Goal: Entertainment & Leisure: Consume media (video, audio)

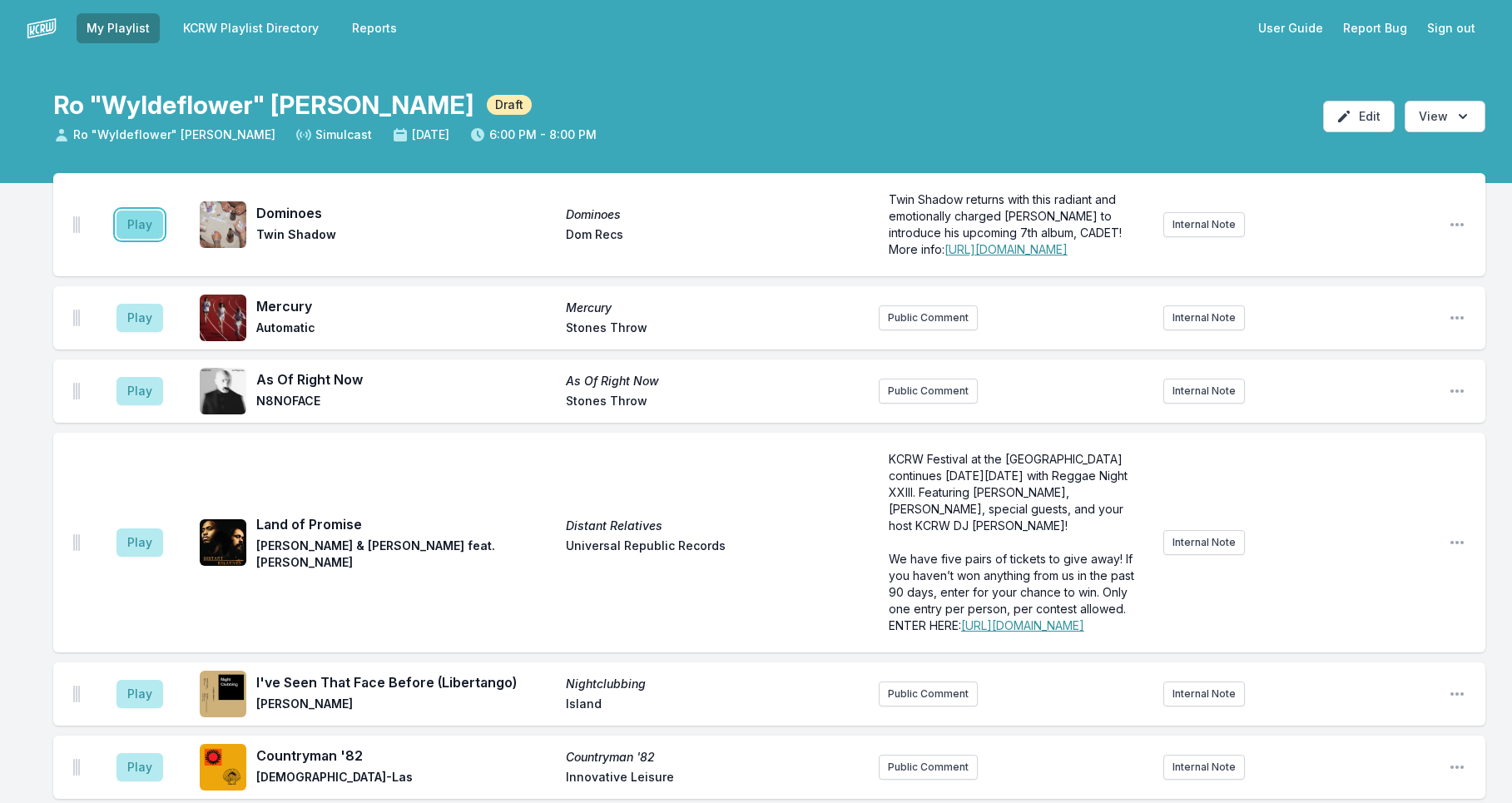
drag, startPoint x: 144, startPoint y: 213, endPoint x: 147, endPoint y: 222, distance: 9.5
click at [144, 216] on button "Play" at bounding box center [140, 225] width 47 height 28
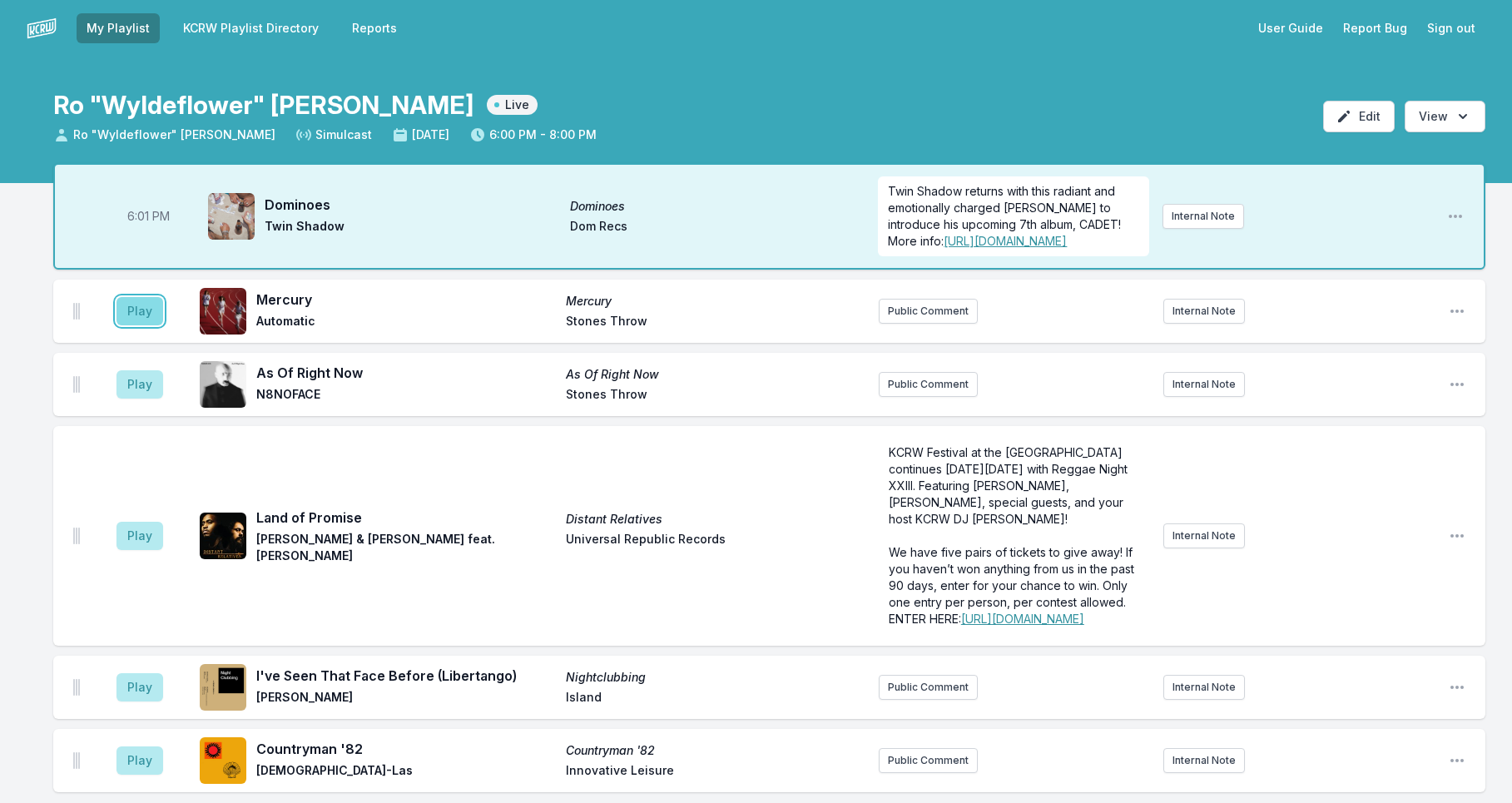
click at [143, 311] on button "Play" at bounding box center [140, 311] width 47 height 28
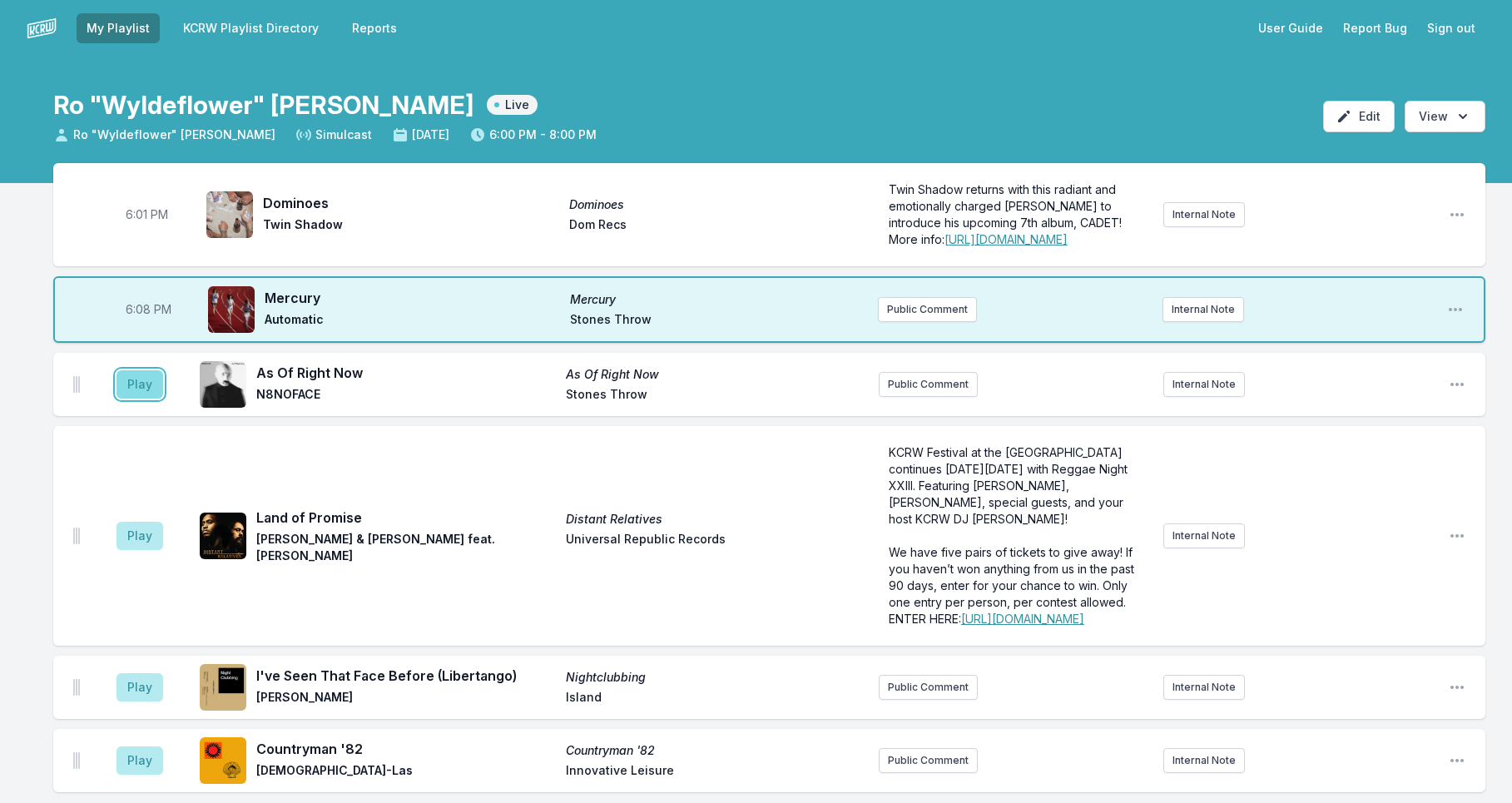
click at [127, 388] on button "Play" at bounding box center [140, 385] width 47 height 28
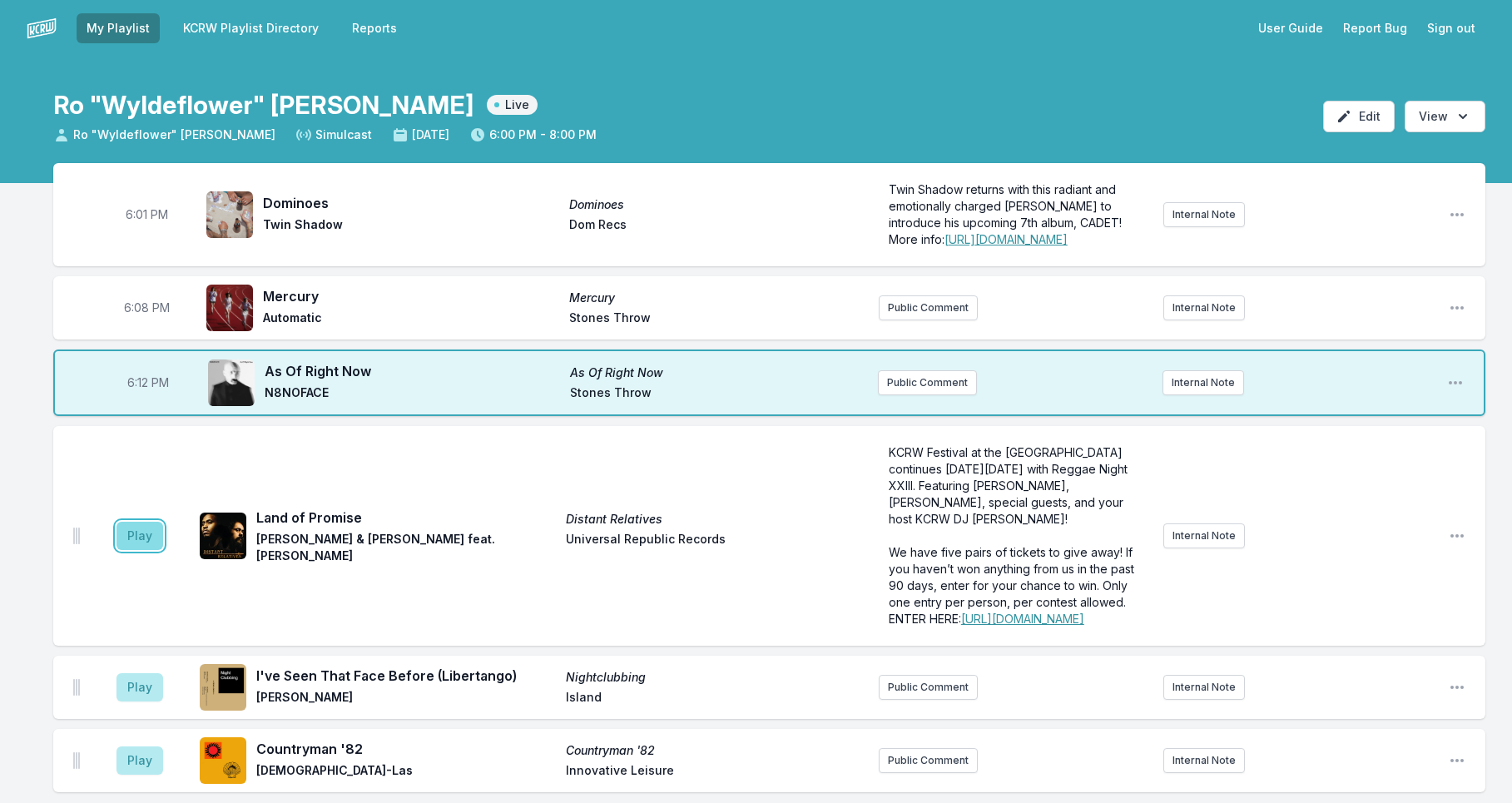
drag, startPoint x: 137, startPoint y: 559, endPoint x: 146, endPoint y: 570, distance: 14.2
click at [137, 550] on button "Play" at bounding box center [140, 535] width 47 height 28
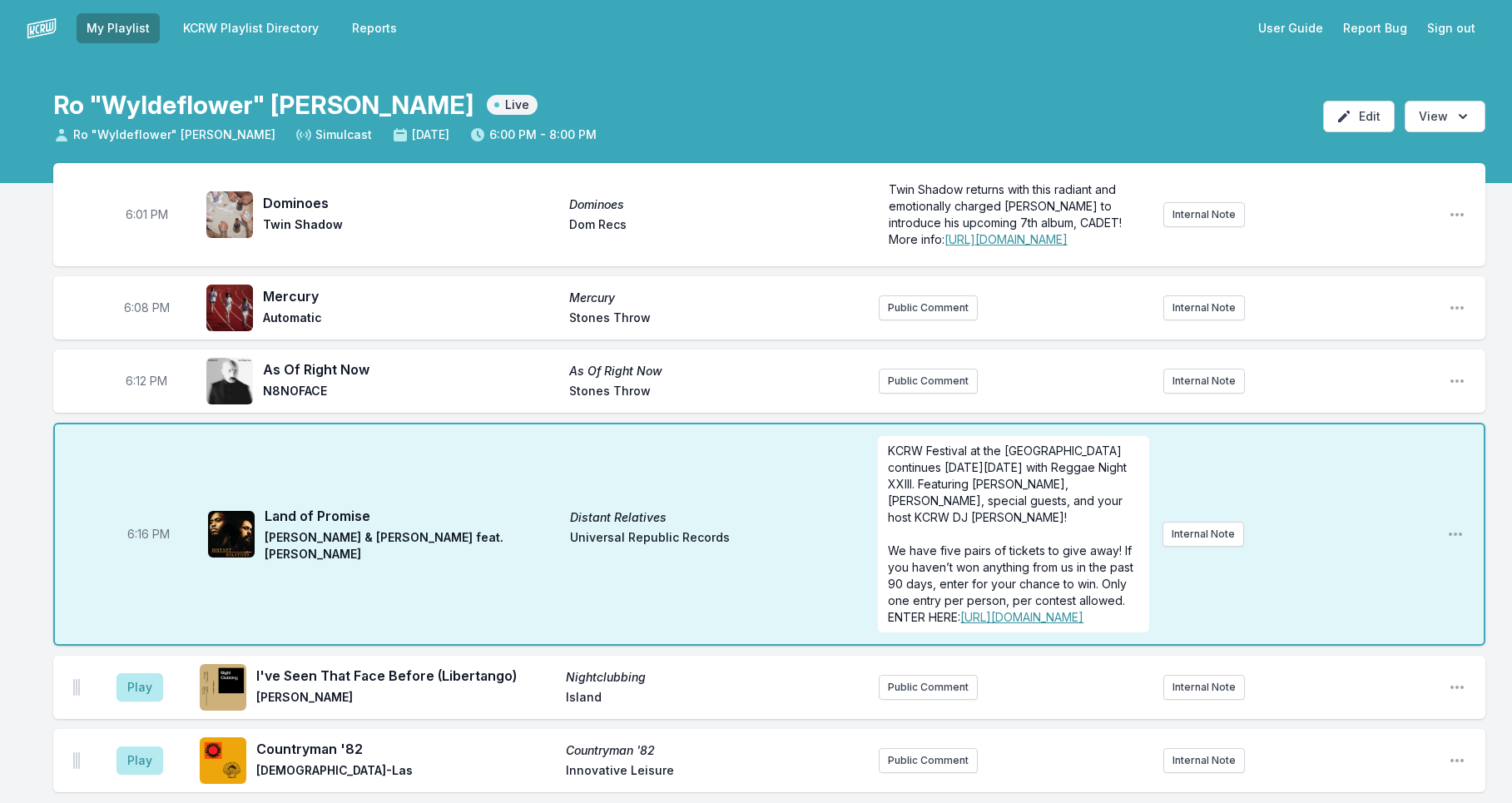
scroll to position [146, 0]
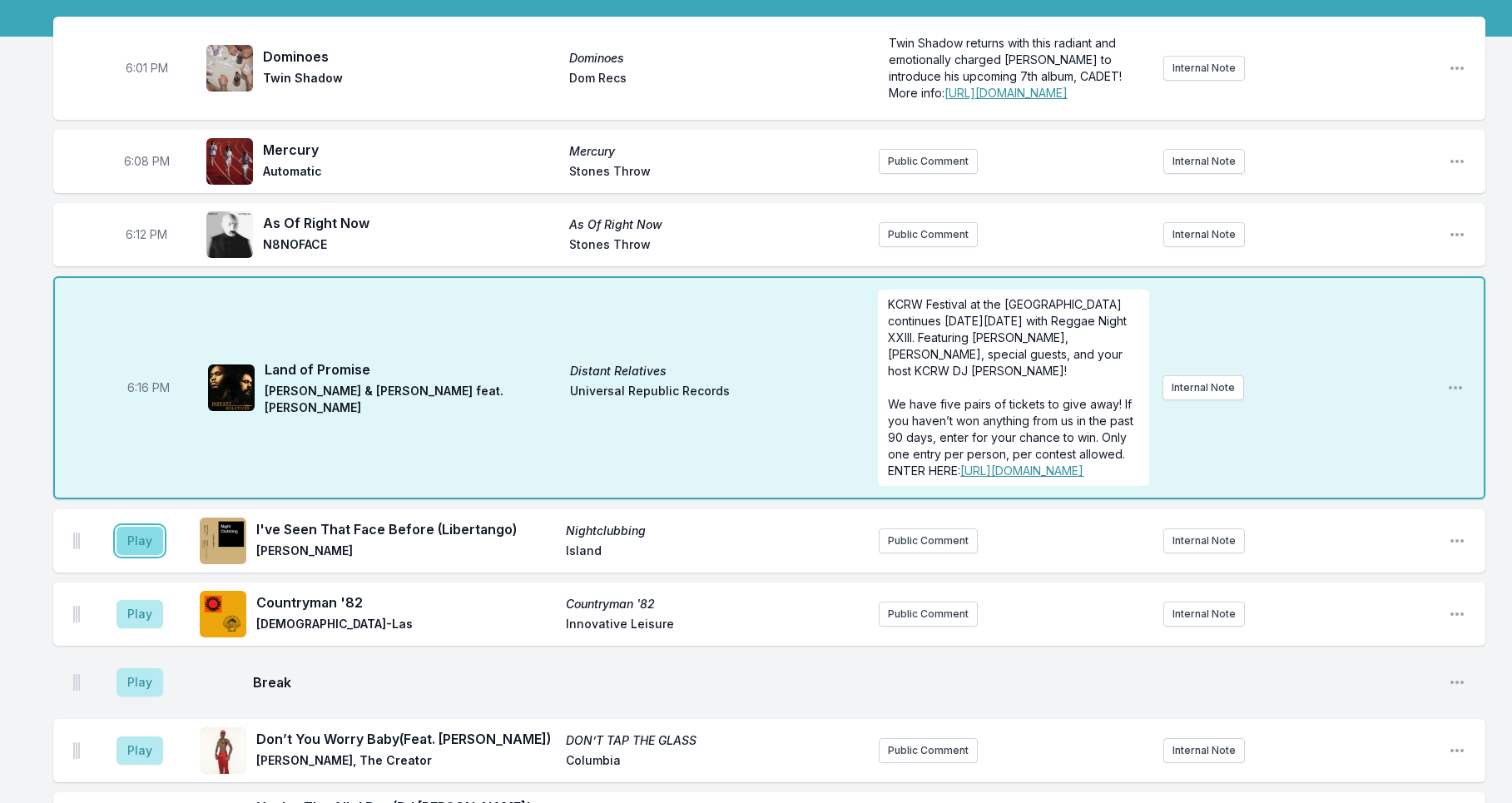
click at [134, 555] on button "Play" at bounding box center [140, 540] width 47 height 28
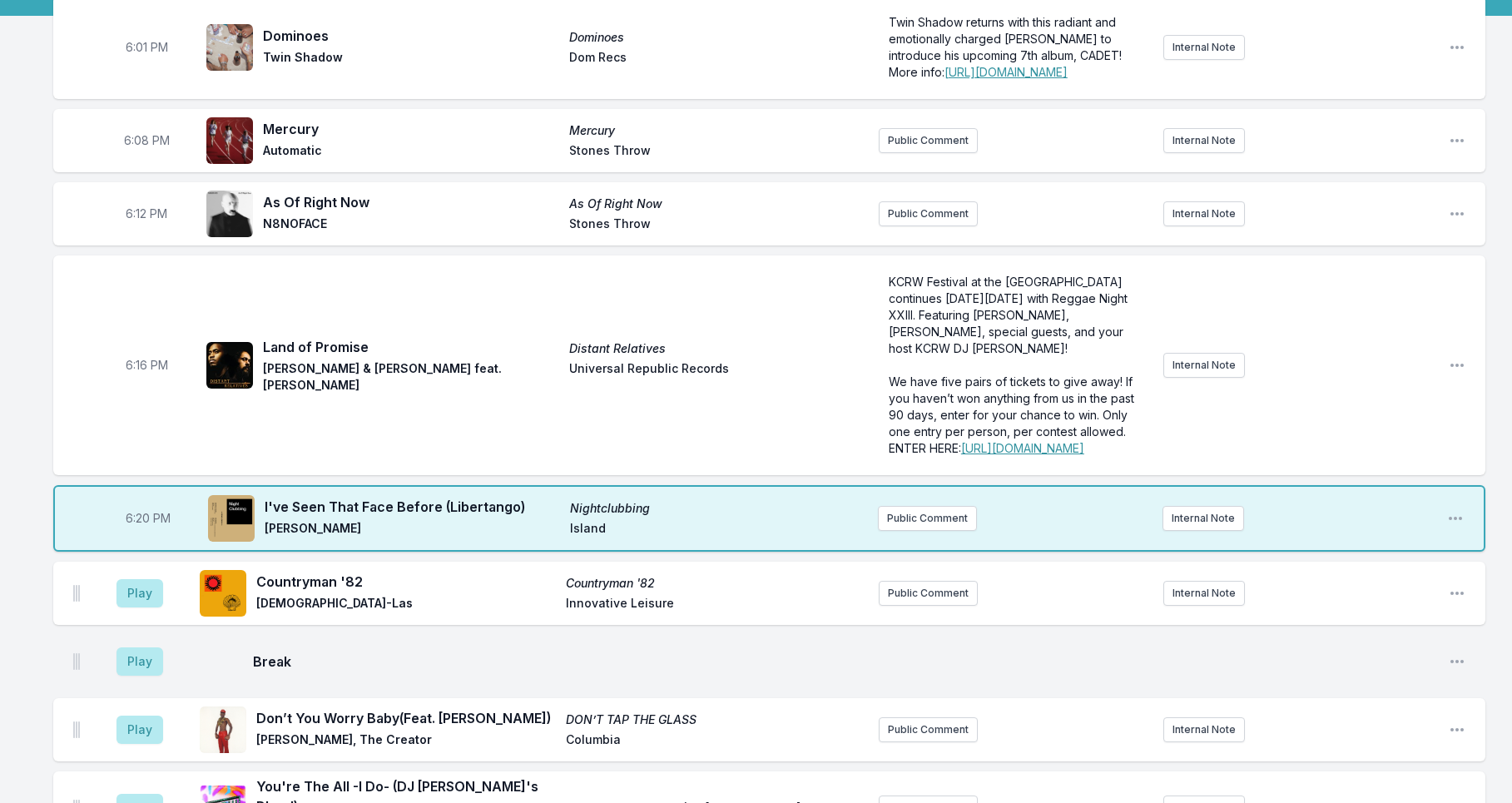
scroll to position [171, 0]
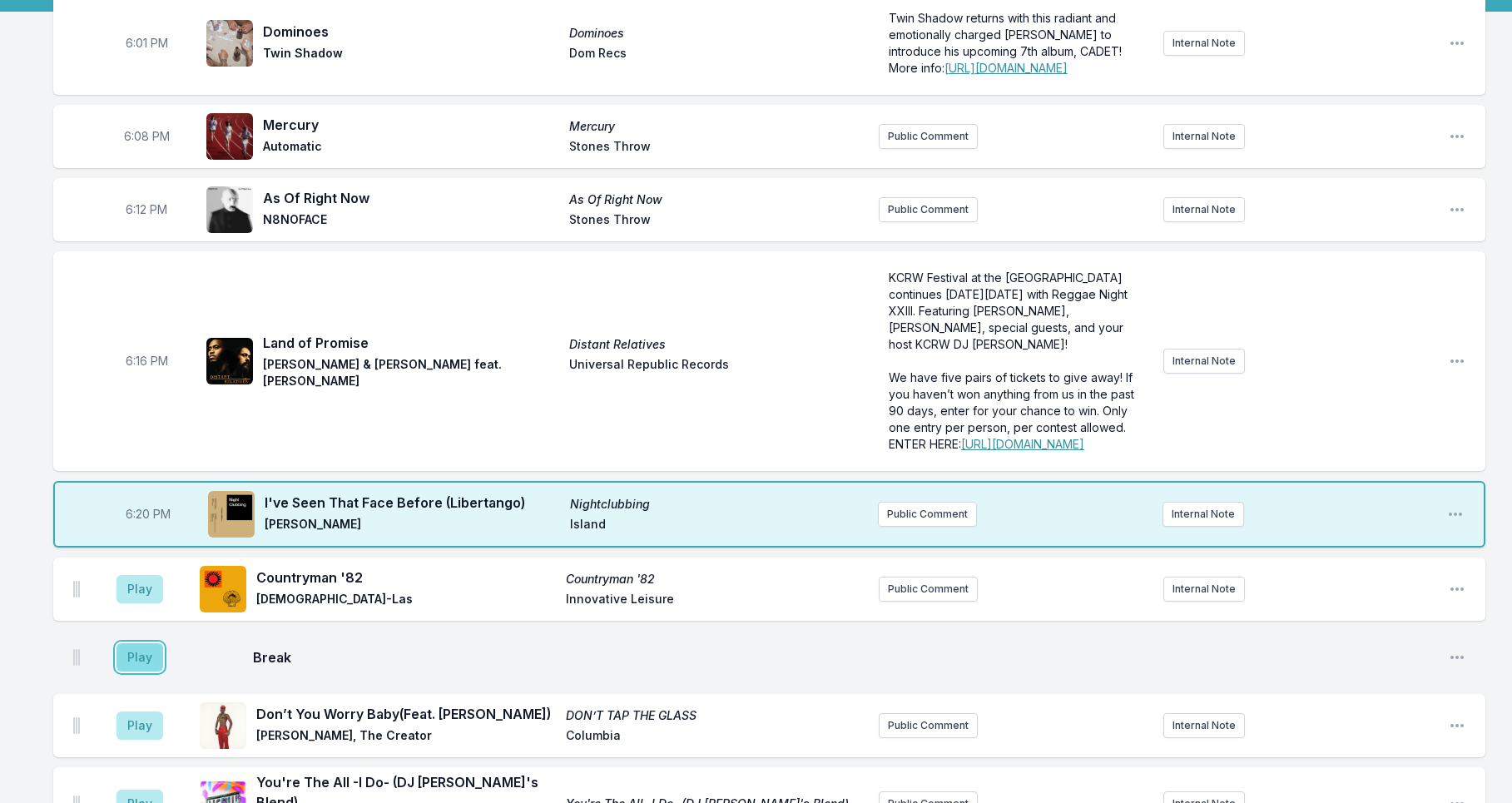
click at [138, 671] on button "Play" at bounding box center [140, 657] width 47 height 28
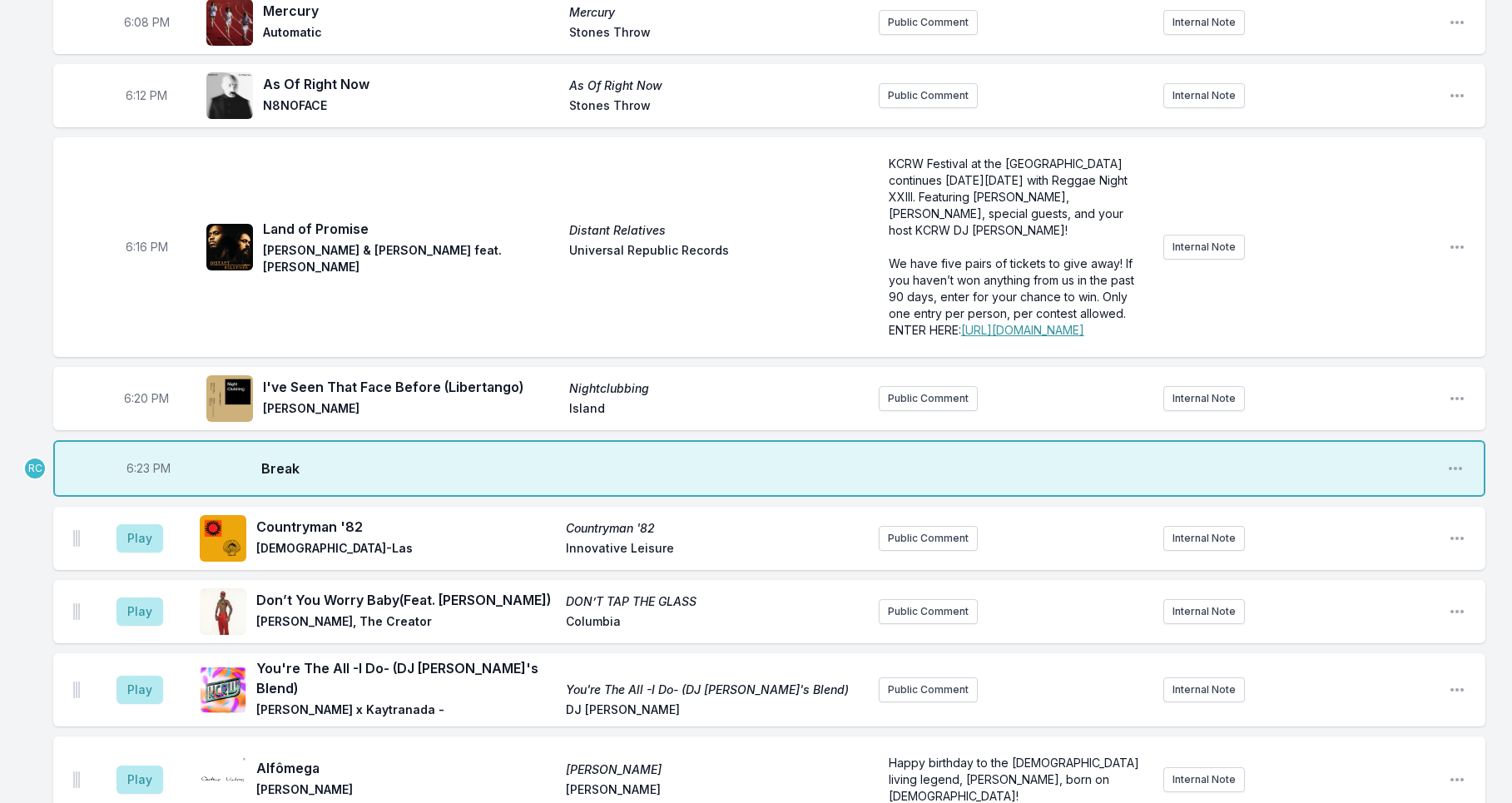
scroll to position [299, 0]
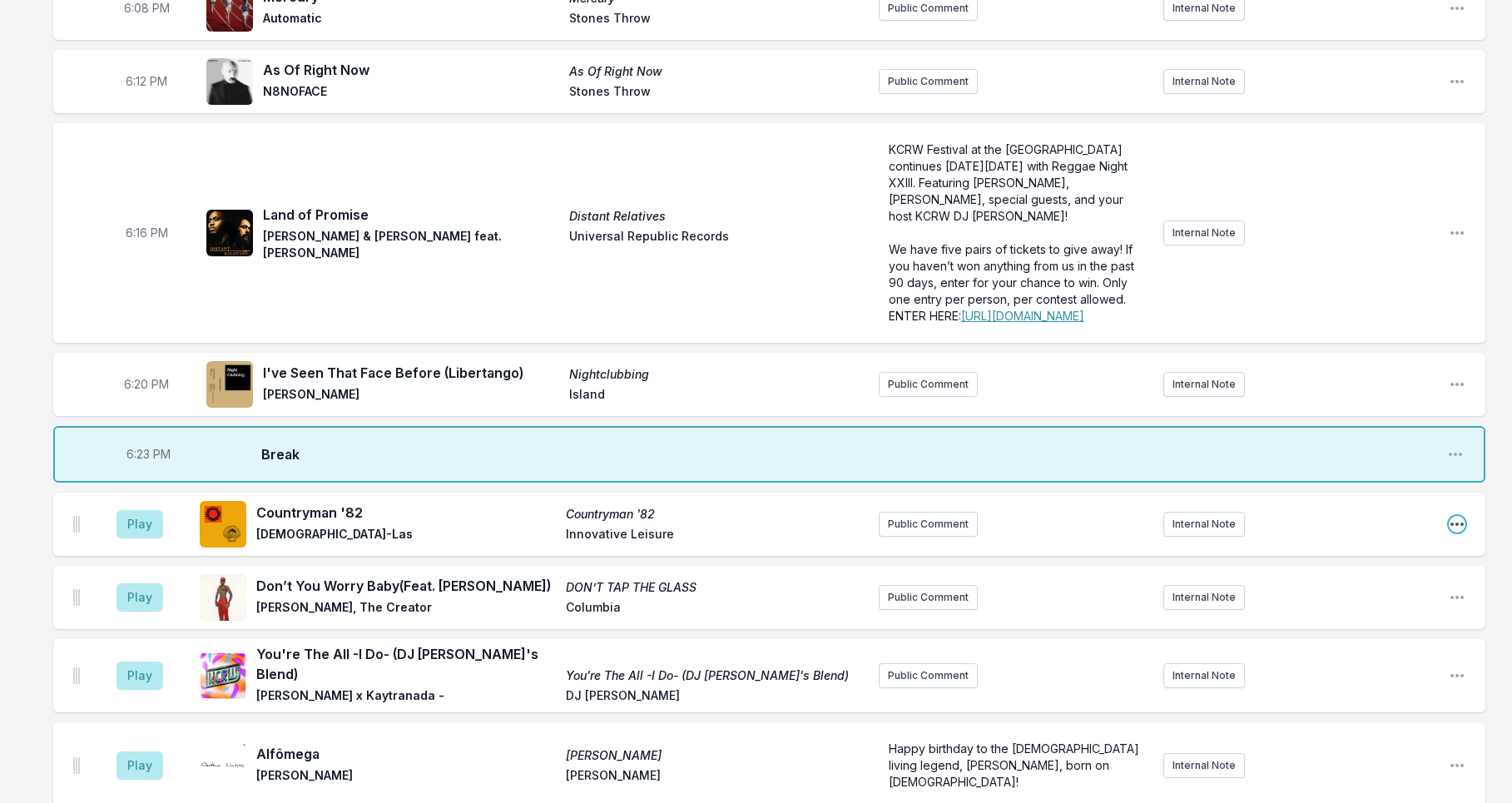
click at [1458, 532] on icon "Open playlist item options" at bounding box center [1457, 524] width 17 height 17
click at [1339, 632] on button "Delete Entry" at bounding box center [1371, 617] width 187 height 30
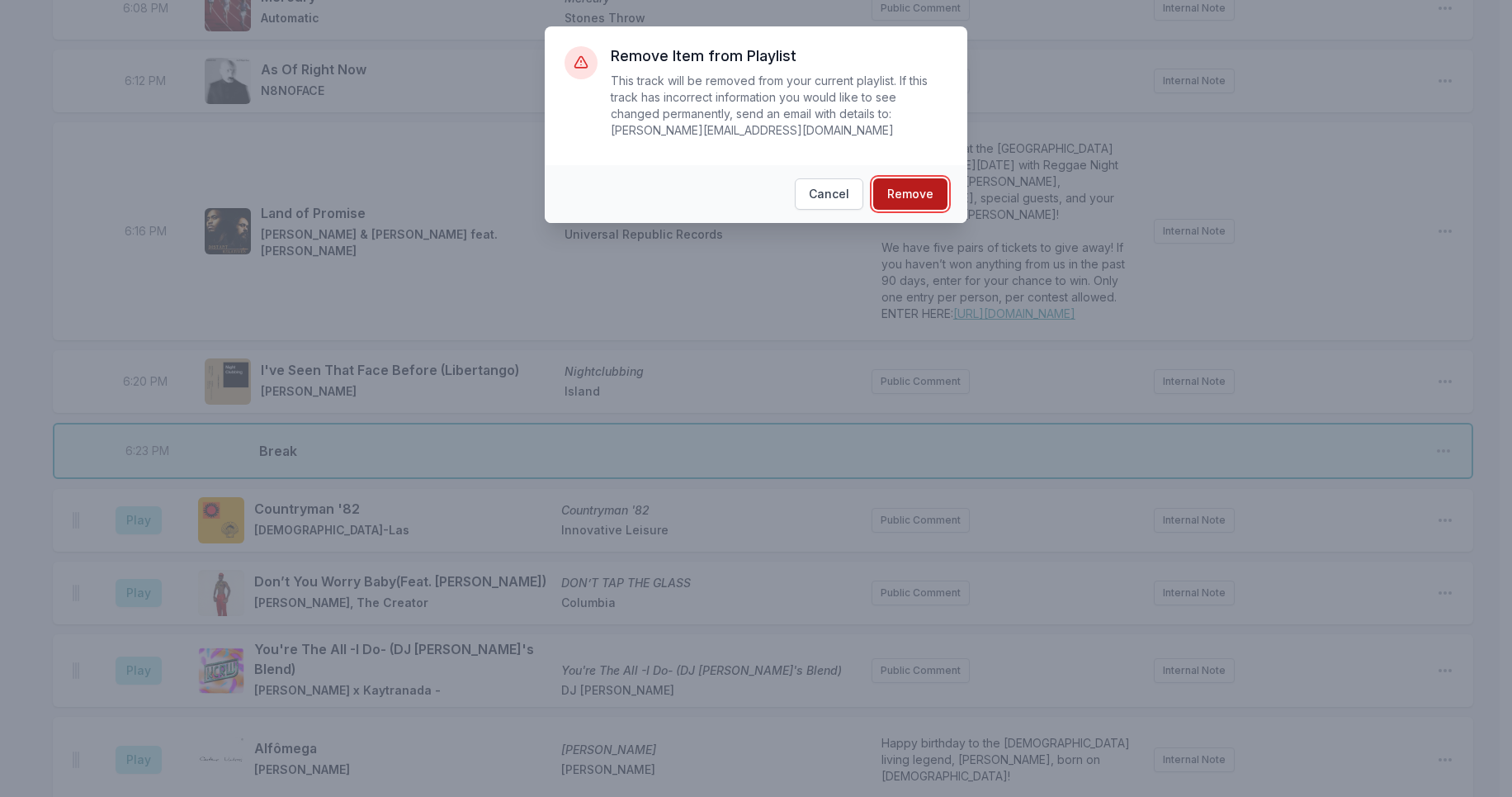
click at [916, 198] on button "Remove" at bounding box center [910, 194] width 74 height 32
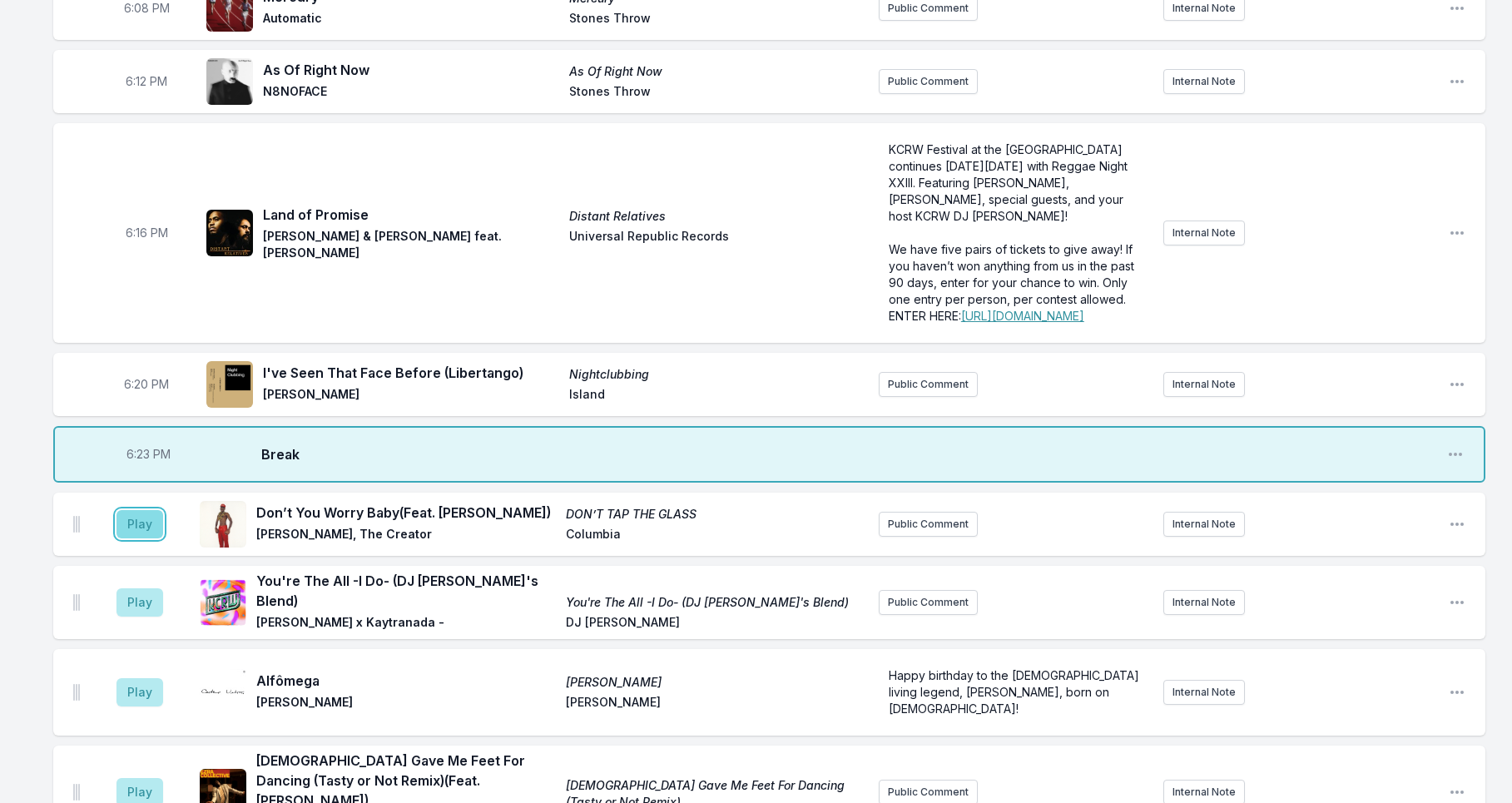
click at [136, 538] on button "Play" at bounding box center [140, 524] width 47 height 28
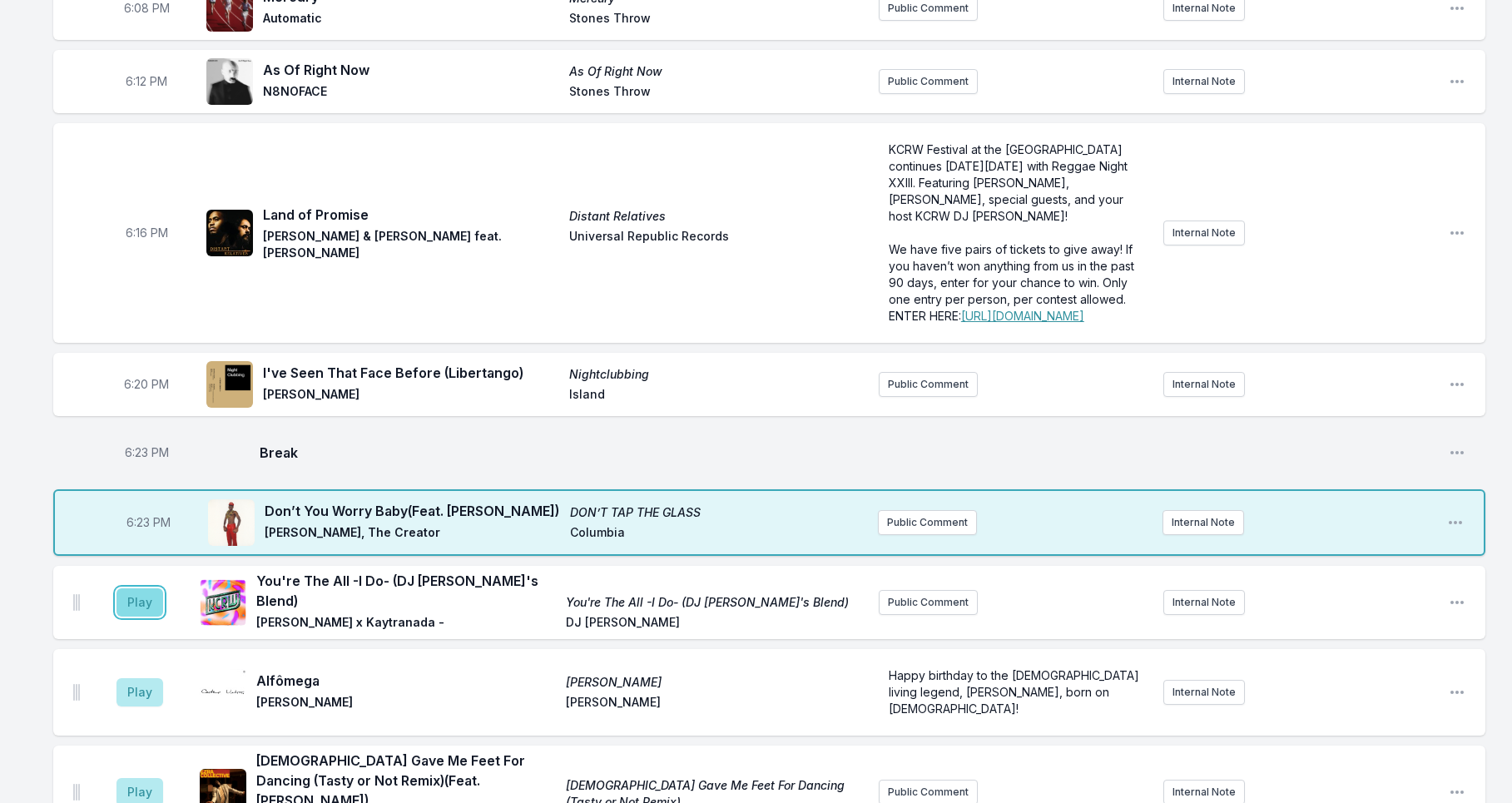
click at [148, 616] on button "Play" at bounding box center [140, 602] width 47 height 28
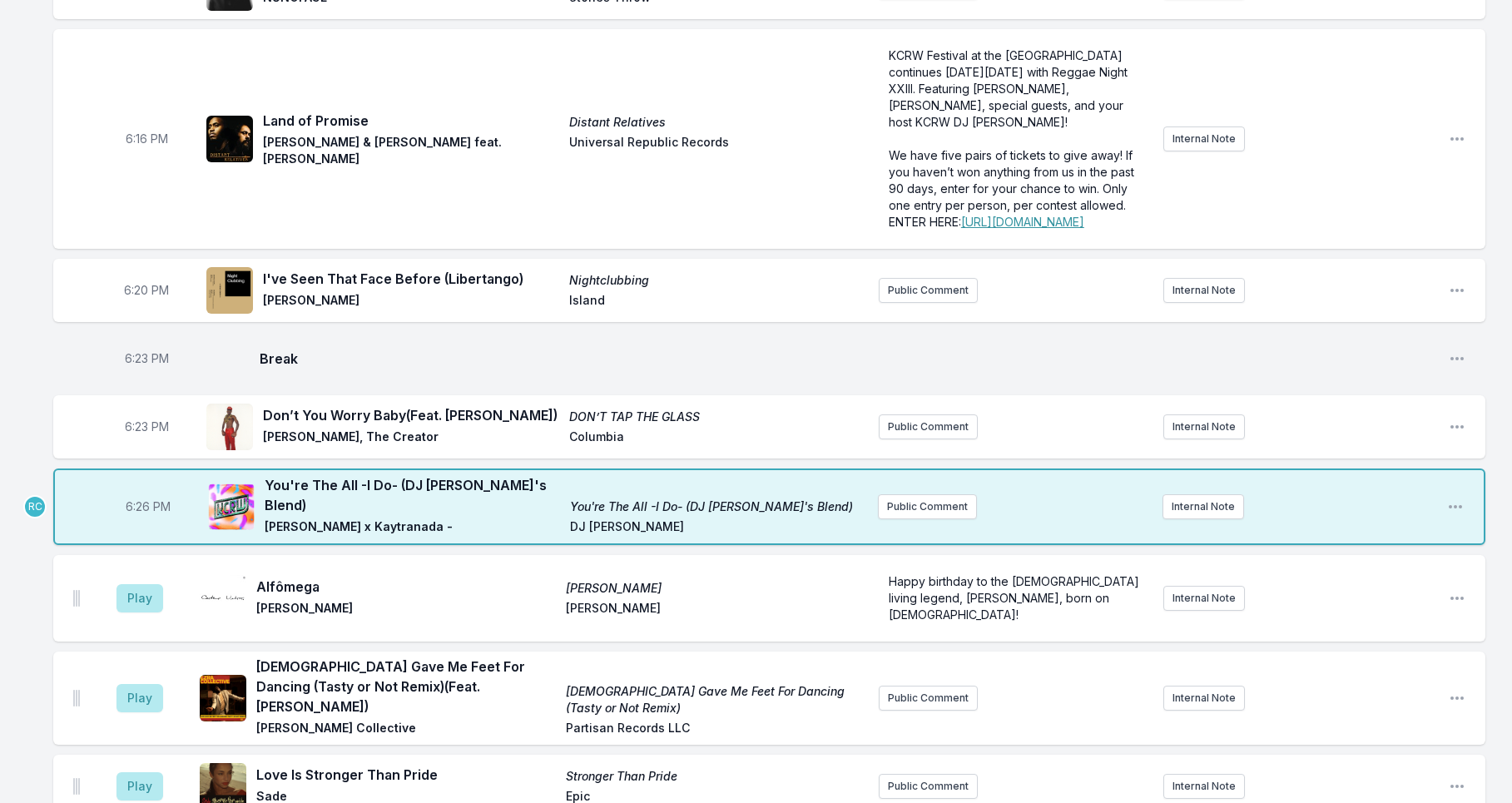
scroll to position [464, 0]
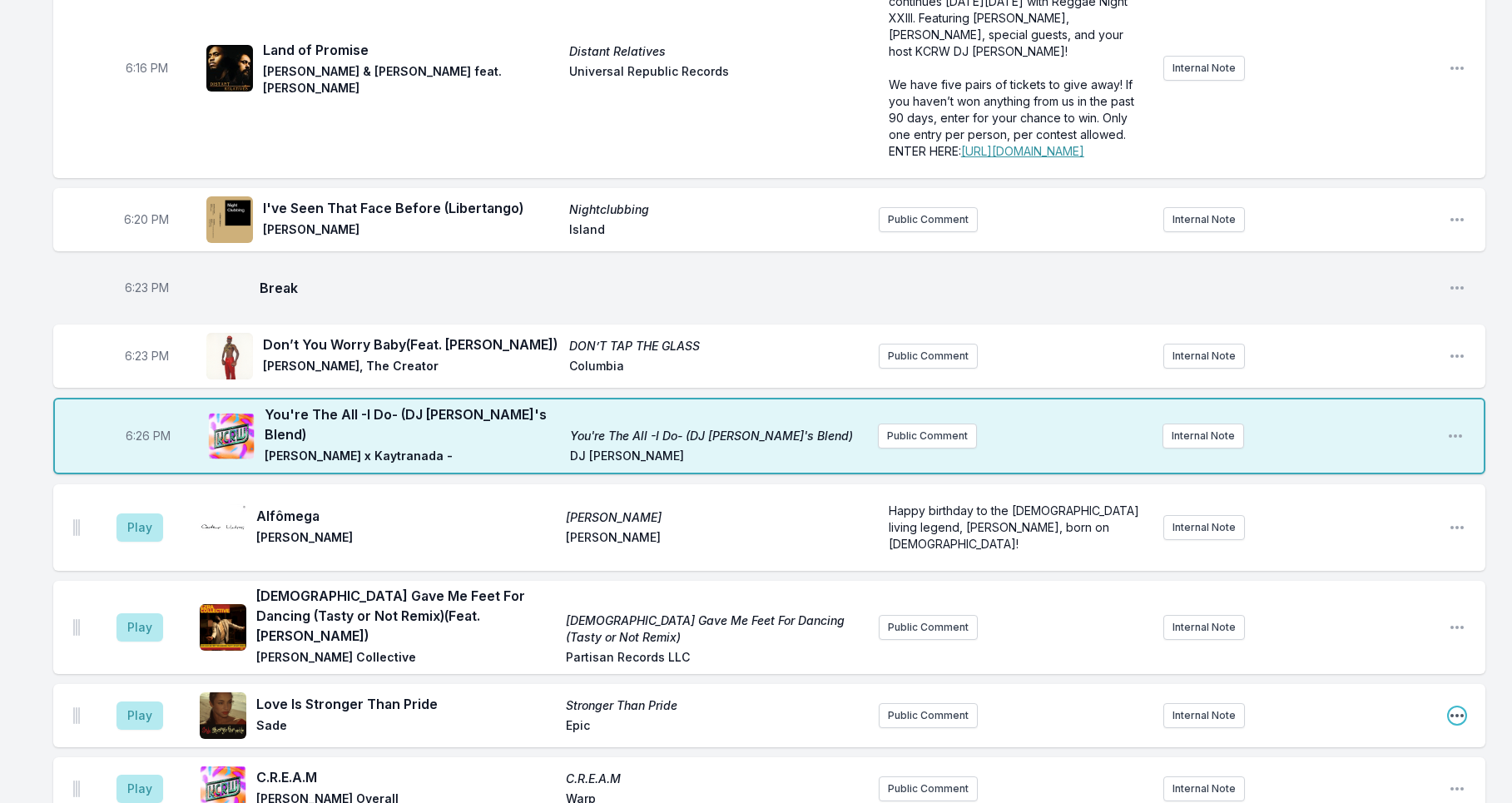
click at [1458, 717] on icon "Open playlist item options" at bounding box center [1457, 715] width 13 height 3
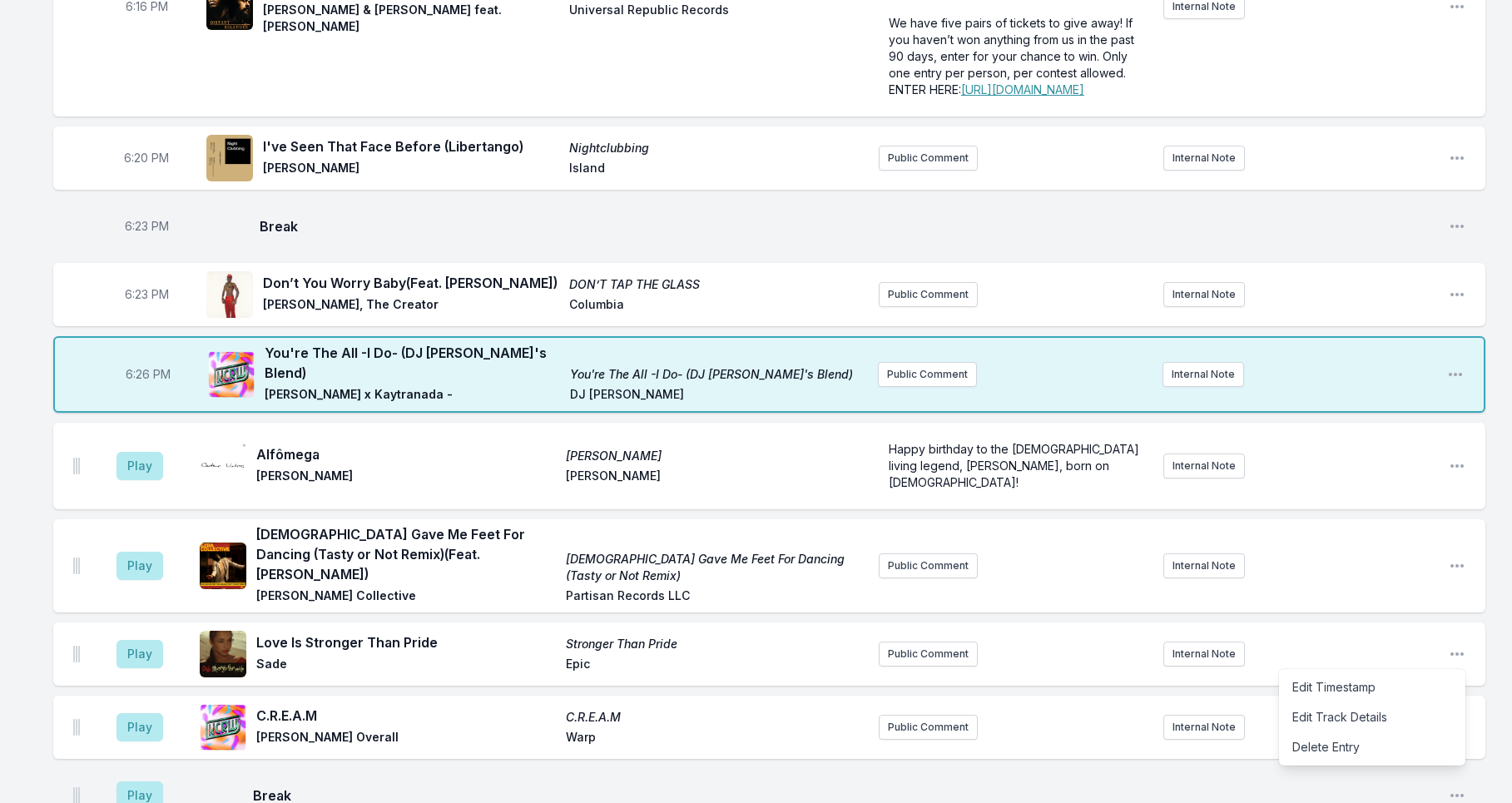
scroll to position [716, 0]
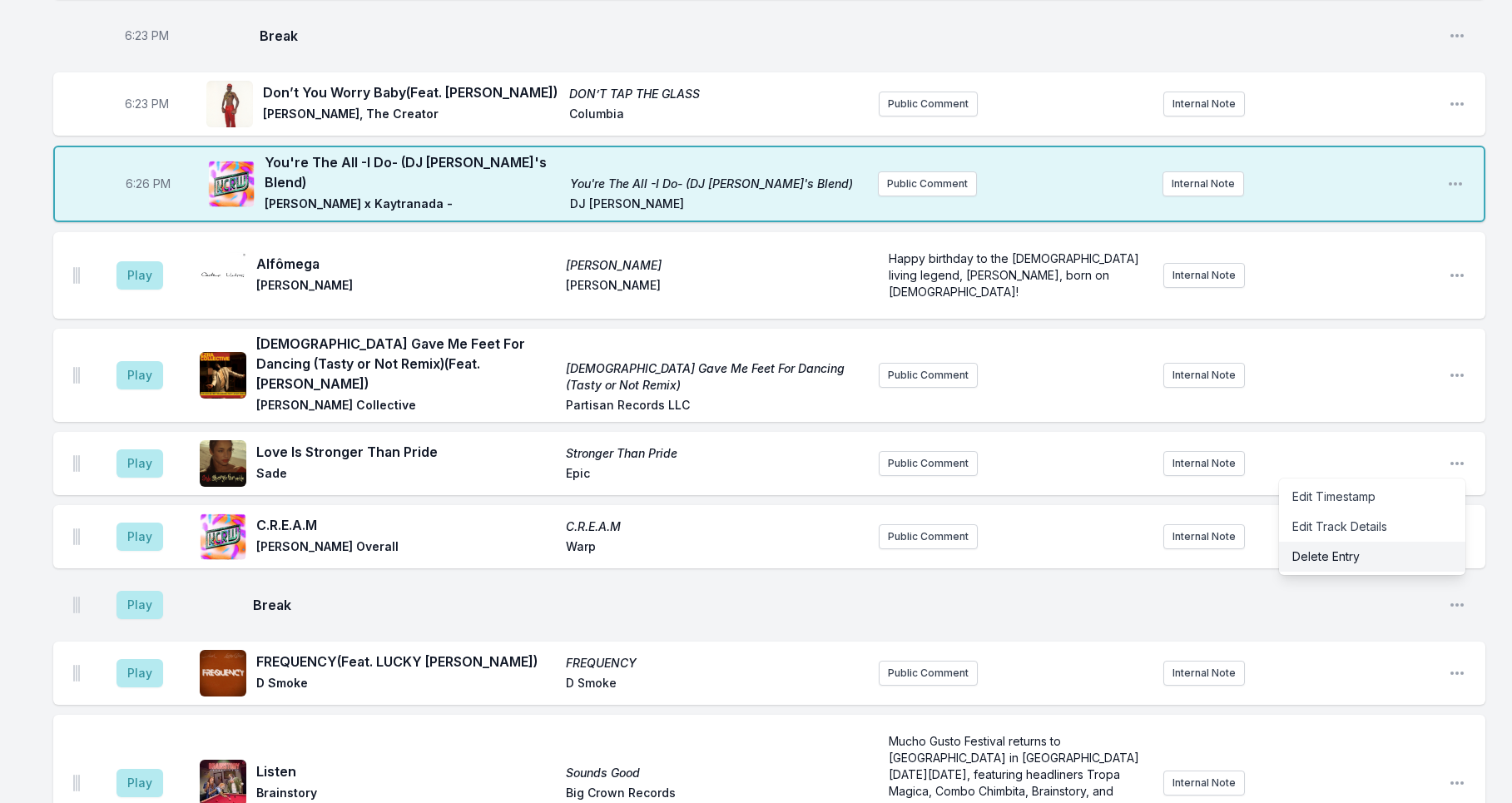
click at [1314, 560] on button "Delete Entry" at bounding box center [1371, 556] width 187 height 30
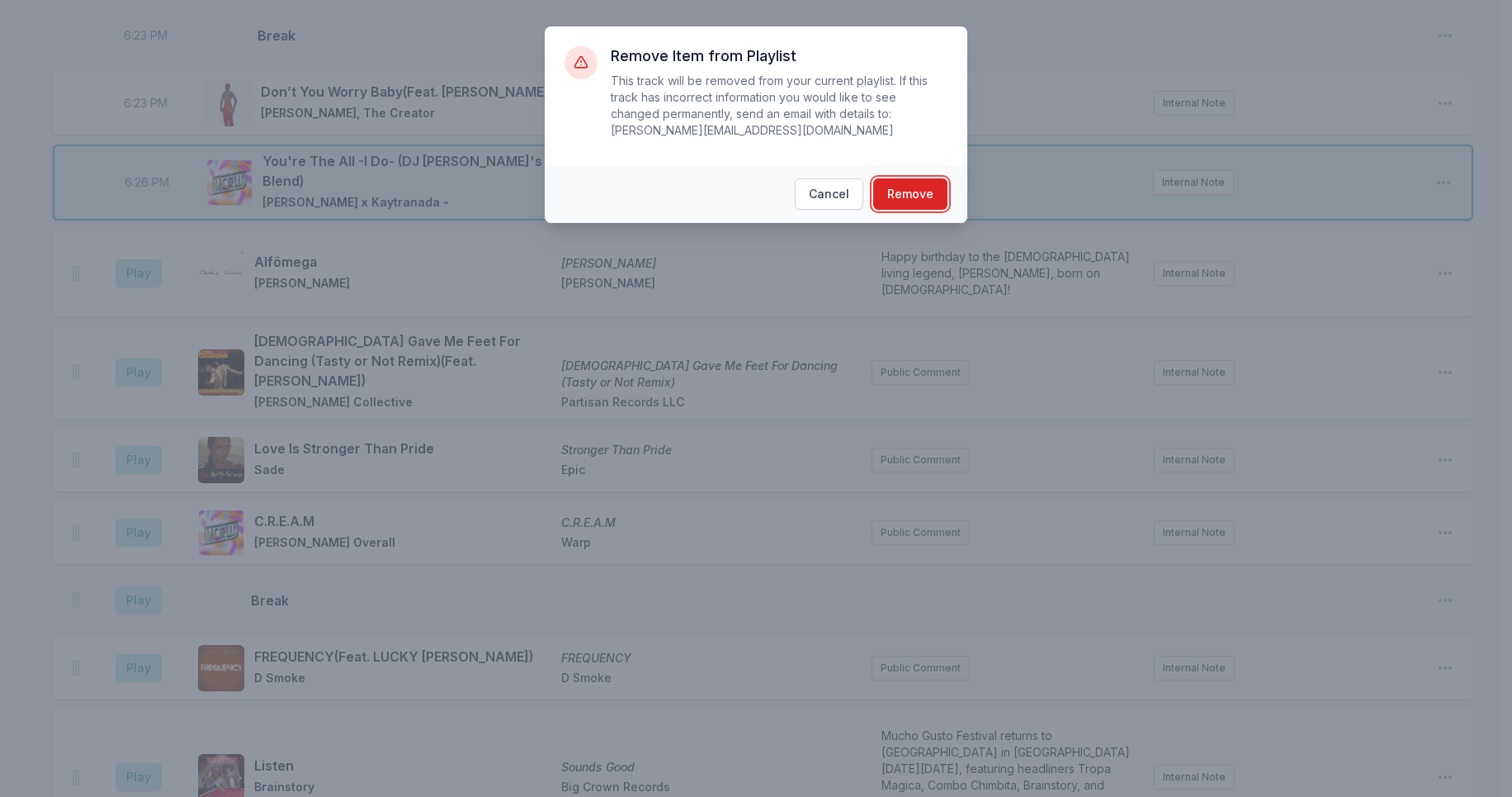
drag, startPoint x: 902, startPoint y: 190, endPoint x: 868, endPoint y: 206, distance: 37.6
click at [901, 188] on button "Remove" at bounding box center [910, 194] width 74 height 32
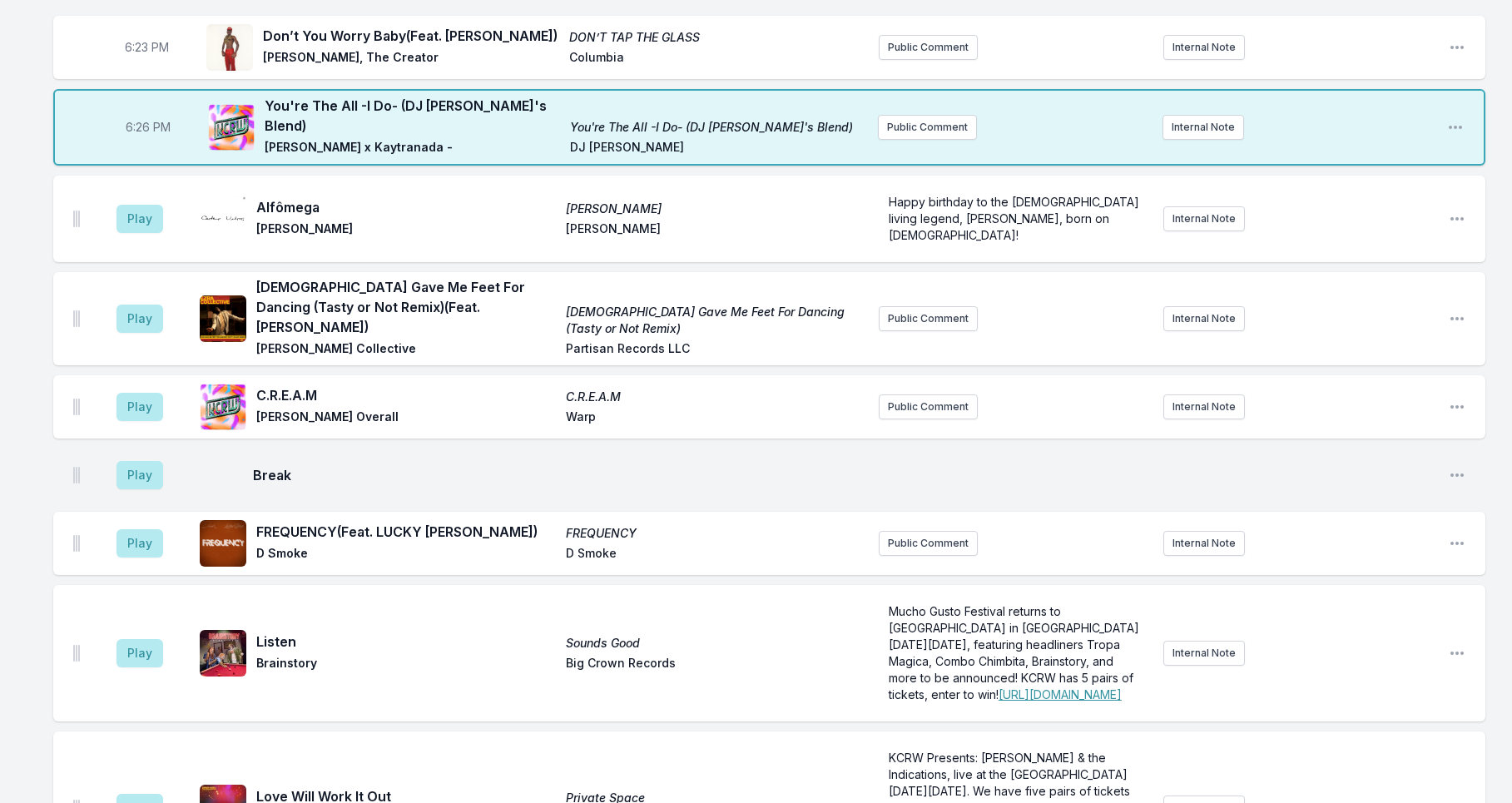
scroll to position [783, 0]
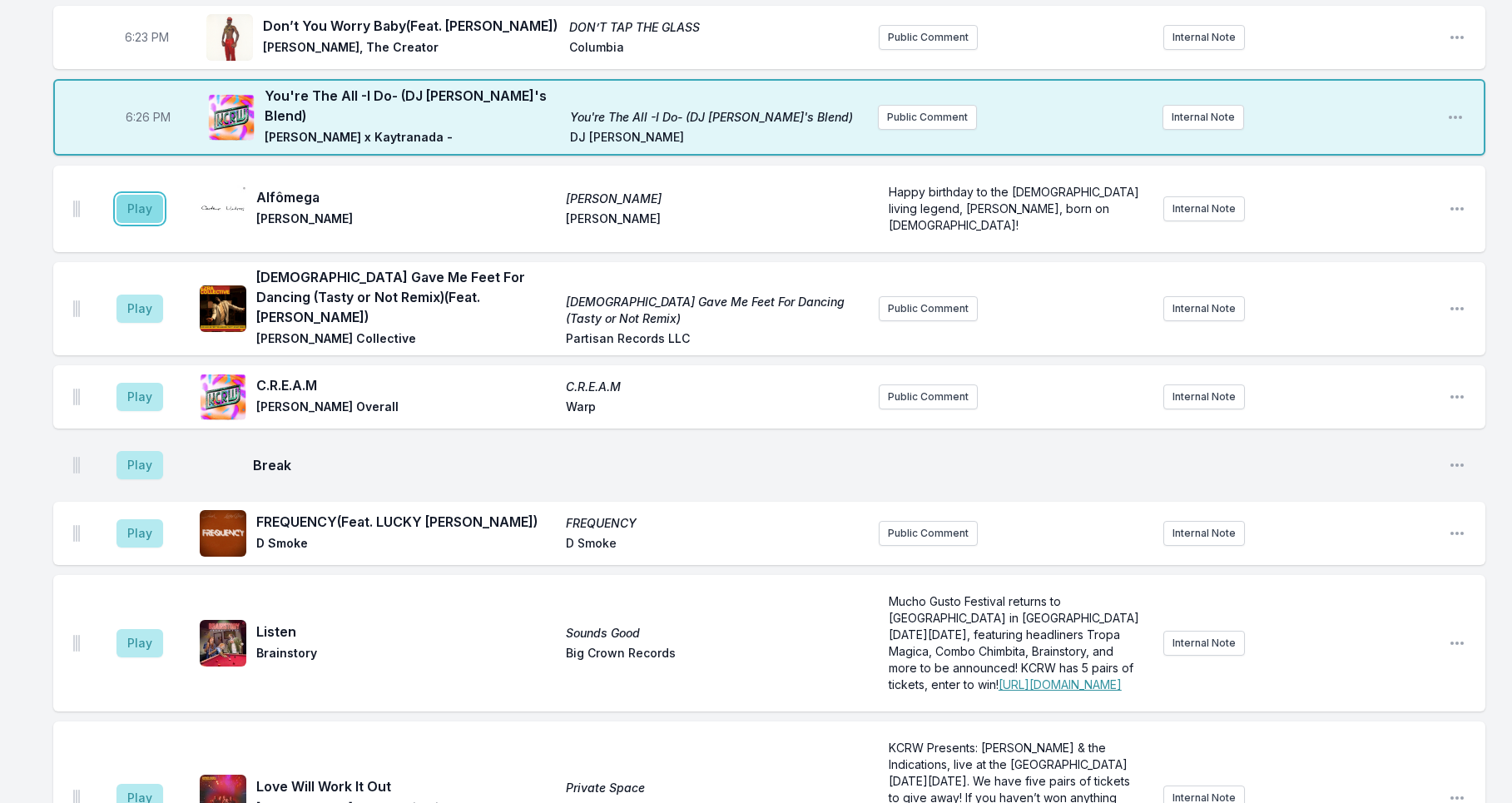
click at [144, 222] on button "Play" at bounding box center [140, 209] width 47 height 28
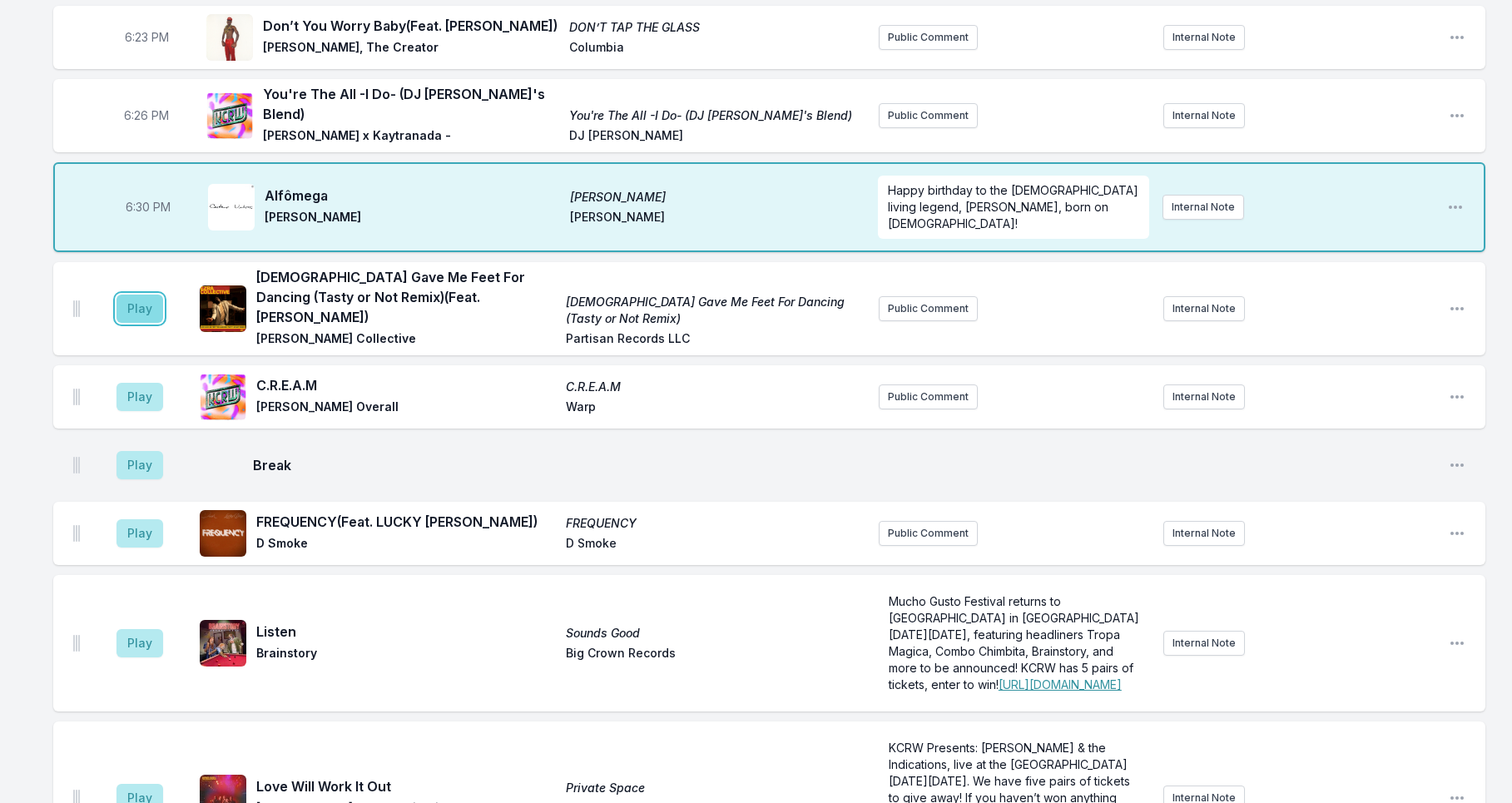
click at [133, 323] on button "Play" at bounding box center [140, 309] width 47 height 28
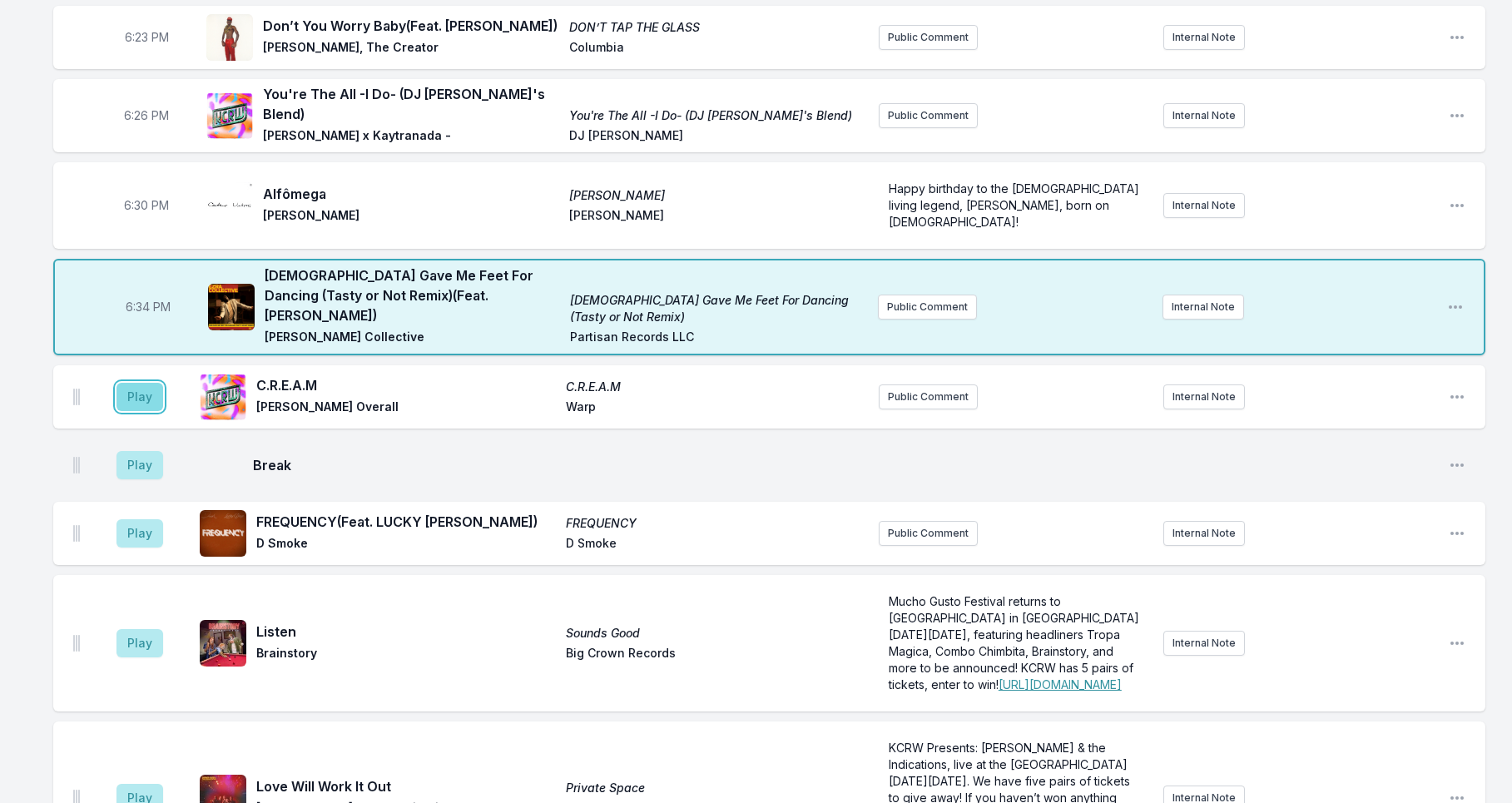
click at [132, 411] on button "Play" at bounding box center [140, 396] width 47 height 28
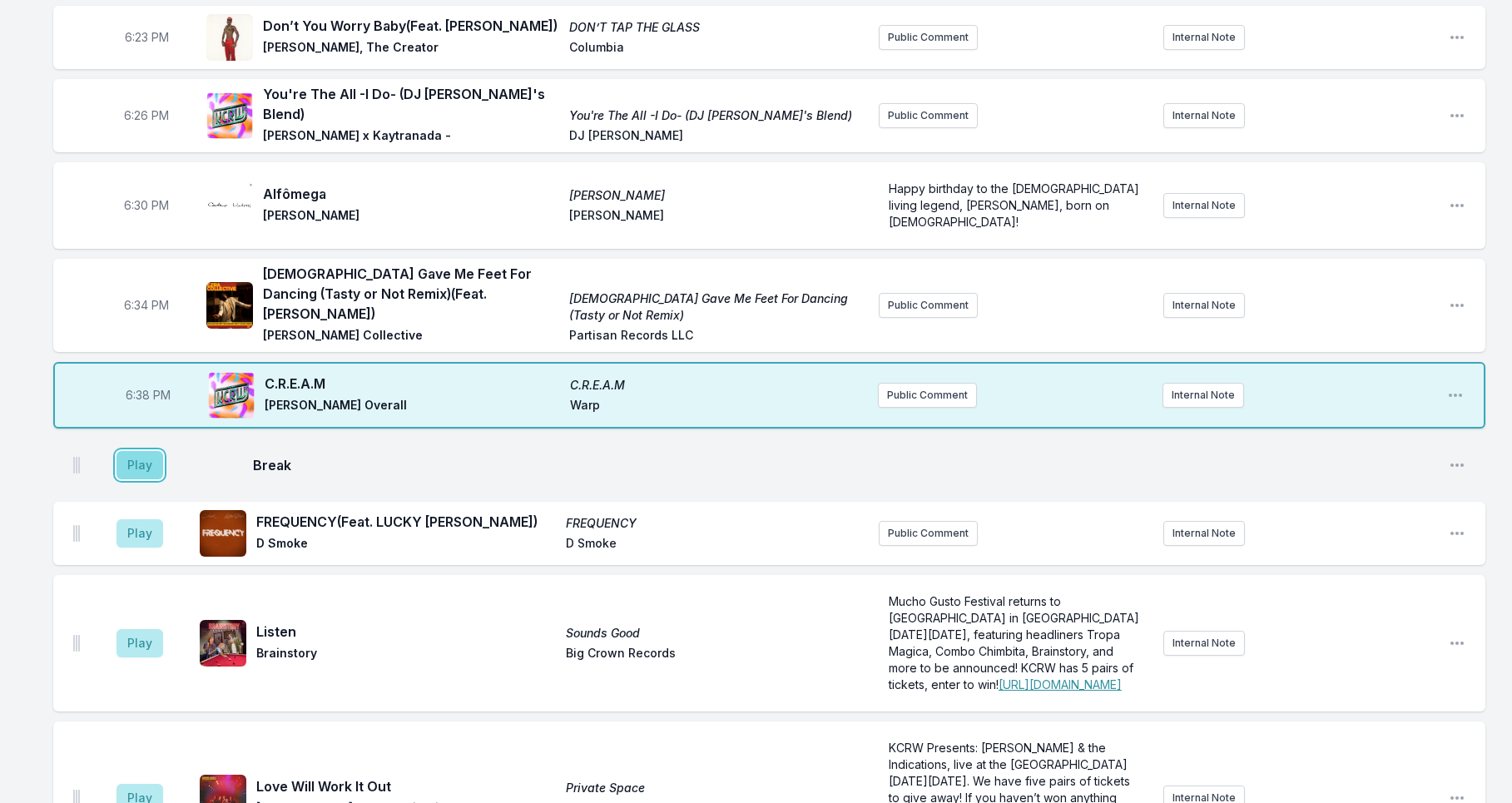
click at [141, 479] on button "Play" at bounding box center [140, 465] width 47 height 28
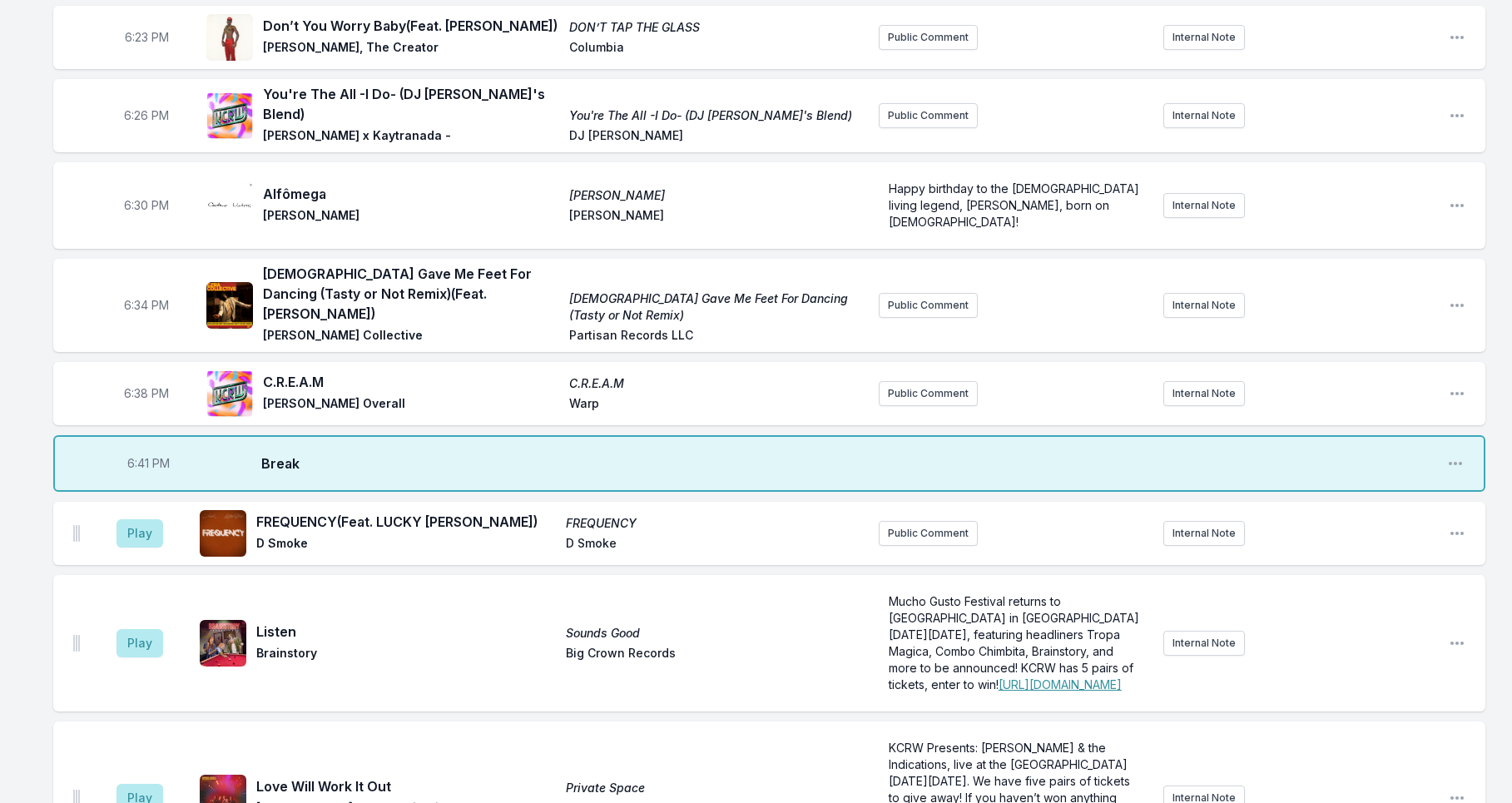
click at [141, 528] on aside "Play" at bounding box center [139, 534] width 93 height 54
click at [142, 544] on button "Play" at bounding box center [140, 533] width 47 height 28
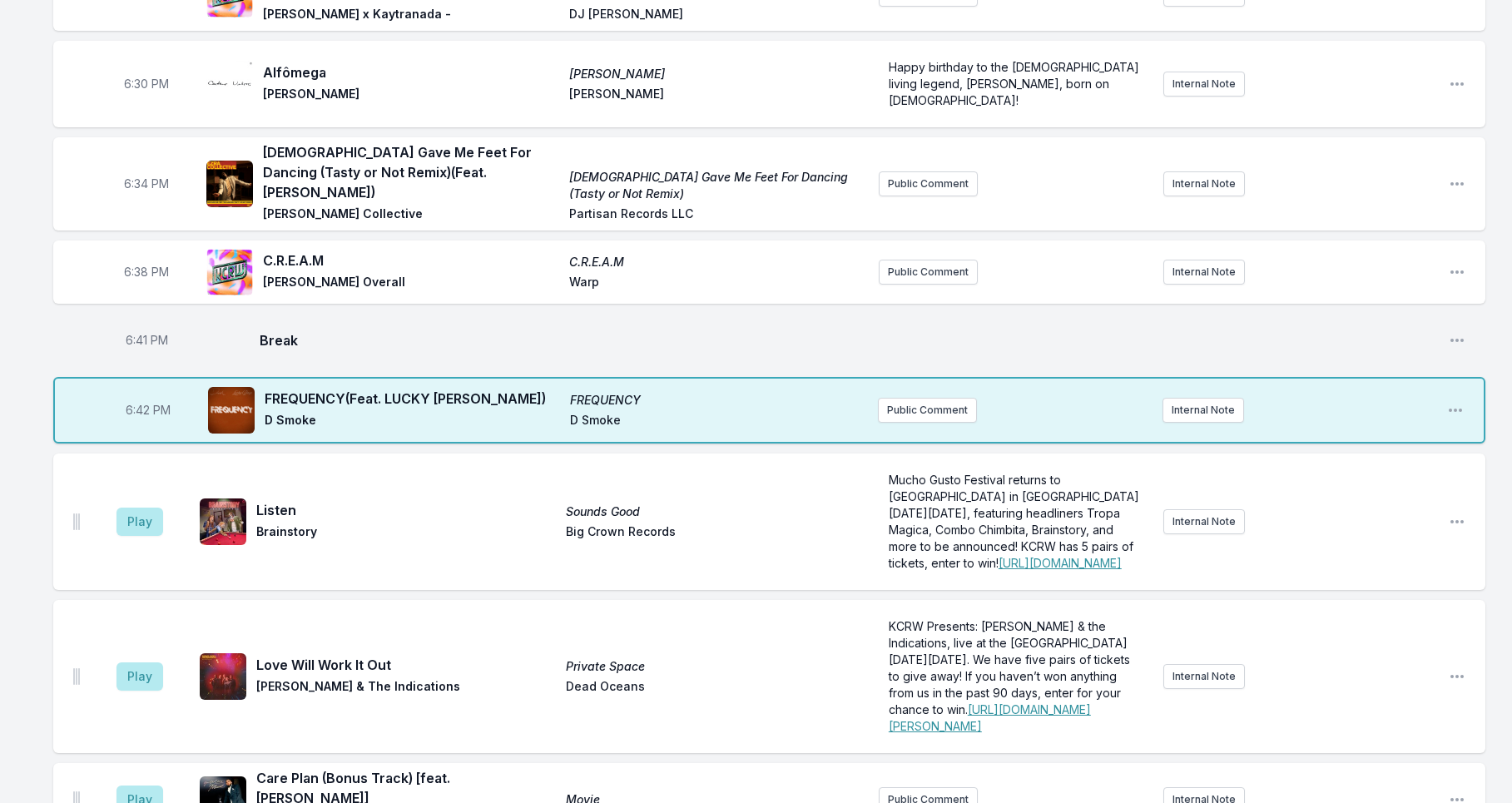
scroll to position [914, 0]
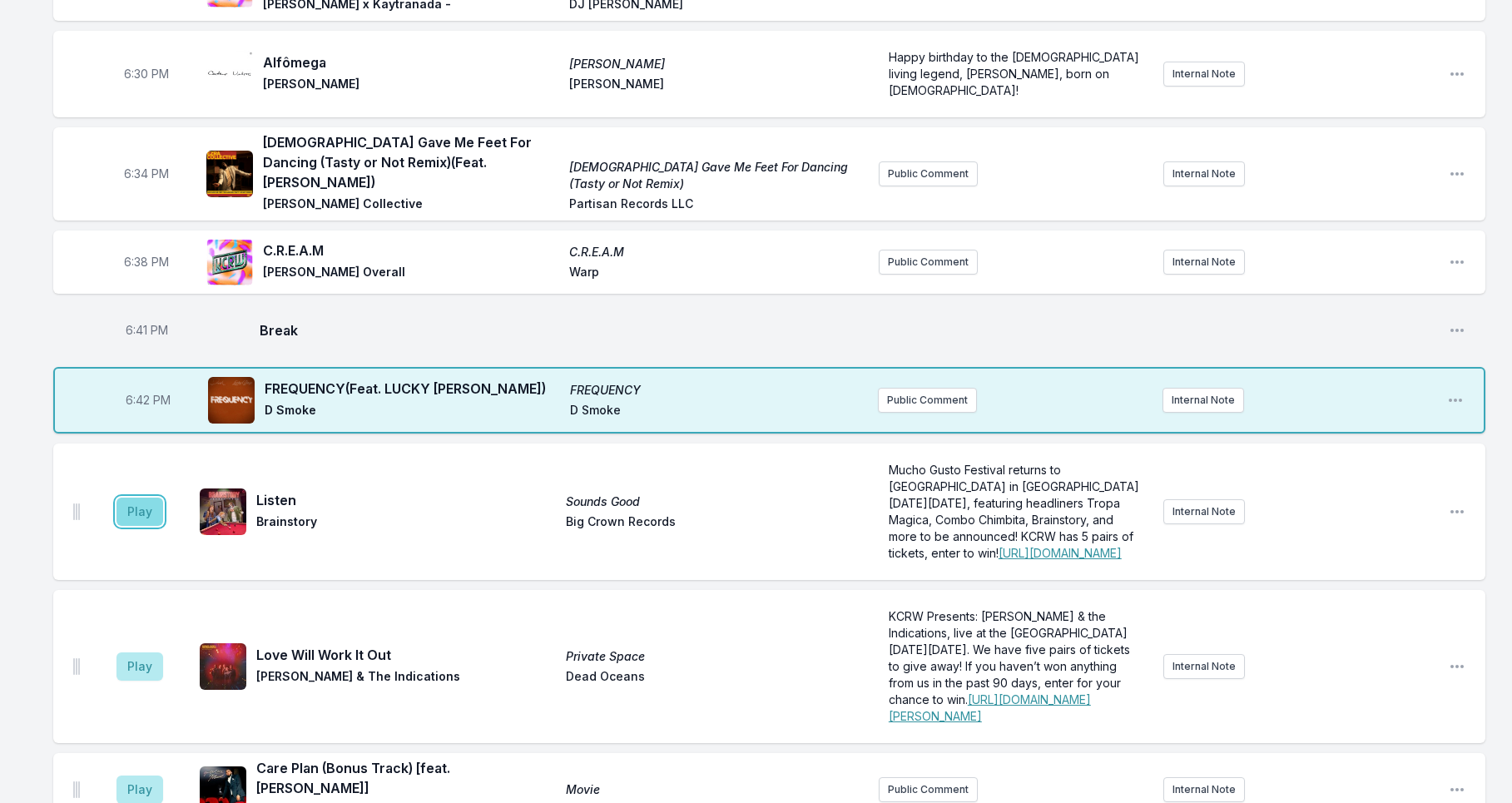
click at [128, 525] on button "Play" at bounding box center [140, 512] width 47 height 28
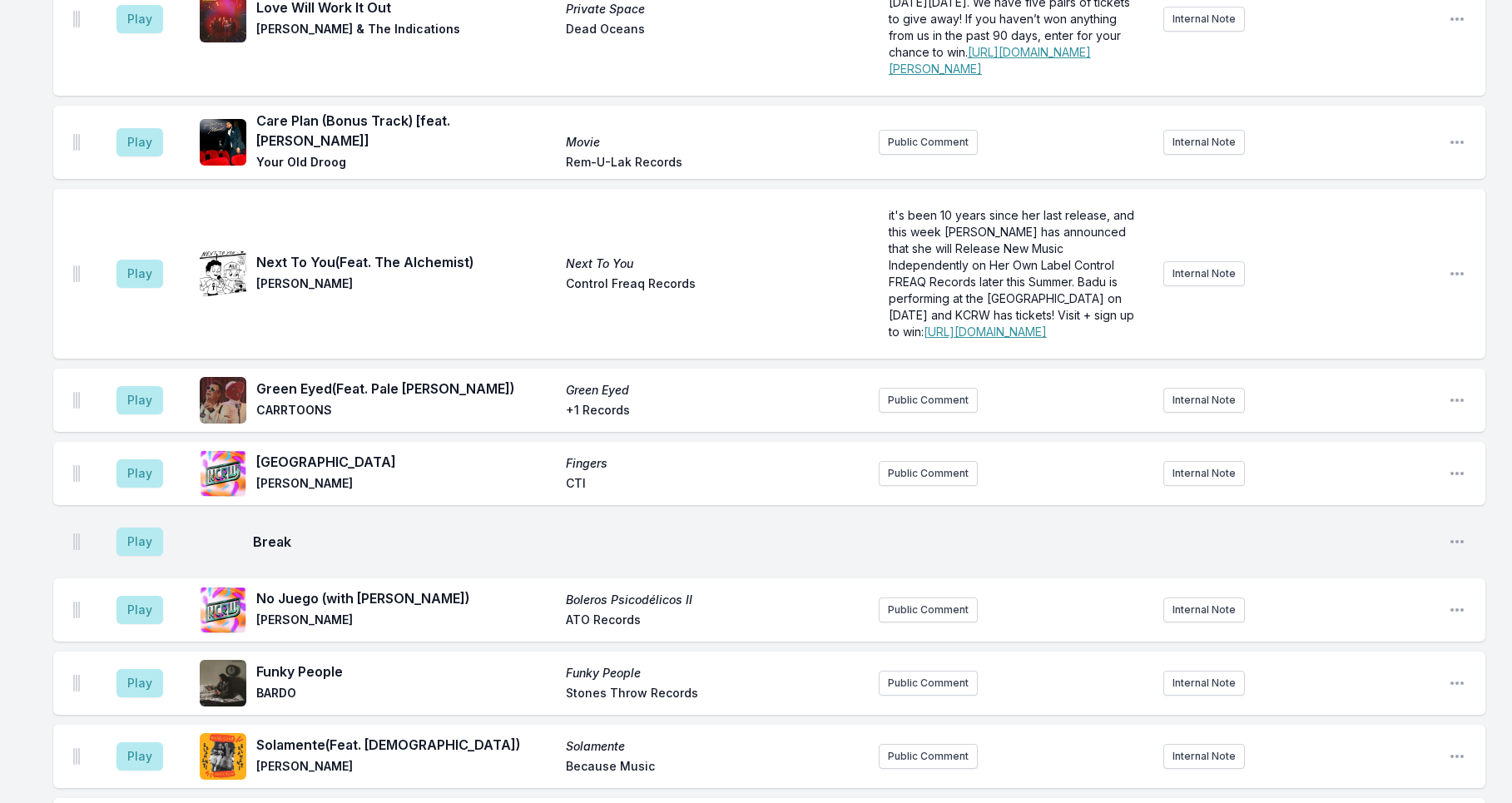
scroll to position [1239, 0]
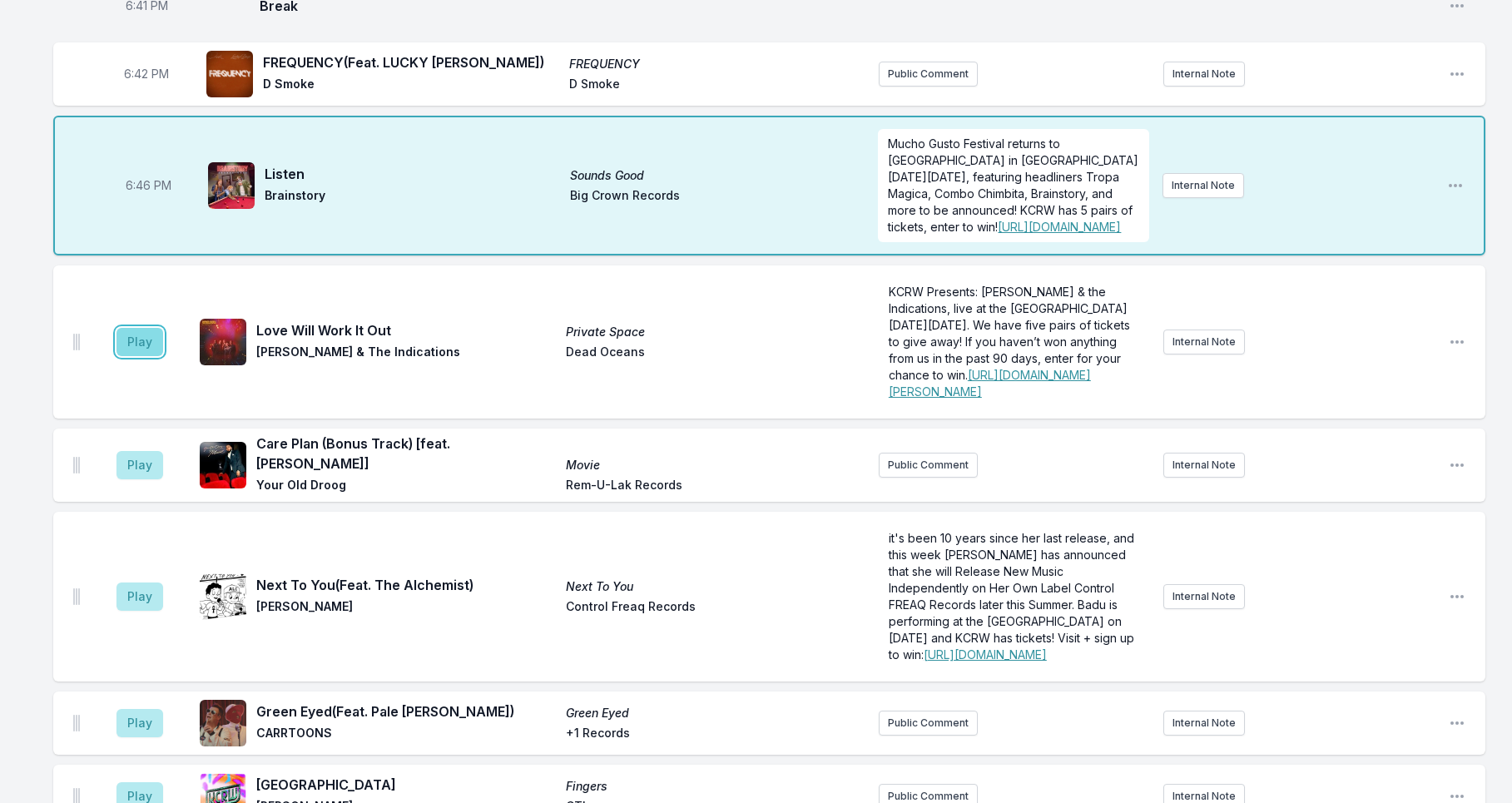
click at [126, 356] on button "Play" at bounding box center [140, 342] width 47 height 28
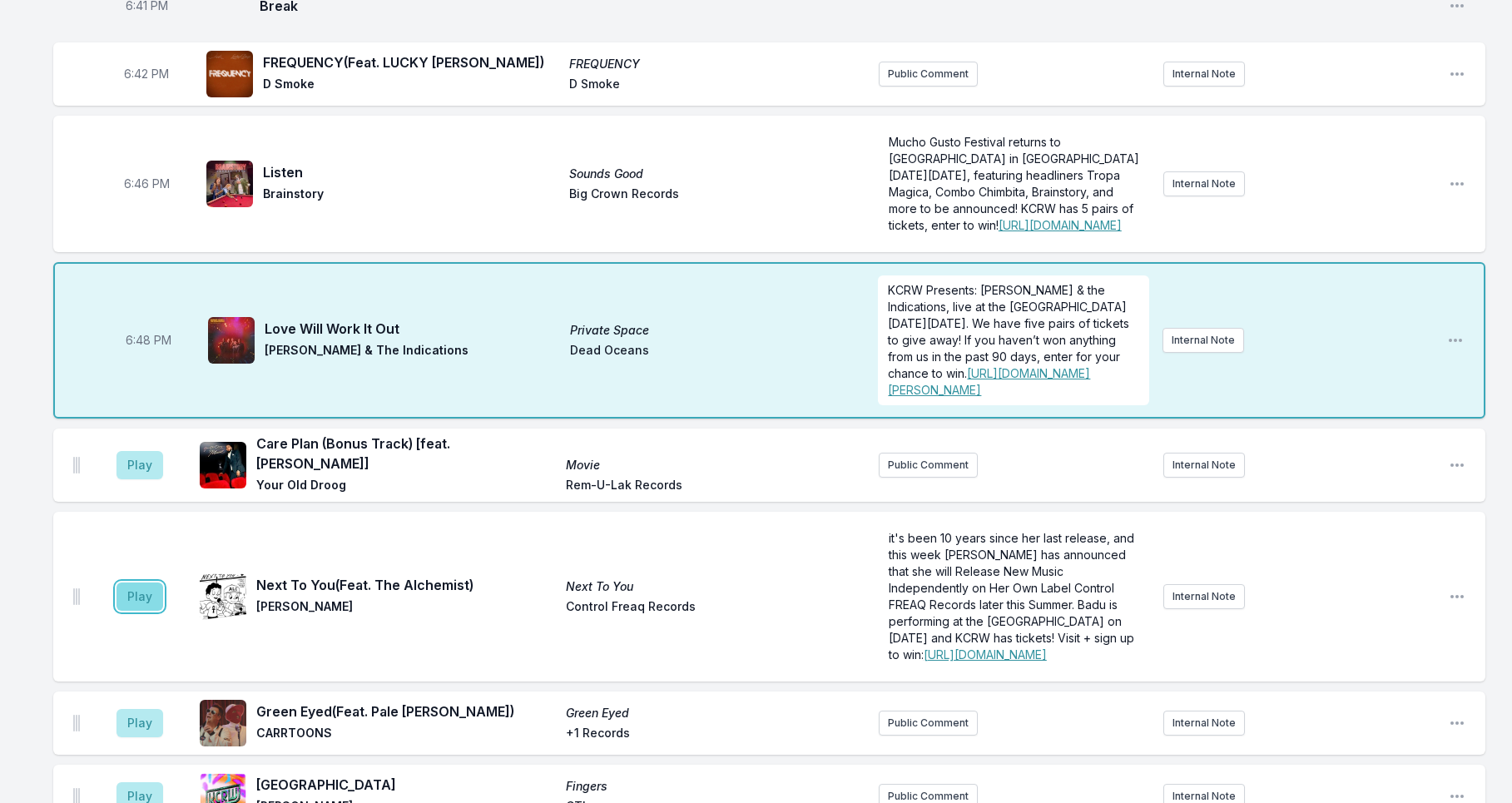
click at [147, 611] on button "Play" at bounding box center [140, 596] width 47 height 28
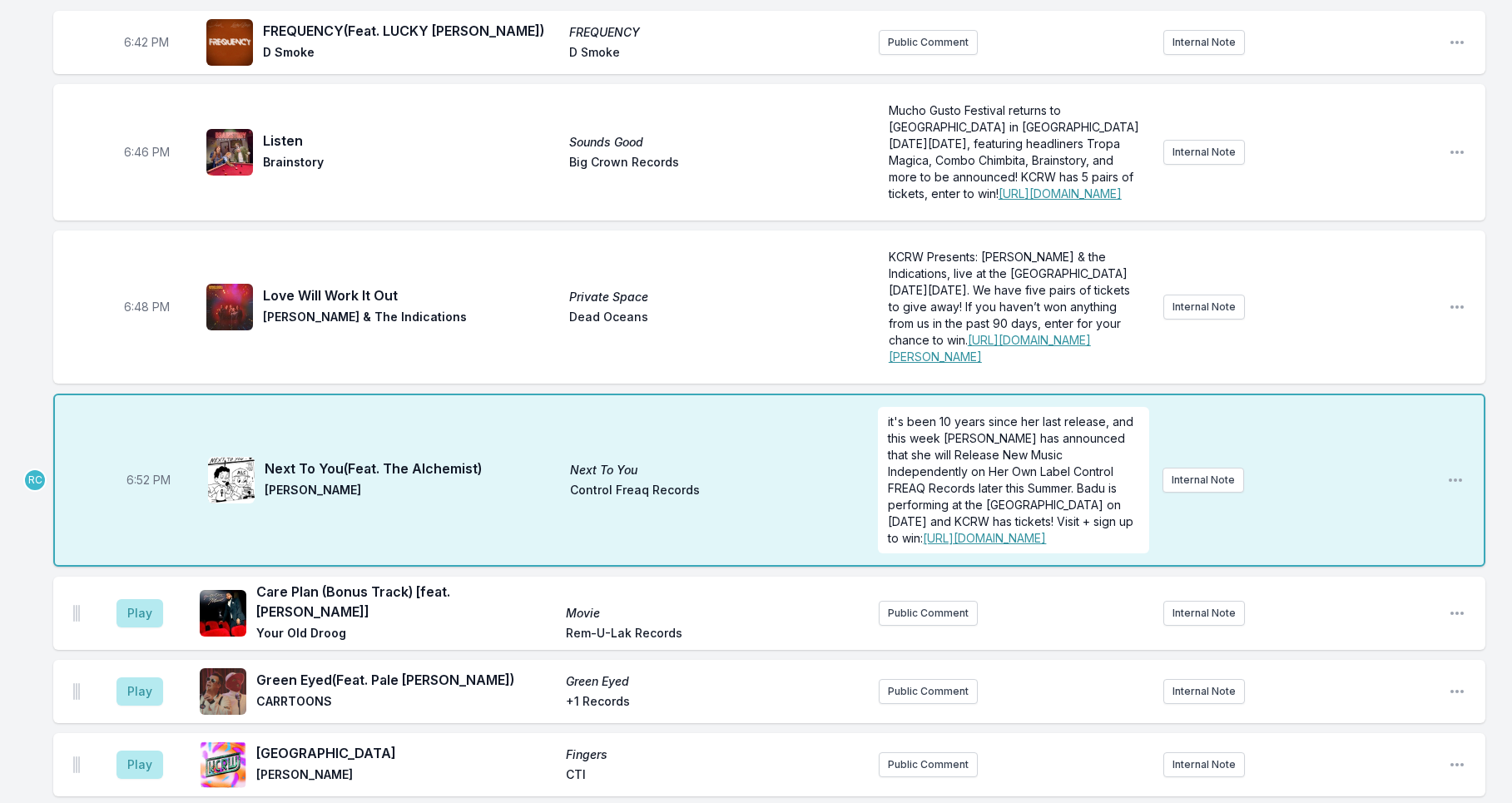
scroll to position [1409, 0]
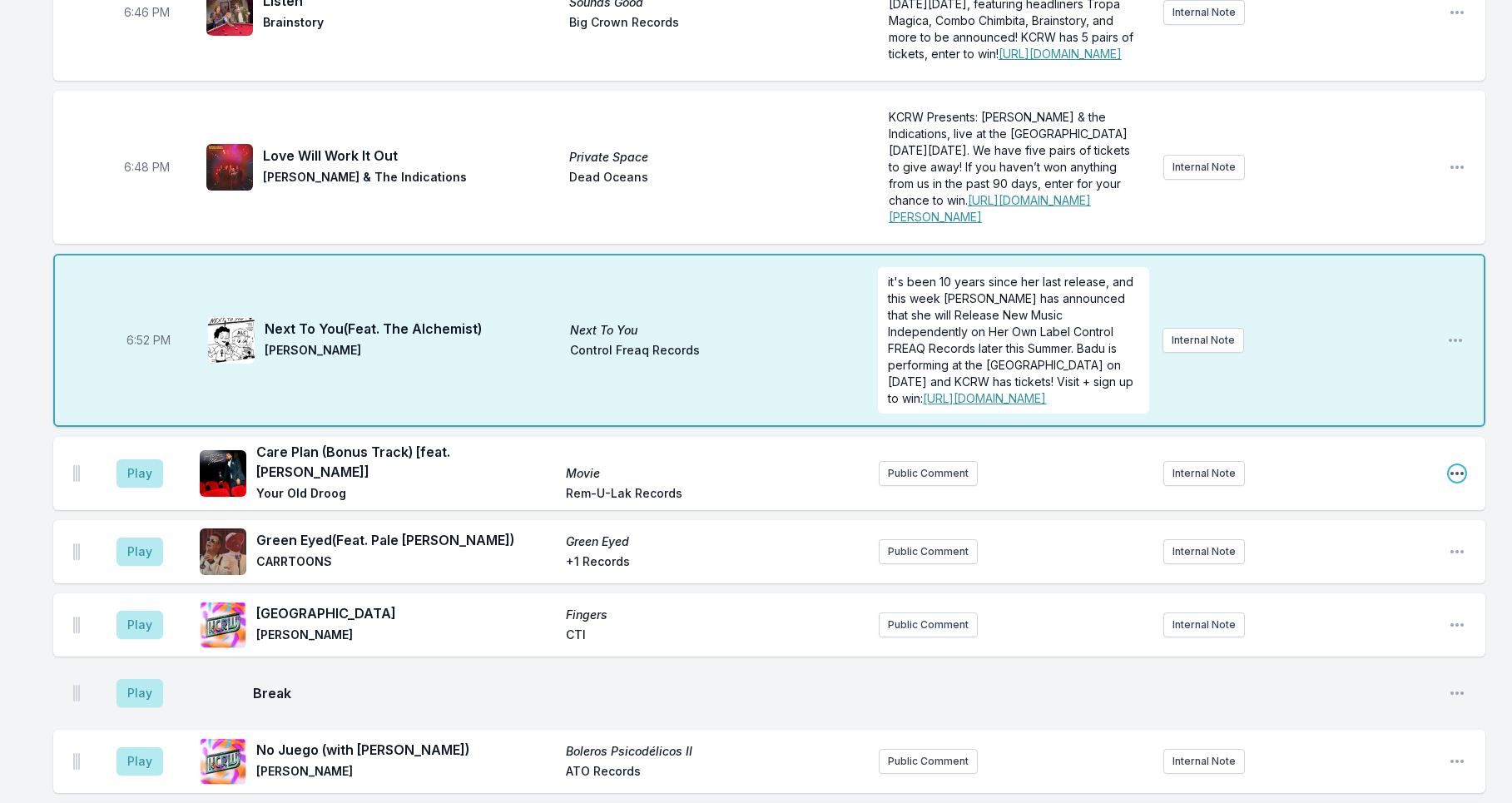
click at [1456, 475] on icon "Open playlist item options" at bounding box center [1457, 473] width 13 height 3
click at [1332, 581] on button "Delete Entry" at bounding box center [1371, 566] width 187 height 30
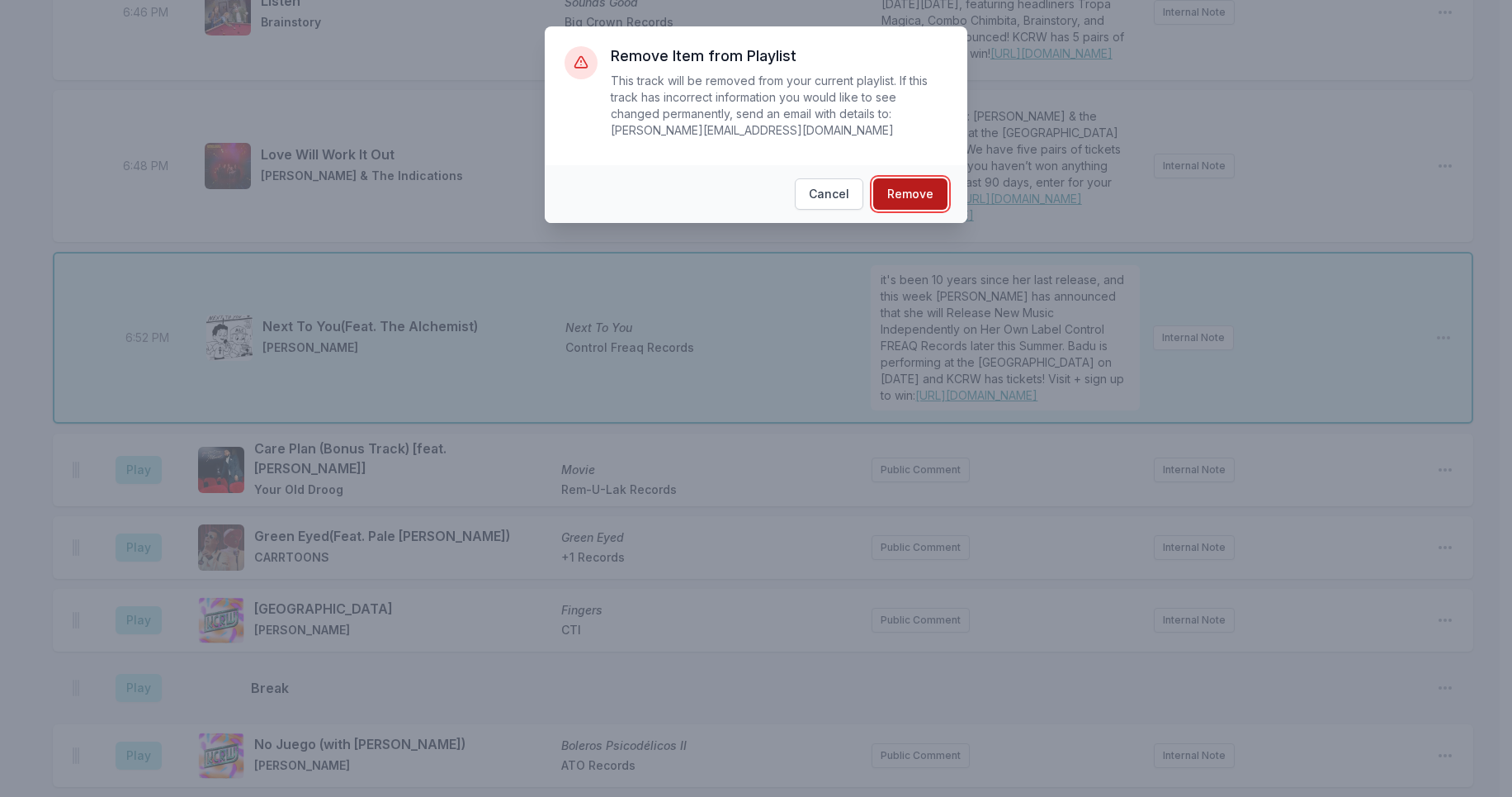
click at [905, 195] on button "Remove" at bounding box center [910, 194] width 74 height 32
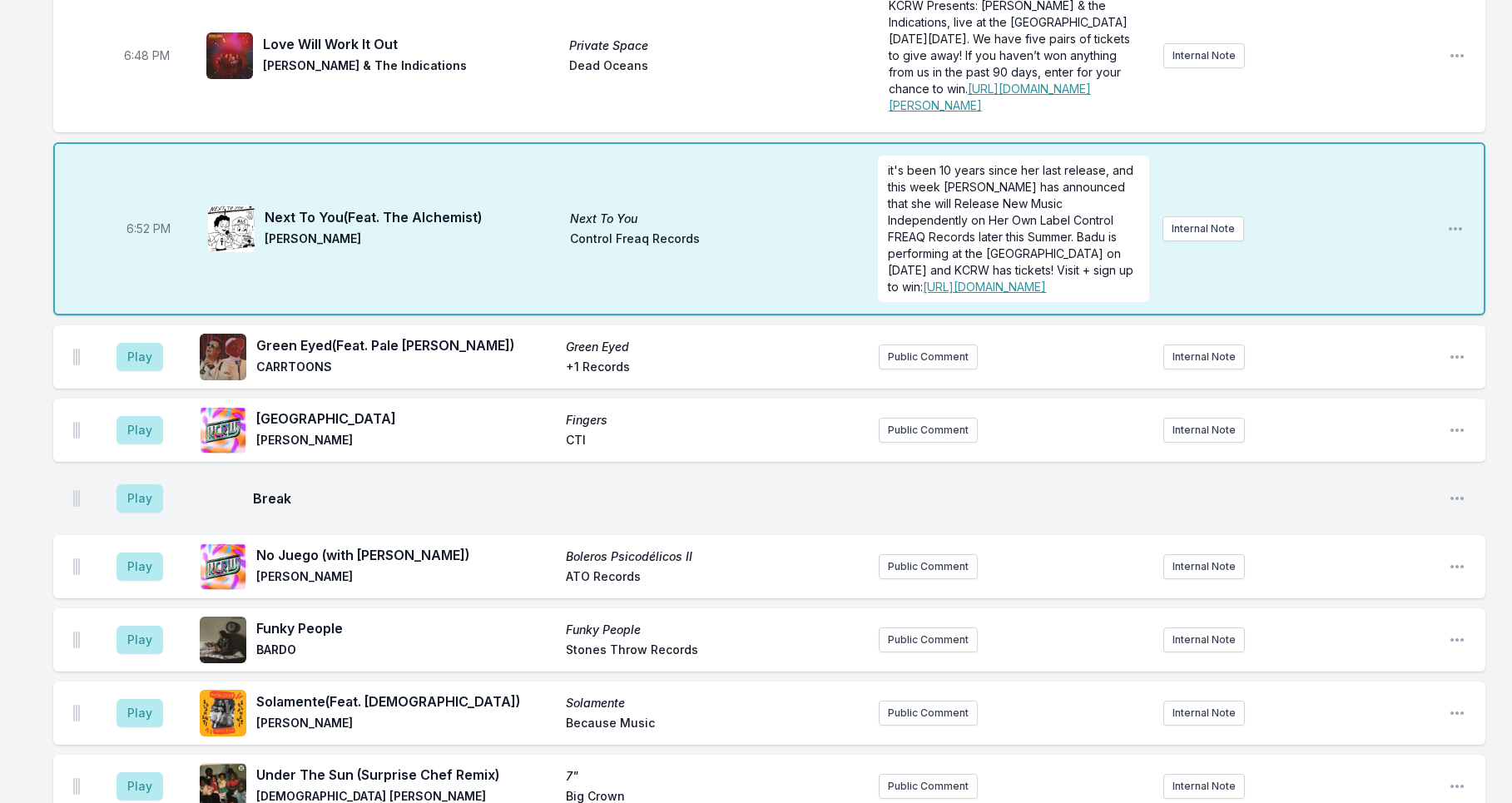
scroll to position [1525, 0]
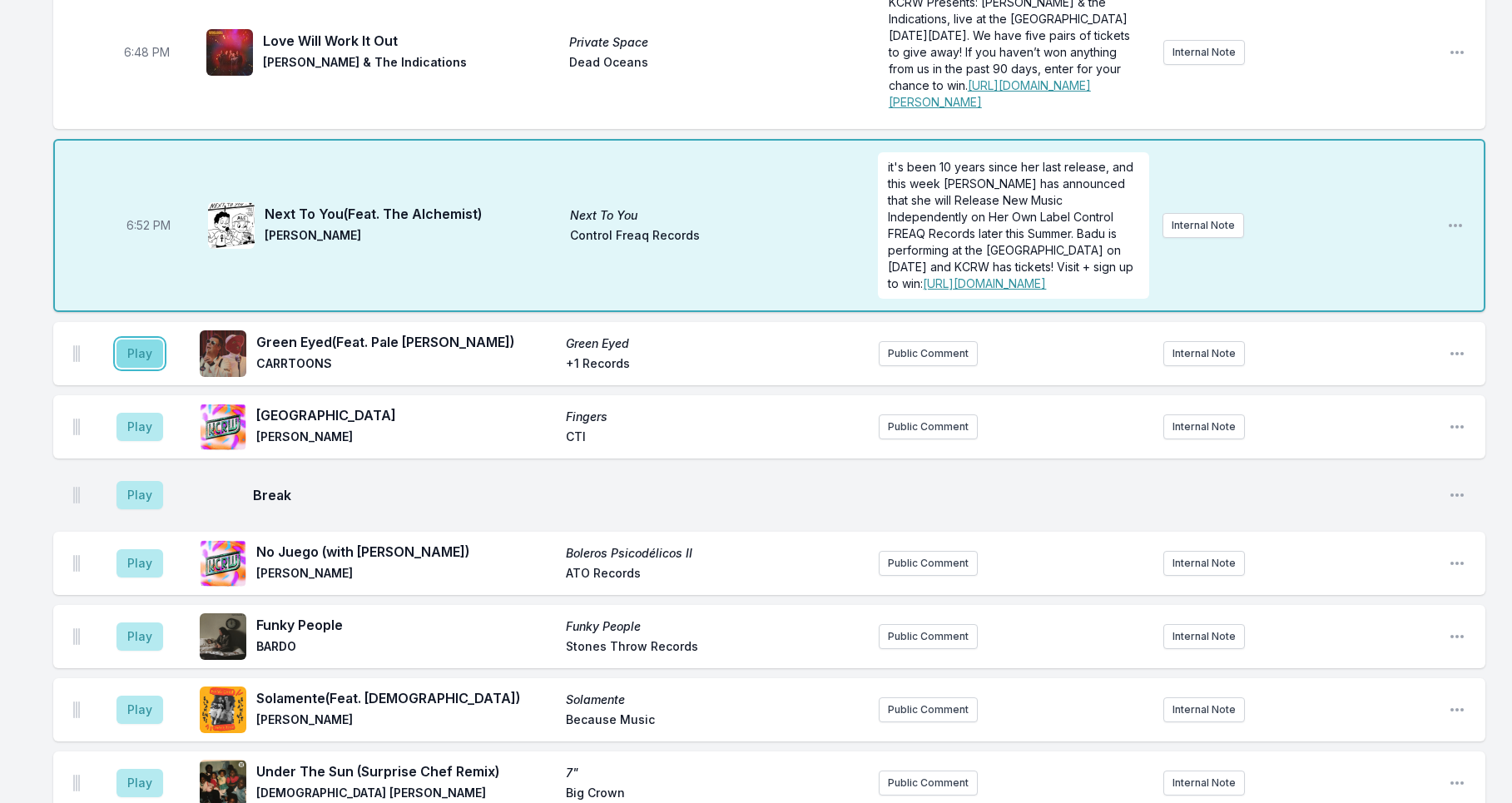
click at [149, 368] on button "Play" at bounding box center [140, 354] width 47 height 28
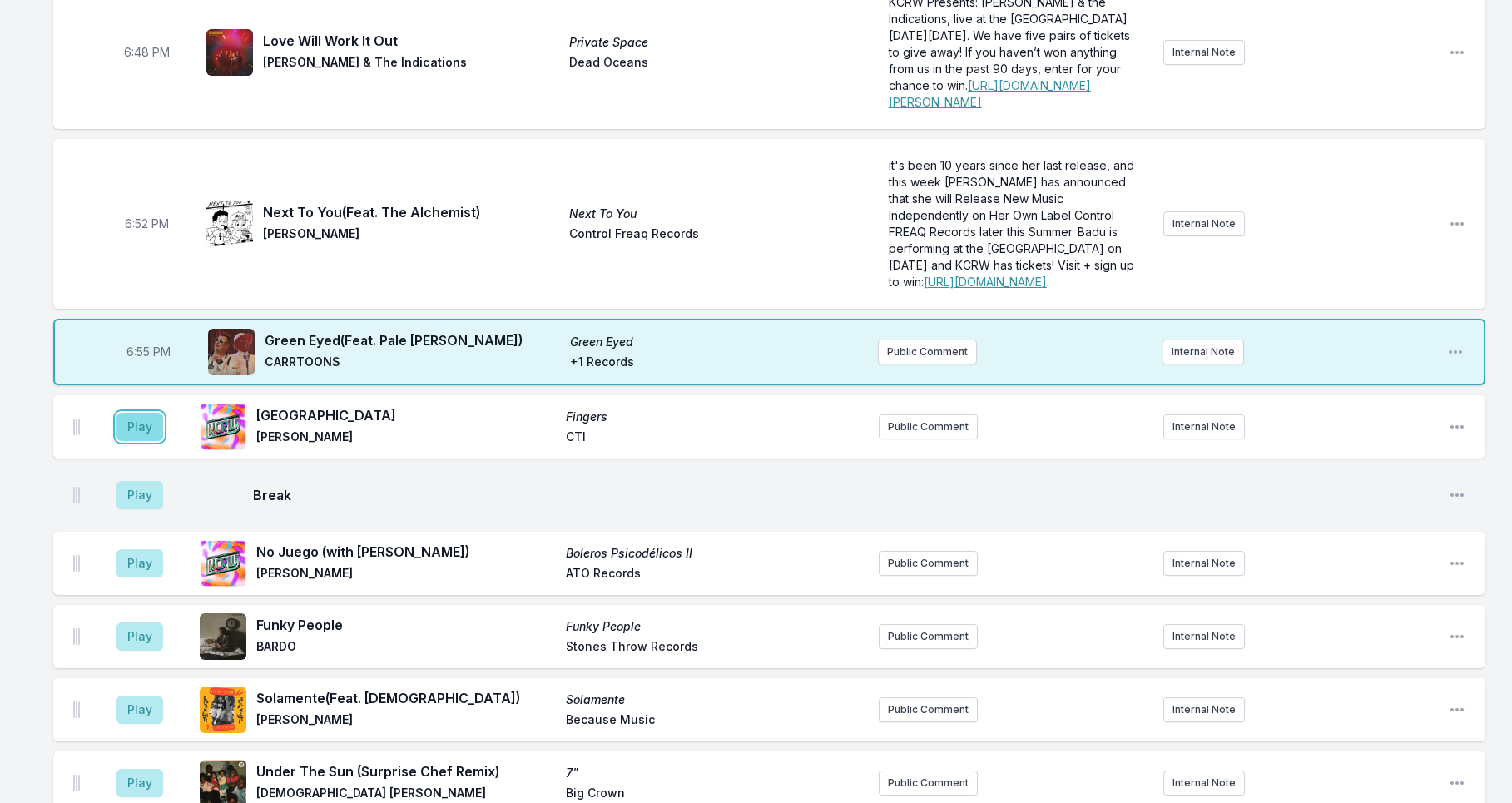
click at [145, 441] on button "Play" at bounding box center [140, 427] width 47 height 28
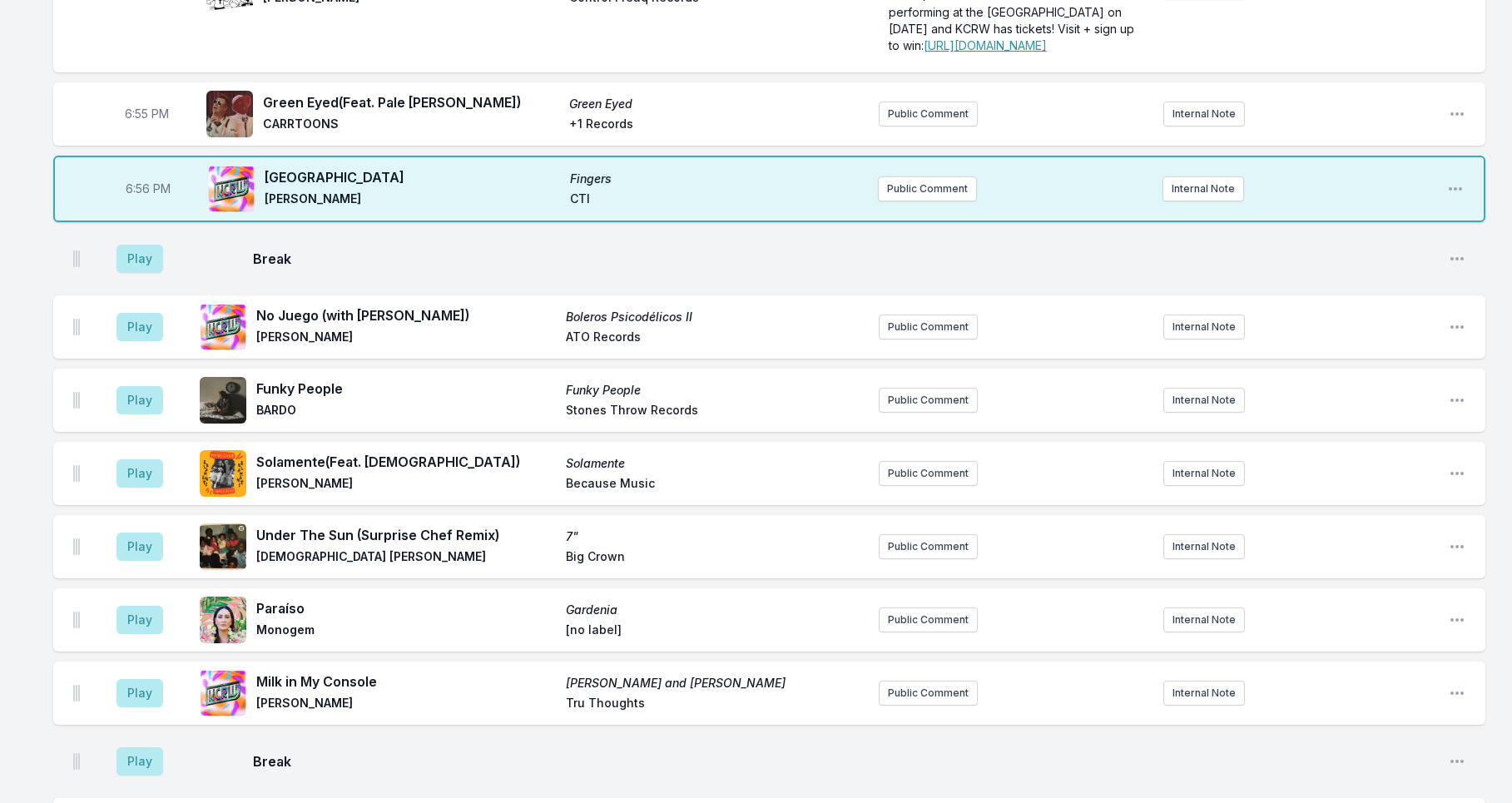
scroll to position [1764, 0]
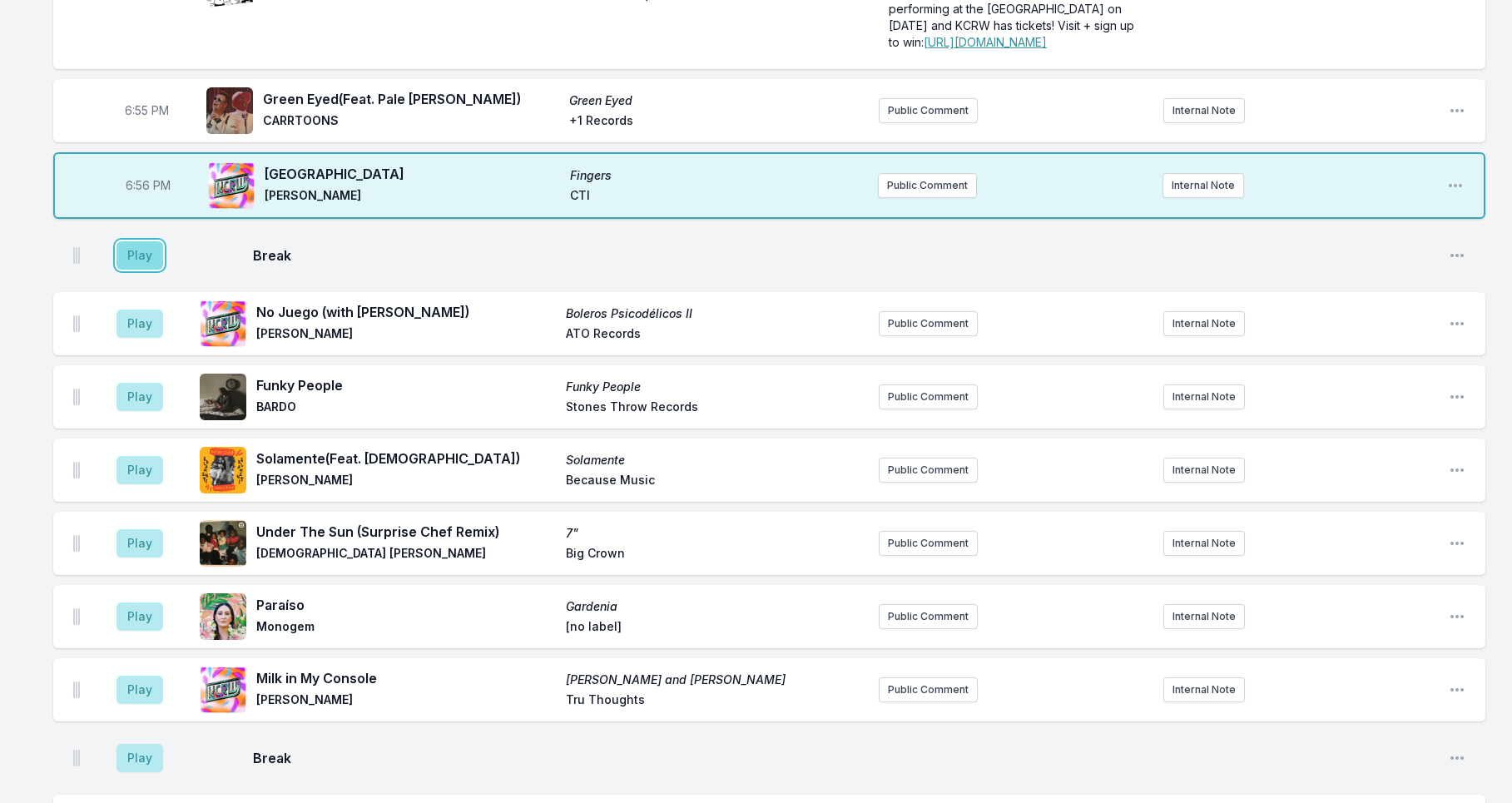
click at [153, 269] on button "Play" at bounding box center [140, 255] width 47 height 28
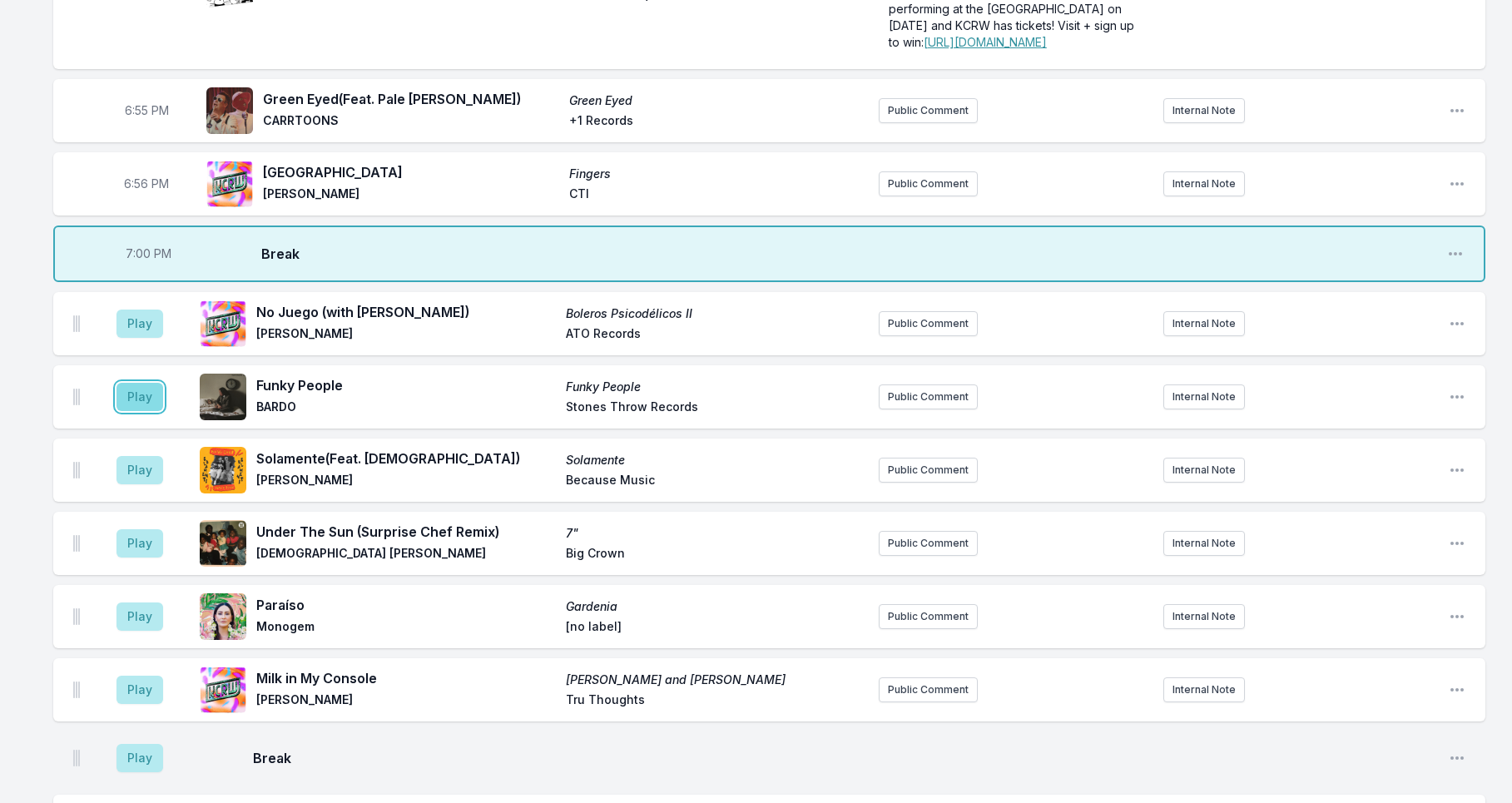
click at [140, 411] on button "Play" at bounding box center [140, 396] width 47 height 28
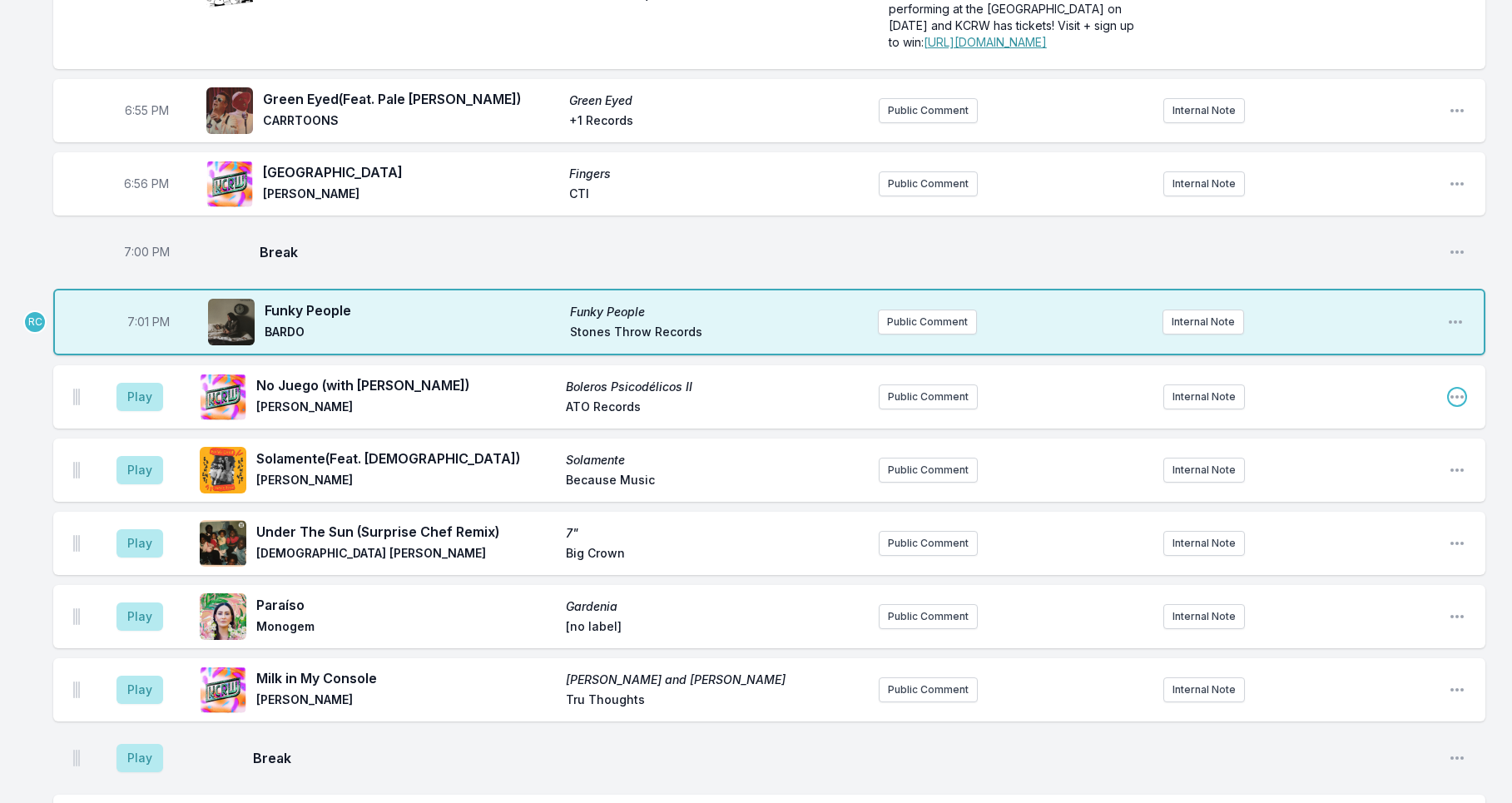
drag, startPoint x: 1460, startPoint y: 488, endPoint x: 1417, endPoint y: 501, distance: 44.9
click at [1459, 405] on icon "Open playlist item options" at bounding box center [1457, 396] width 17 height 17
click at [1357, 505] on button "Delete Entry" at bounding box center [1371, 490] width 187 height 30
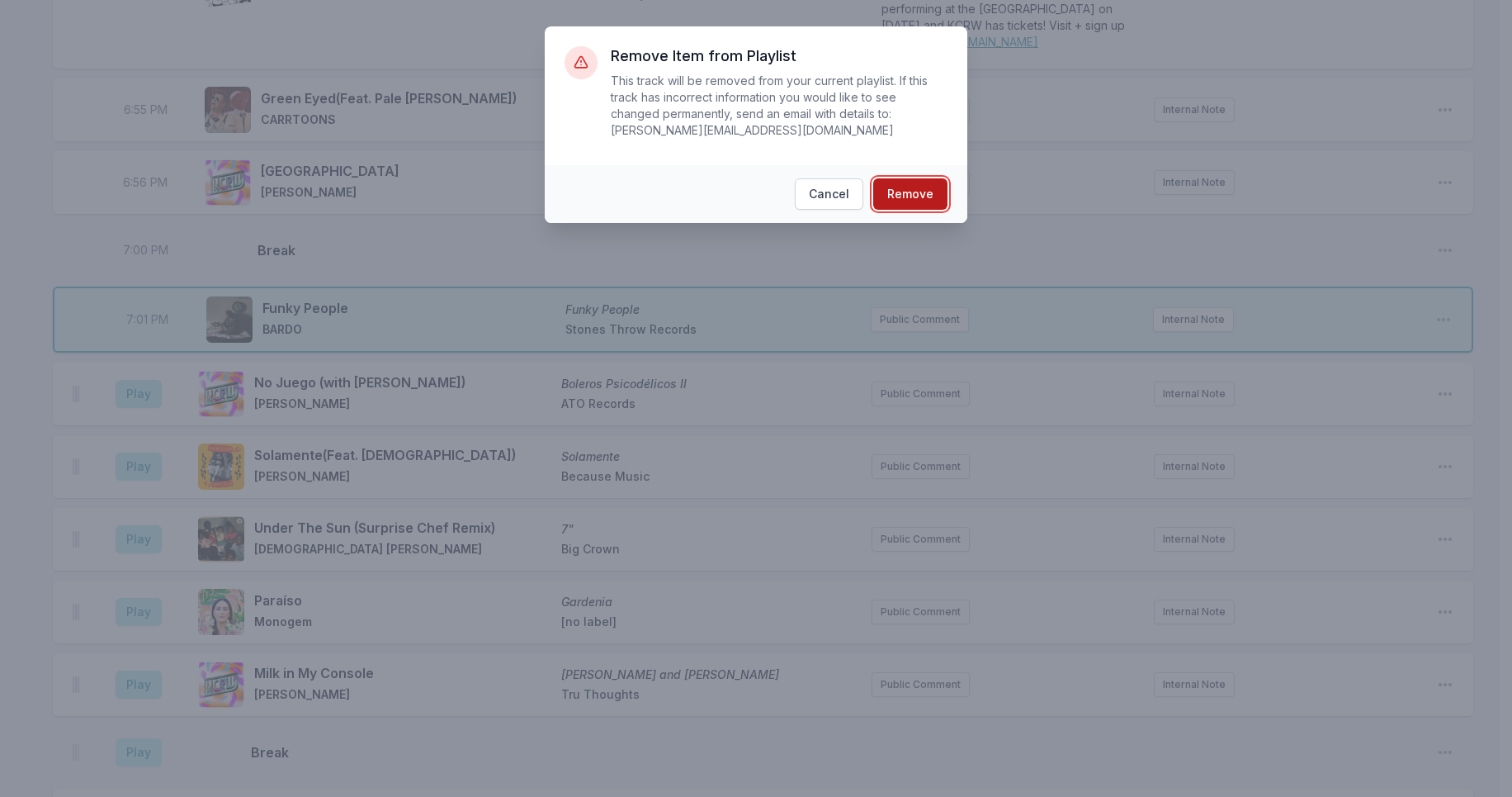
click at [913, 201] on button "Remove" at bounding box center [910, 194] width 74 height 32
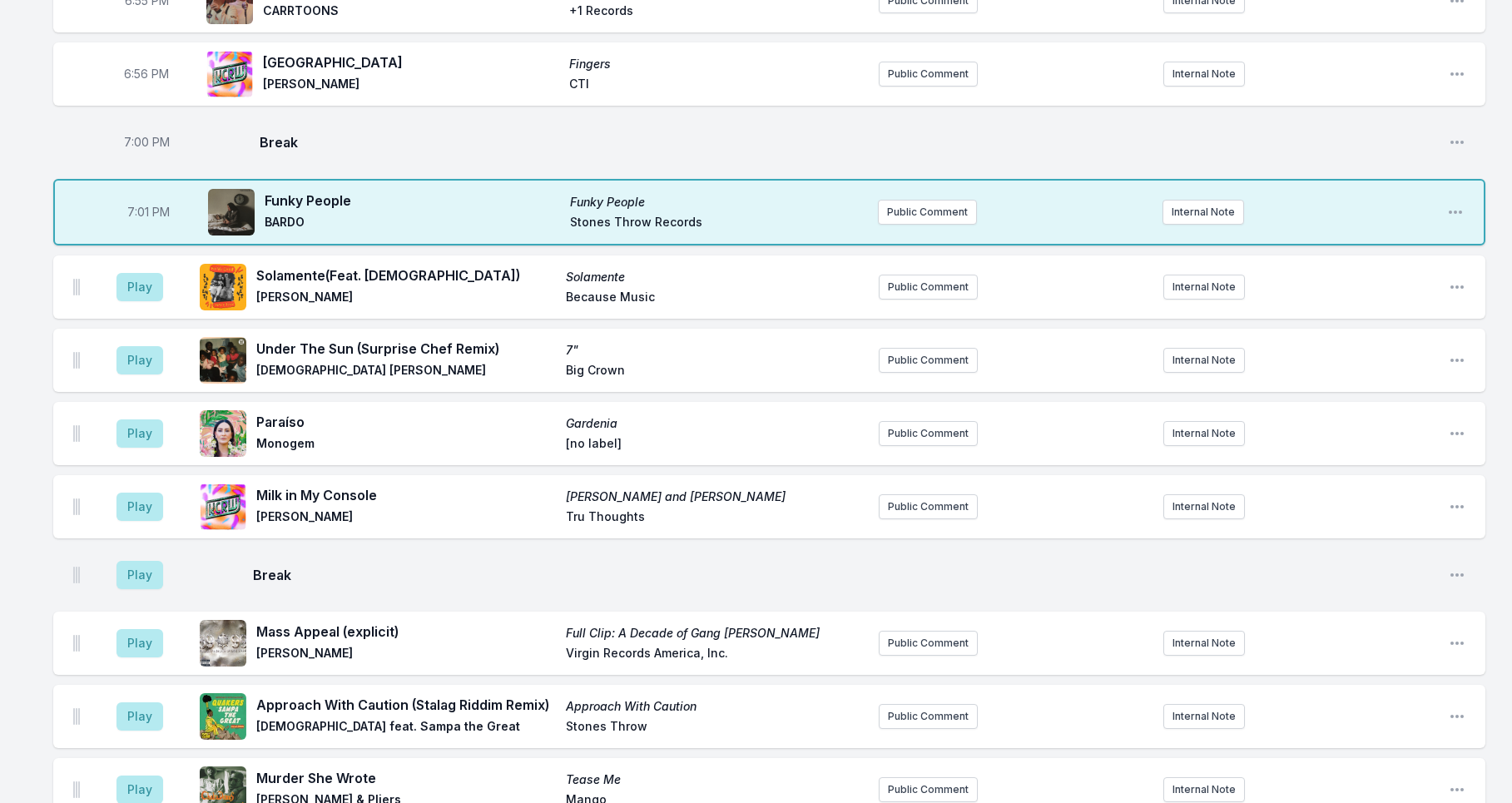
scroll to position [1877, 0]
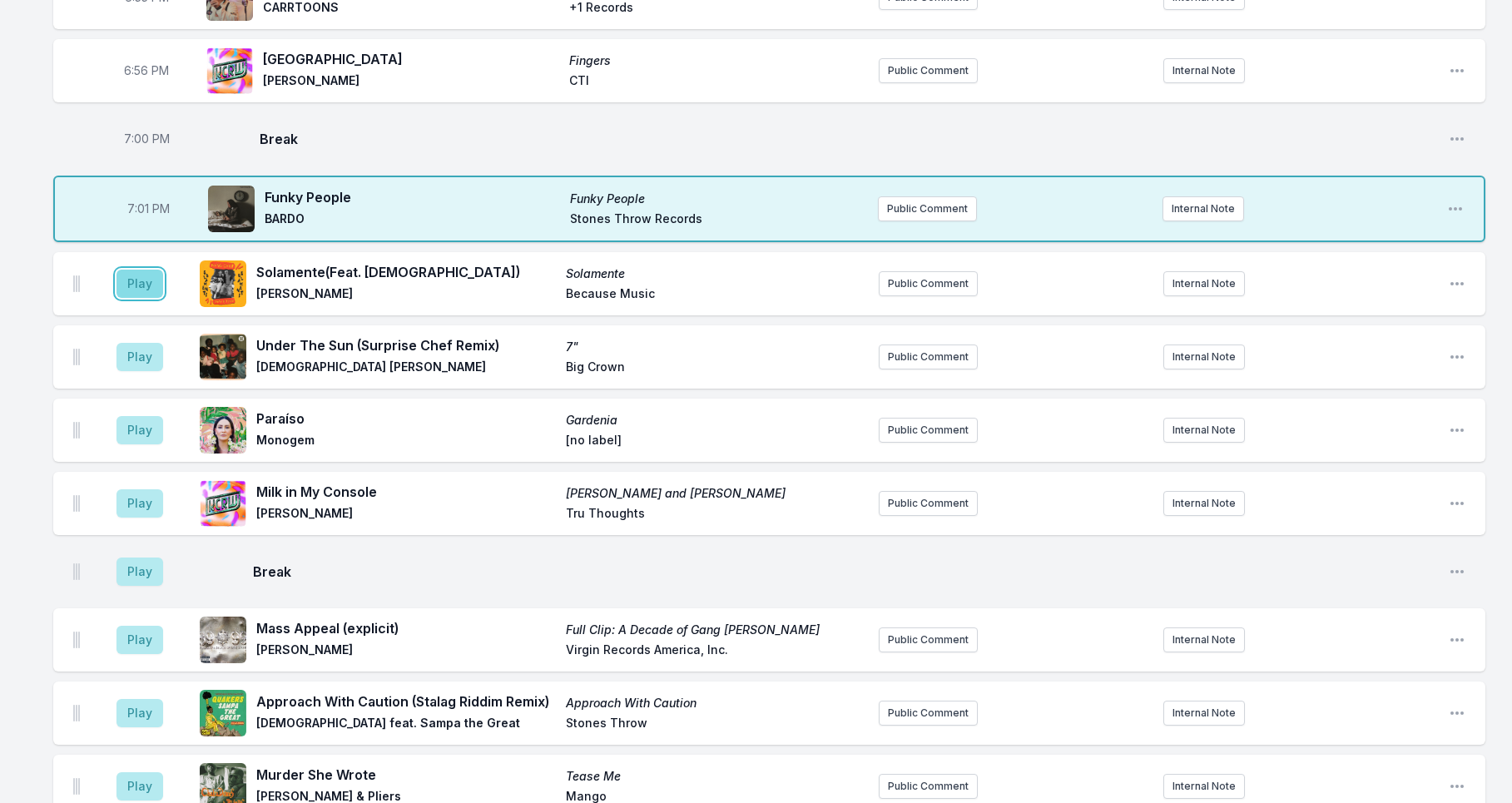
click at [134, 298] on button "Play" at bounding box center [140, 284] width 47 height 28
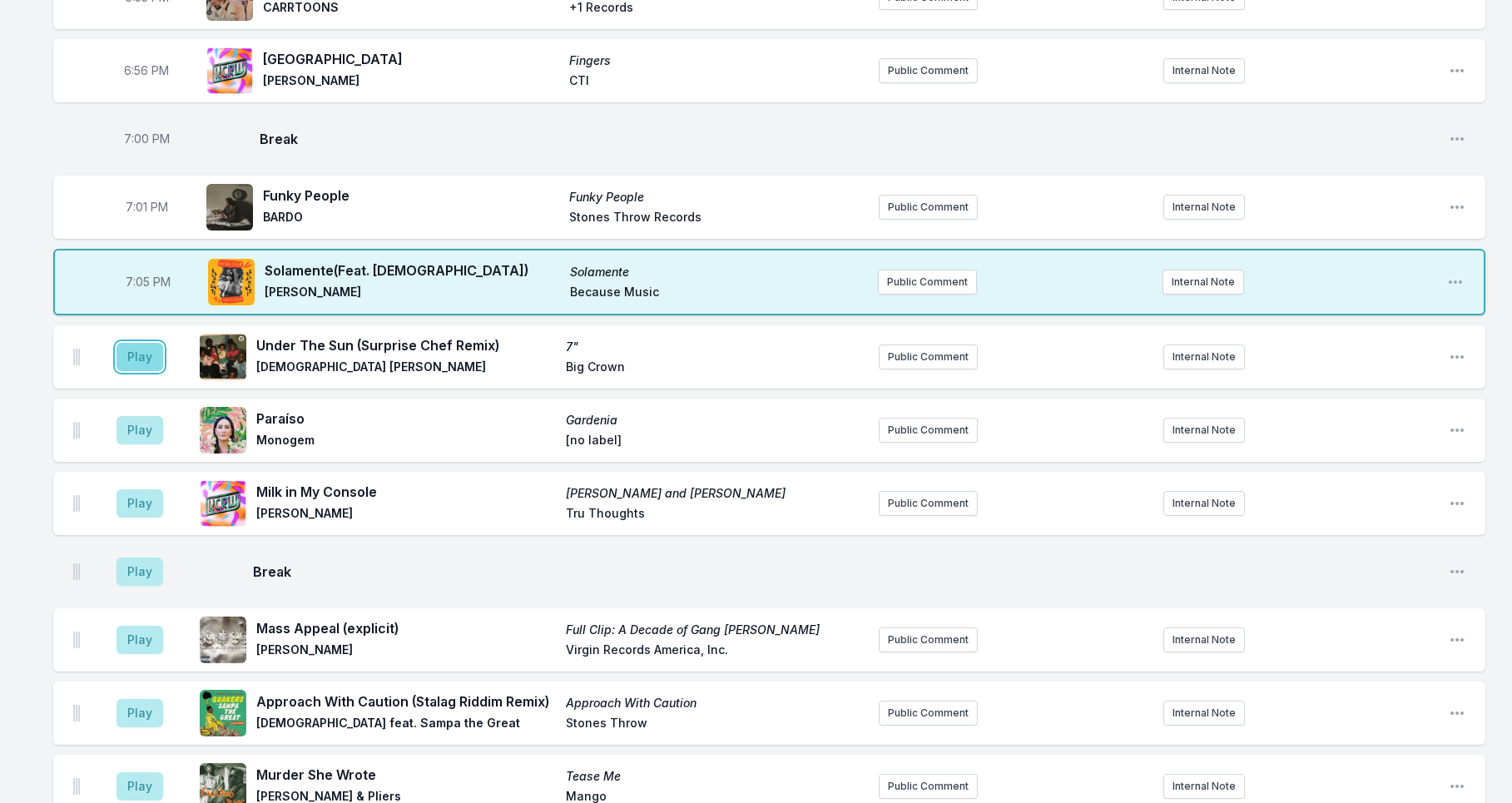
click at [149, 371] on button "Play" at bounding box center [140, 357] width 47 height 28
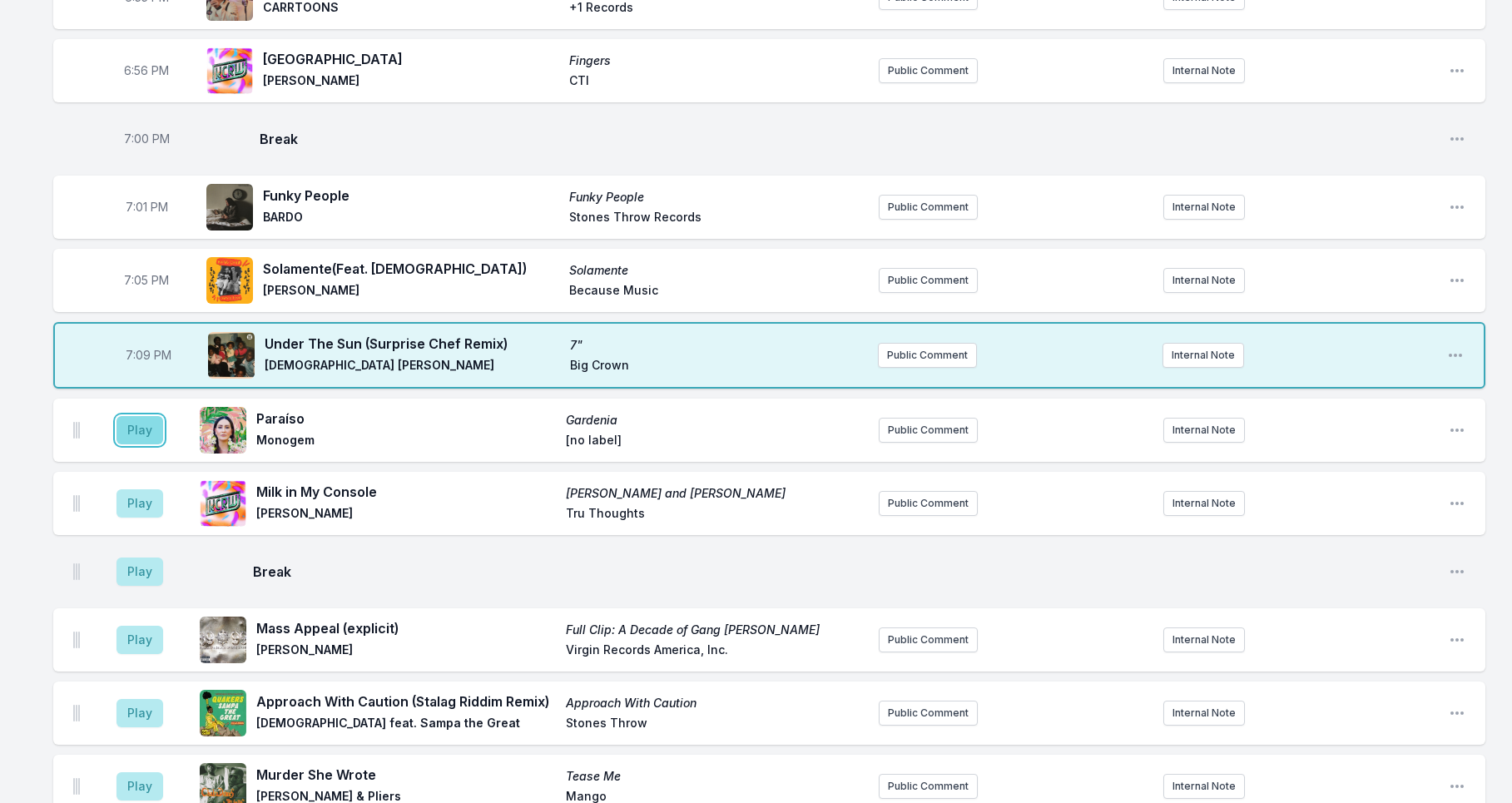
click at [143, 444] on button "Play" at bounding box center [140, 430] width 47 height 28
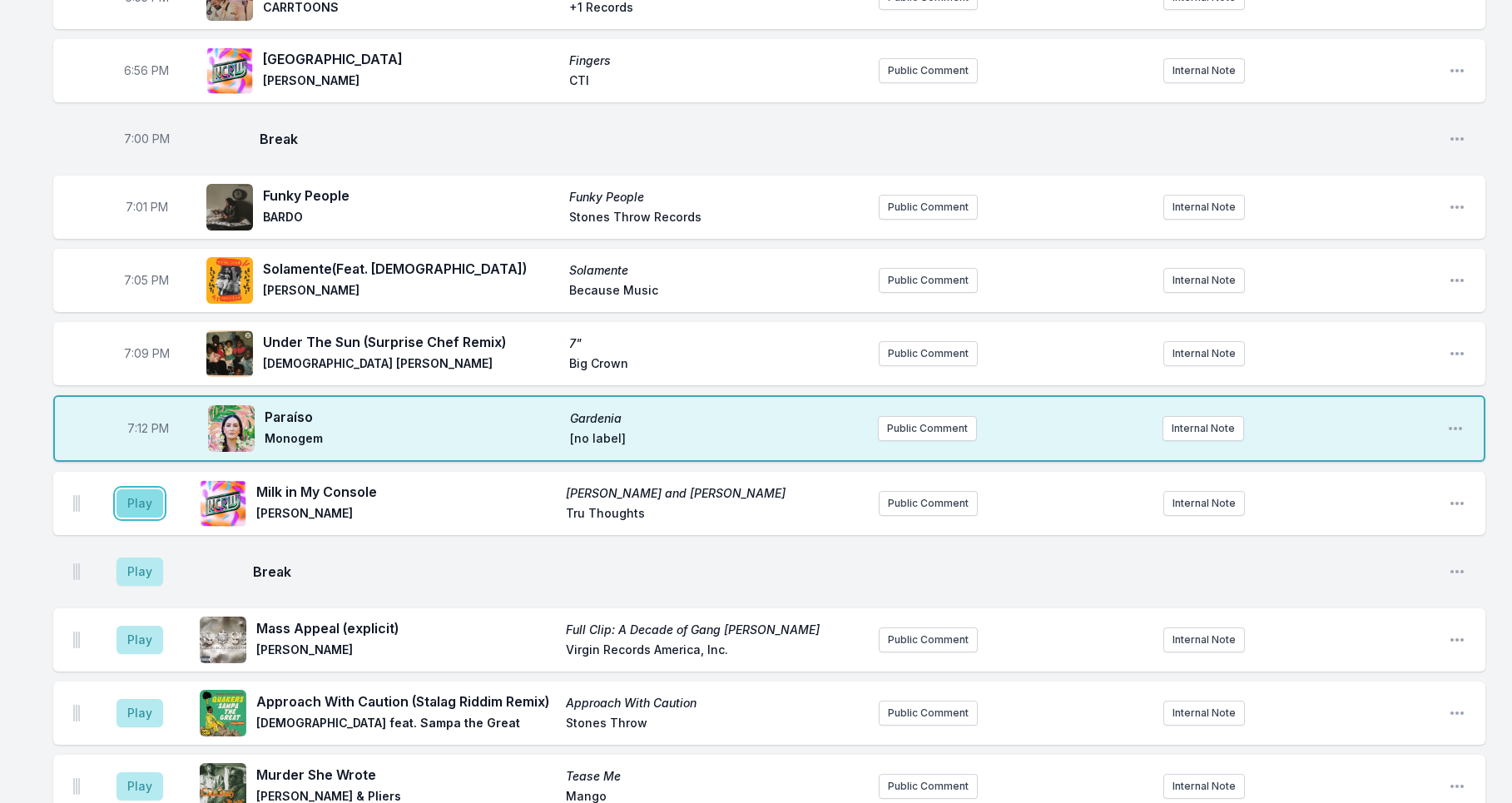
click at [134, 518] on button "Play" at bounding box center [140, 504] width 47 height 28
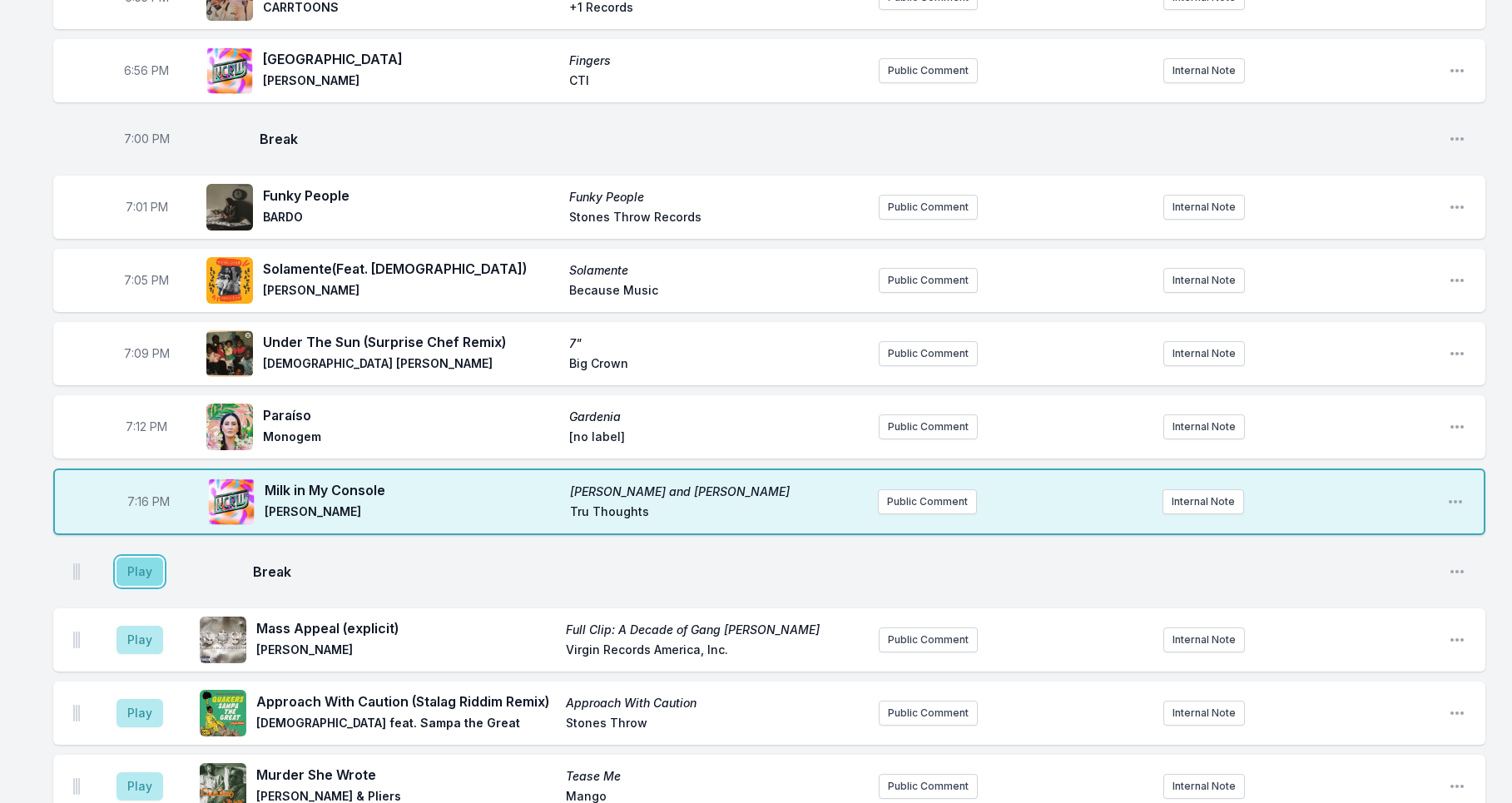
click at [150, 586] on button "Play" at bounding box center [140, 571] width 47 height 28
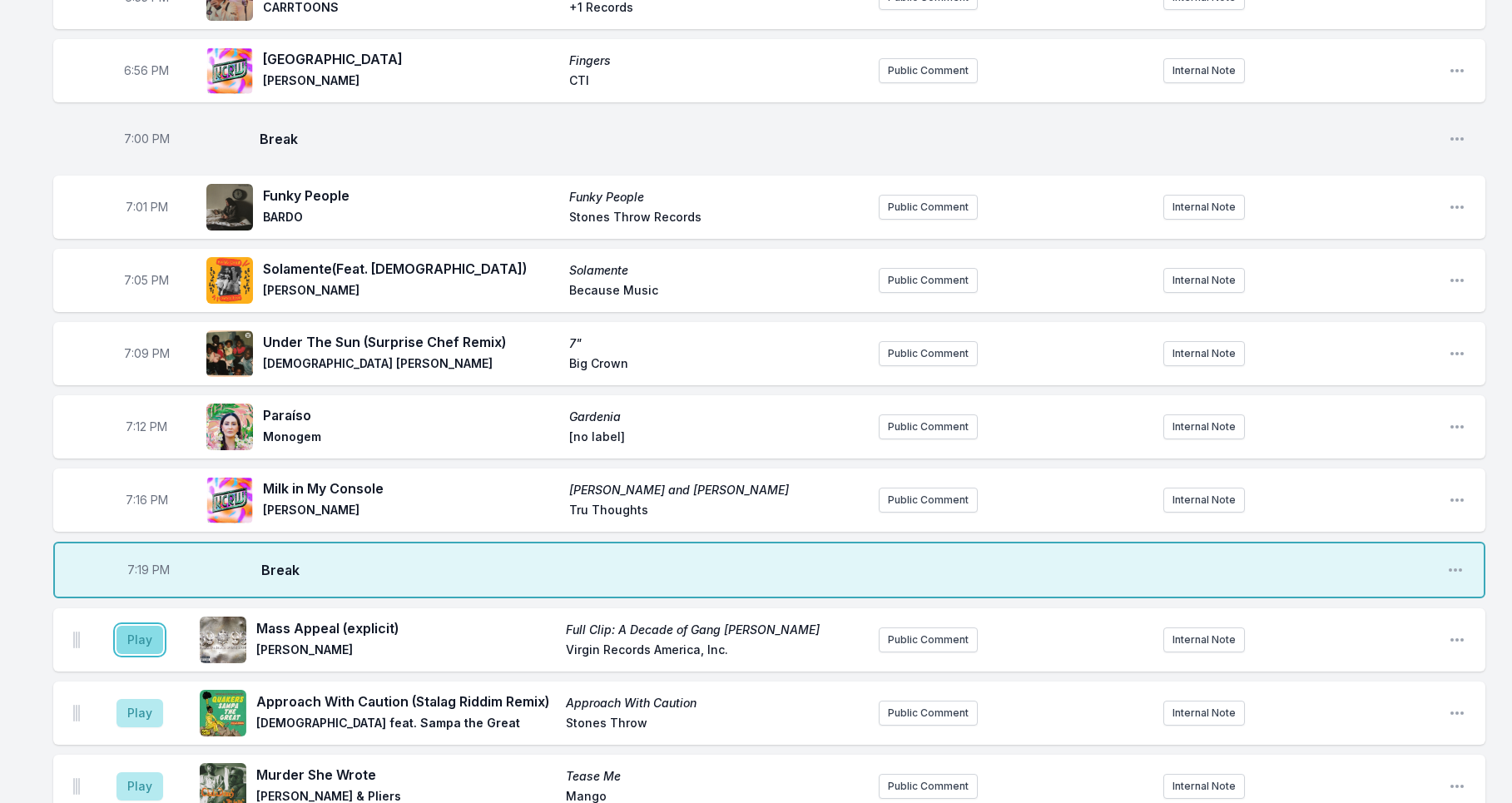
click at [138, 654] on button "Play" at bounding box center [140, 640] width 47 height 28
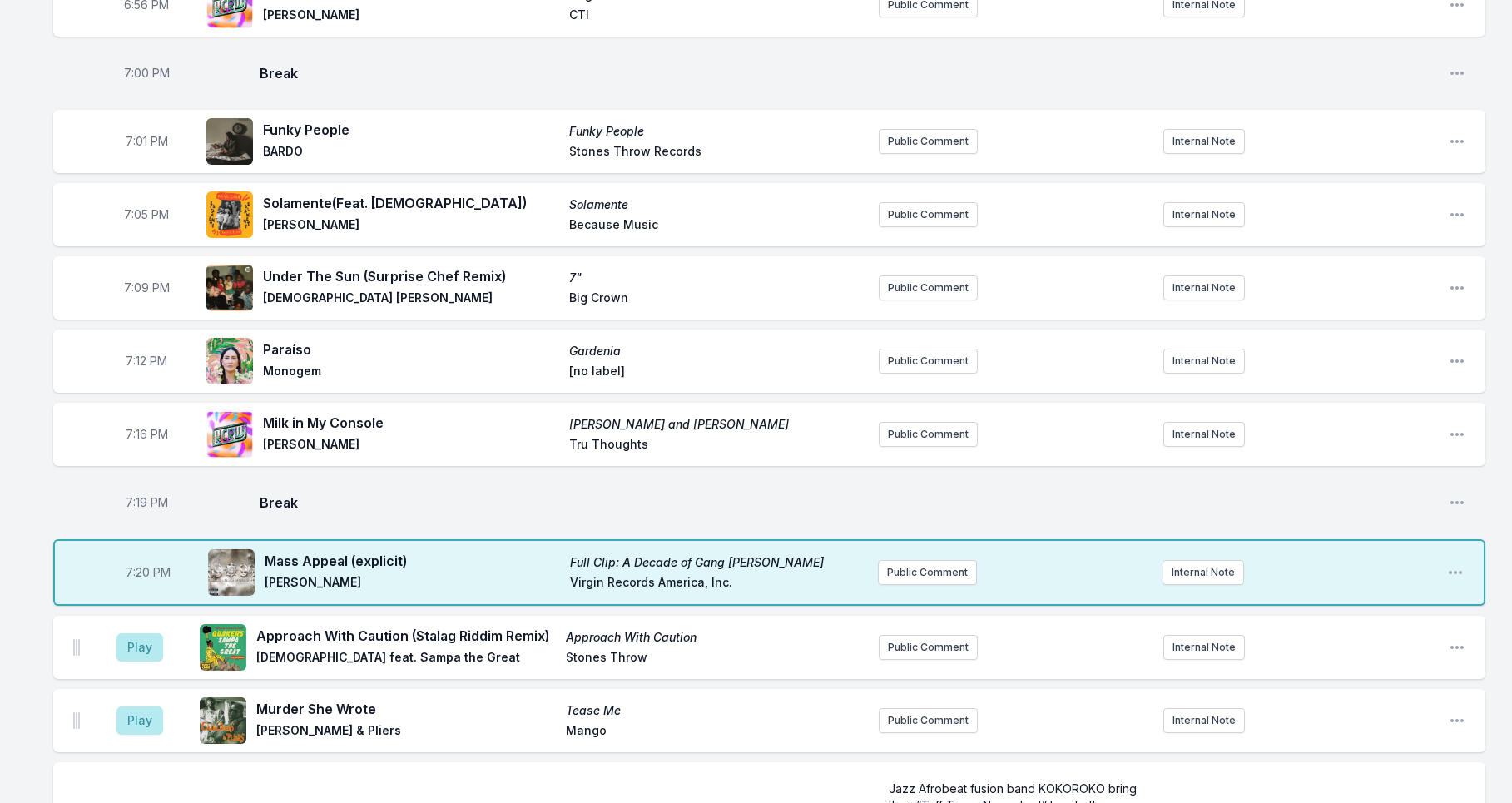
scroll to position [2017, 0]
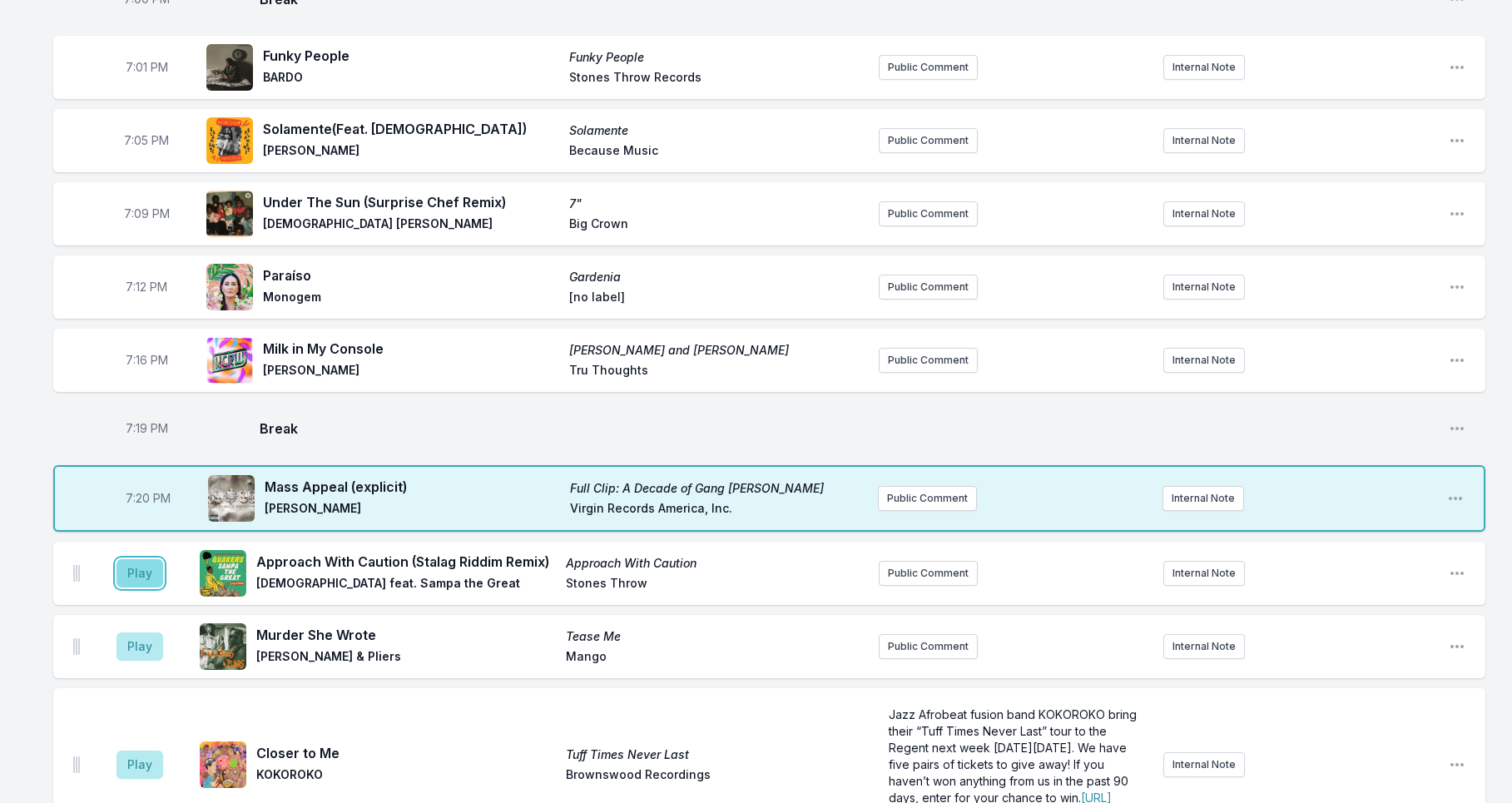
click at [138, 587] on button "Play" at bounding box center [140, 573] width 47 height 28
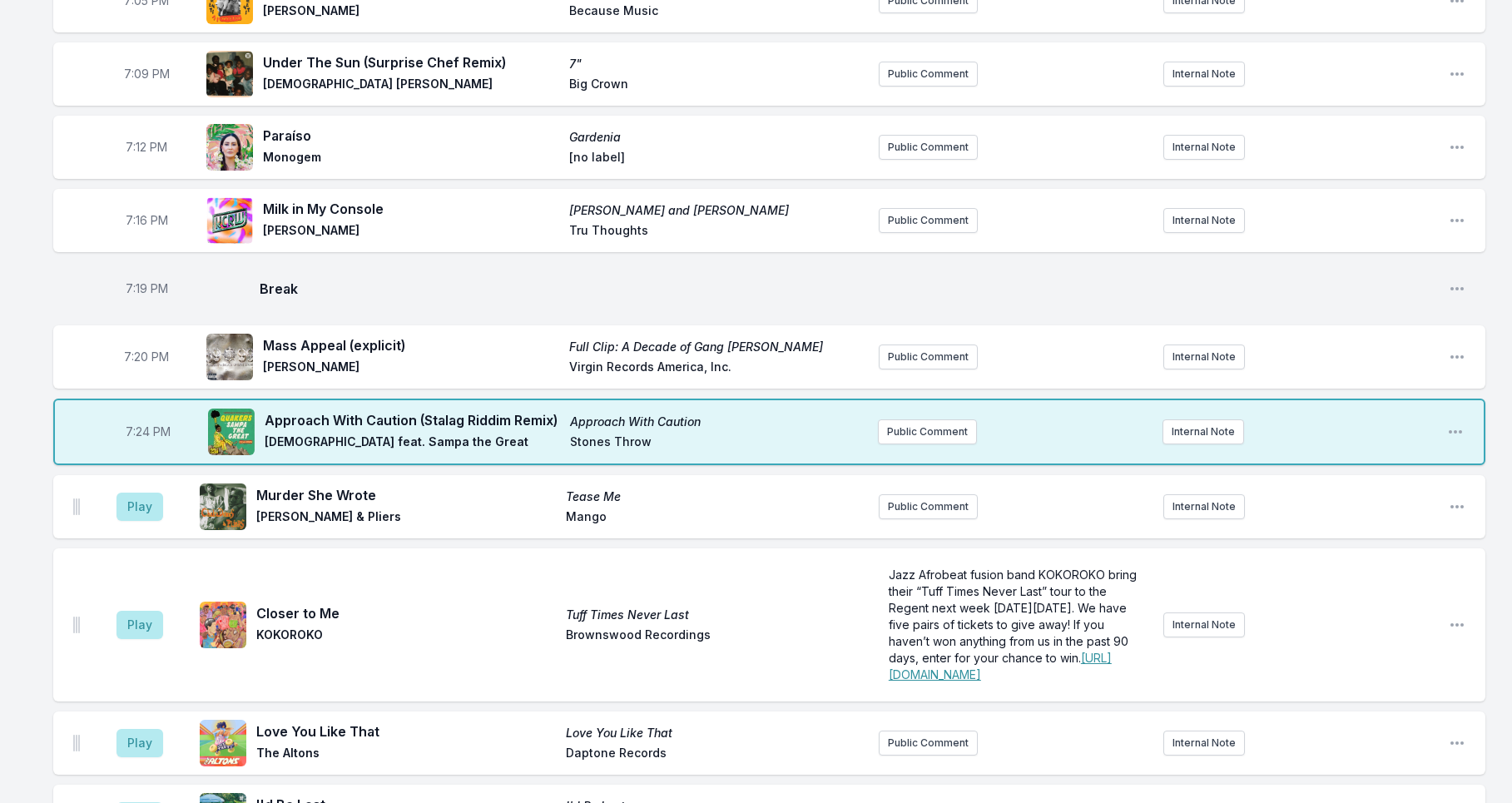
scroll to position [2360, 0]
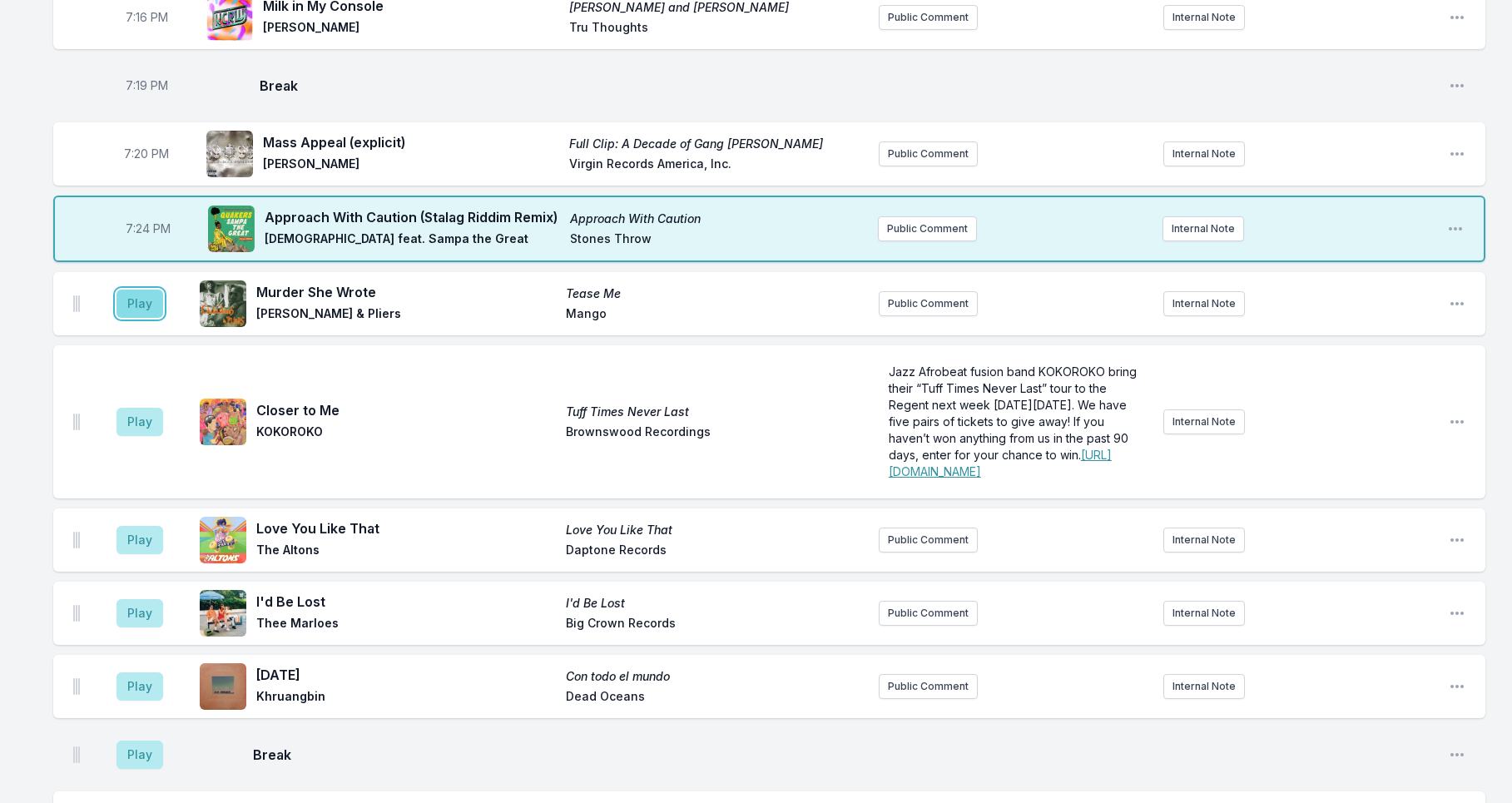
click at [144, 318] on button "Play" at bounding box center [140, 304] width 47 height 28
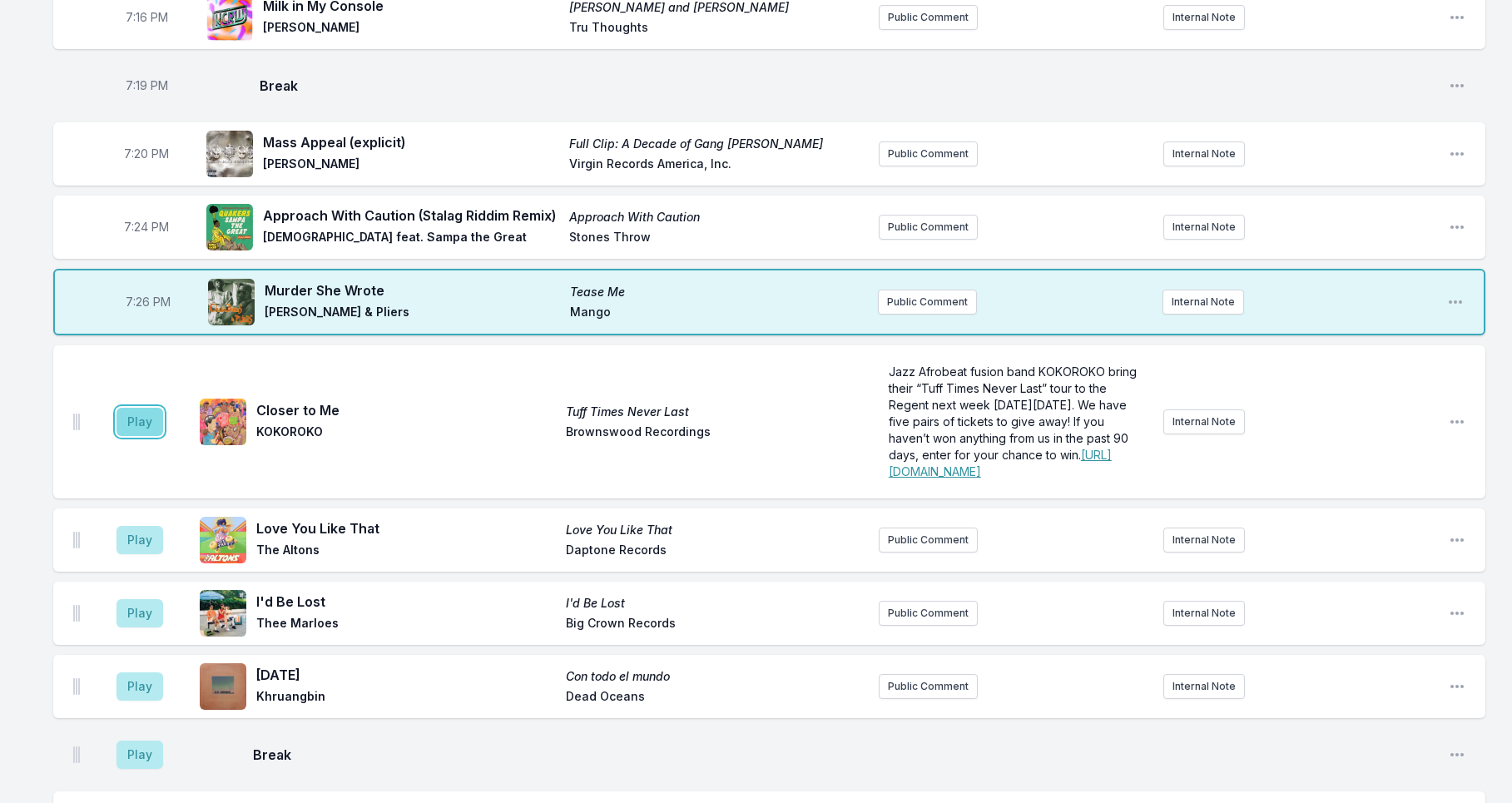
click at [146, 436] on button "Play" at bounding box center [140, 422] width 47 height 28
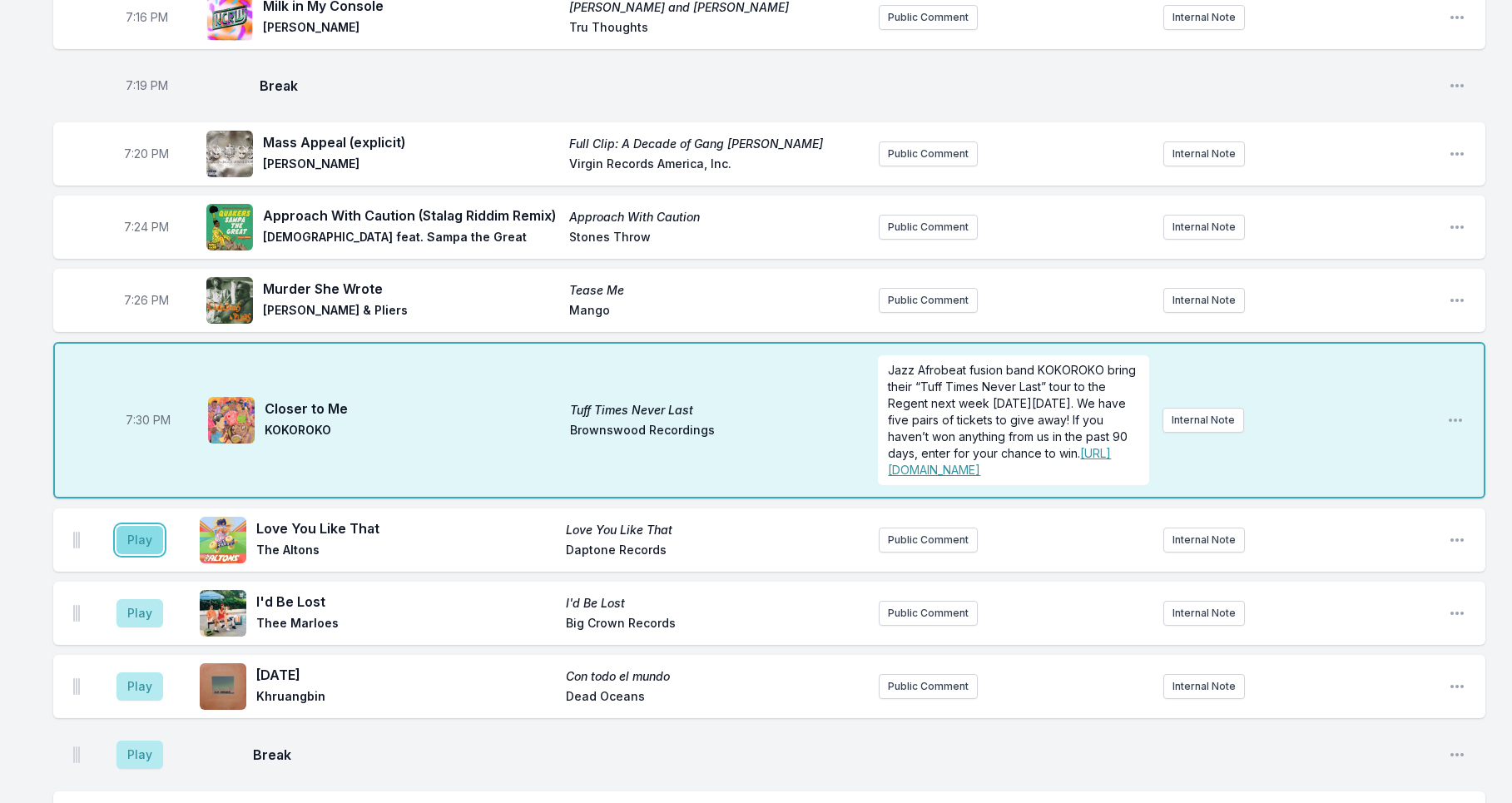
click at [128, 554] on button "Play" at bounding box center [140, 540] width 47 height 28
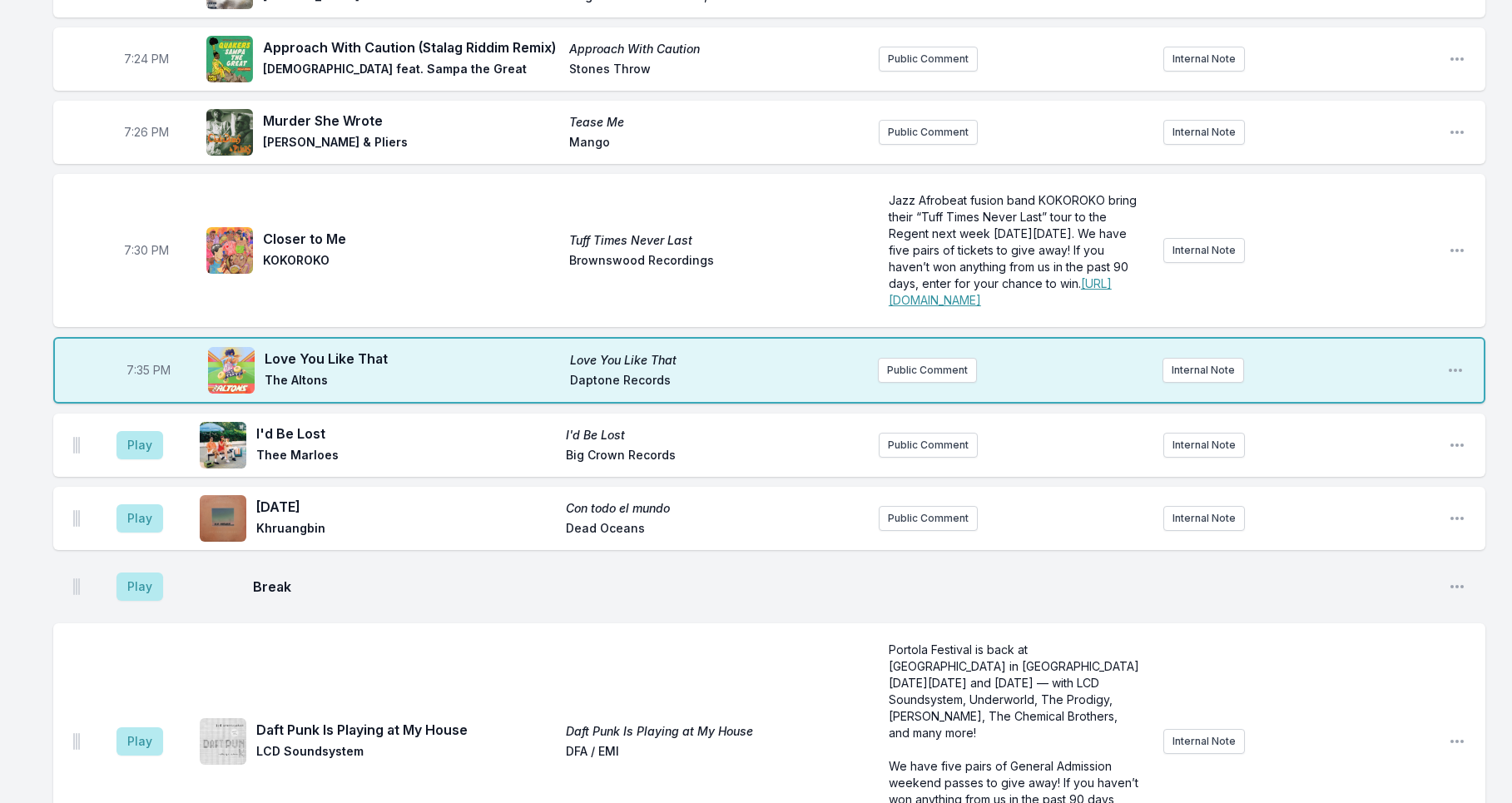
scroll to position [2533, 0]
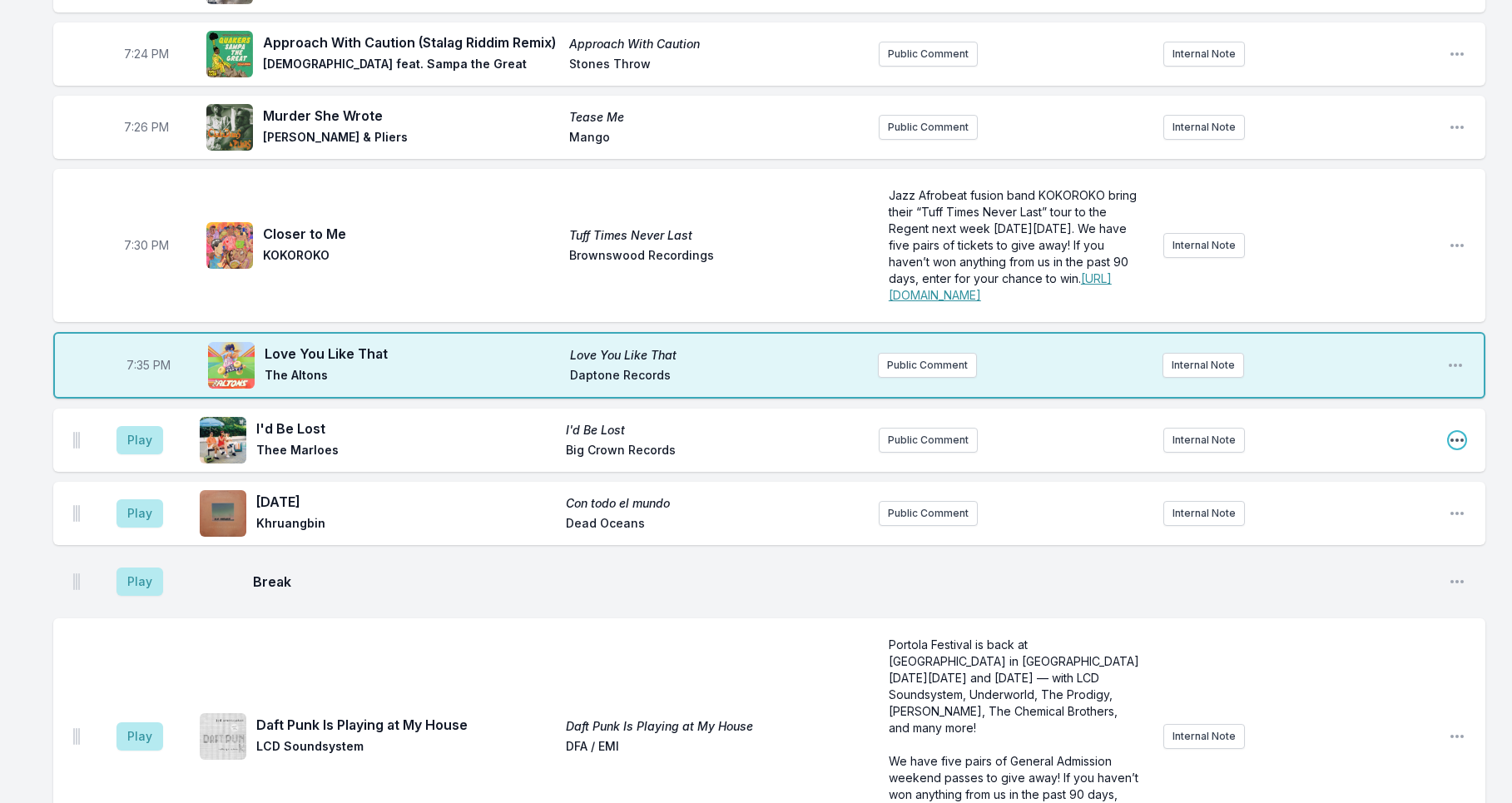
click at [1458, 448] on icon "Open playlist item options" at bounding box center [1457, 440] width 17 height 17
click at [1325, 548] on button "Delete Entry" at bounding box center [1371, 534] width 187 height 30
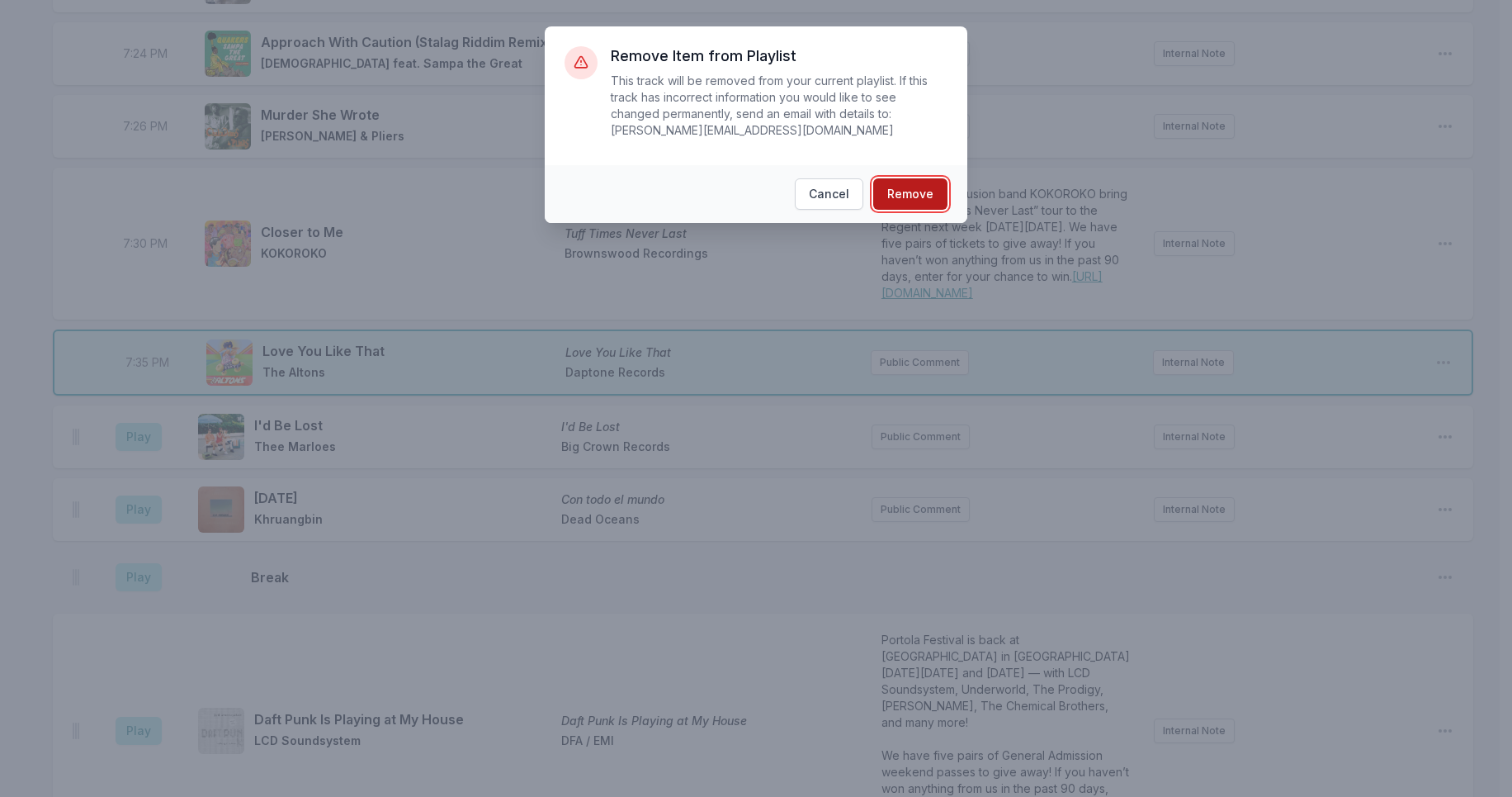
click at [911, 189] on button "Remove" at bounding box center [910, 194] width 74 height 32
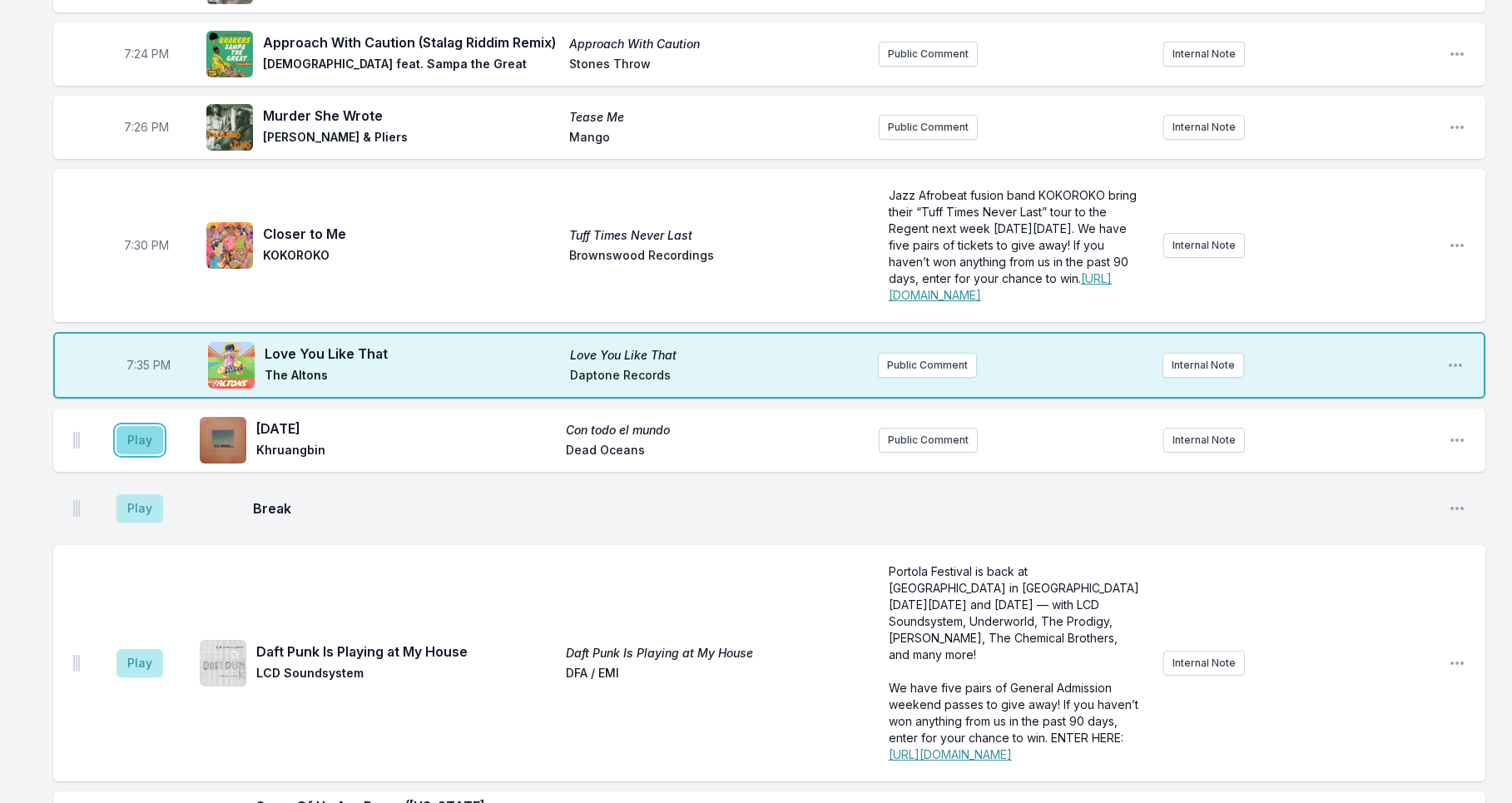
click at [134, 454] on button "Play" at bounding box center [140, 440] width 47 height 28
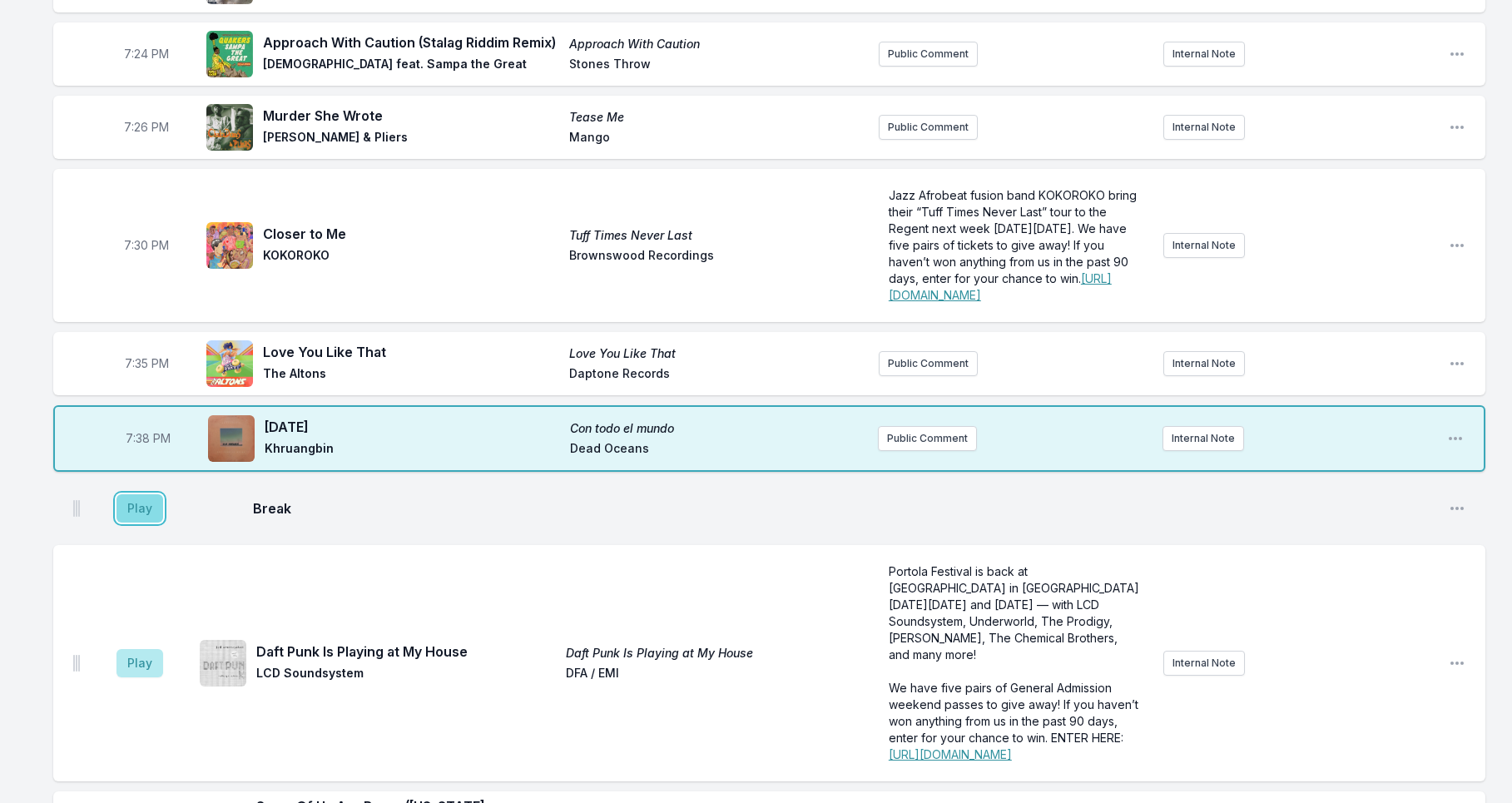
click at [137, 522] on button "Play" at bounding box center [140, 509] width 47 height 28
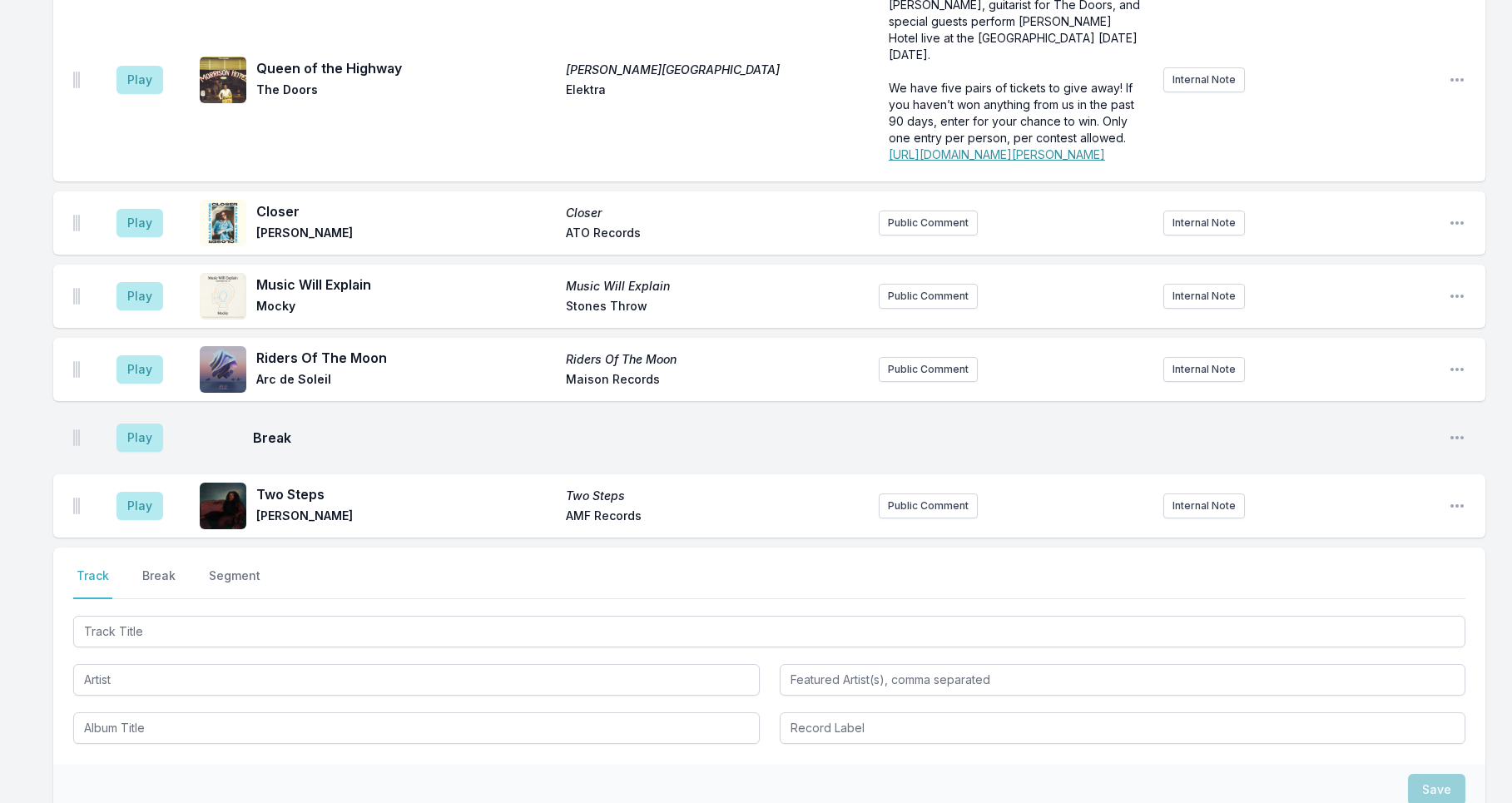
scroll to position [3820, 0]
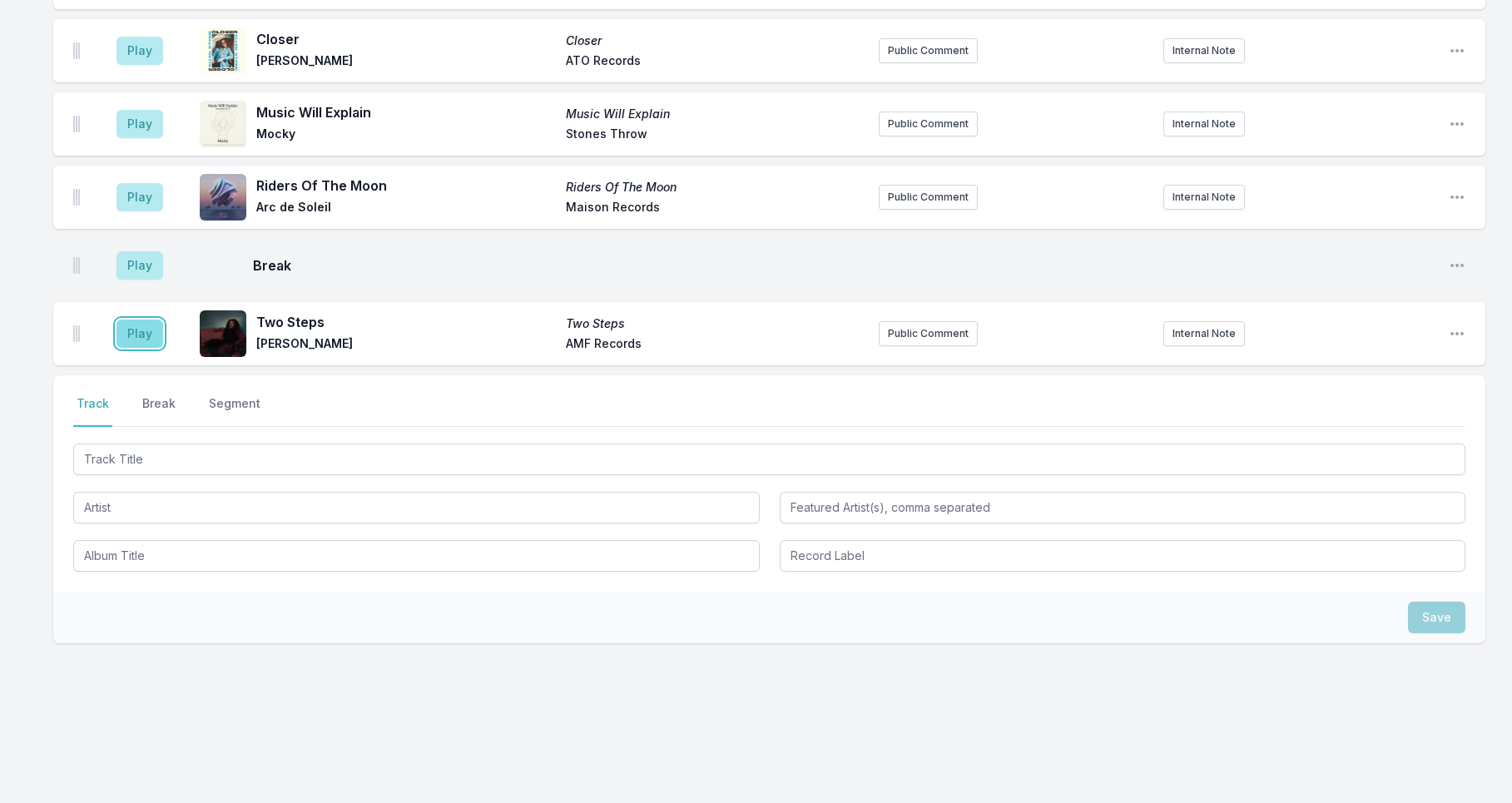
click at [147, 340] on button "Play" at bounding box center [140, 334] width 47 height 28
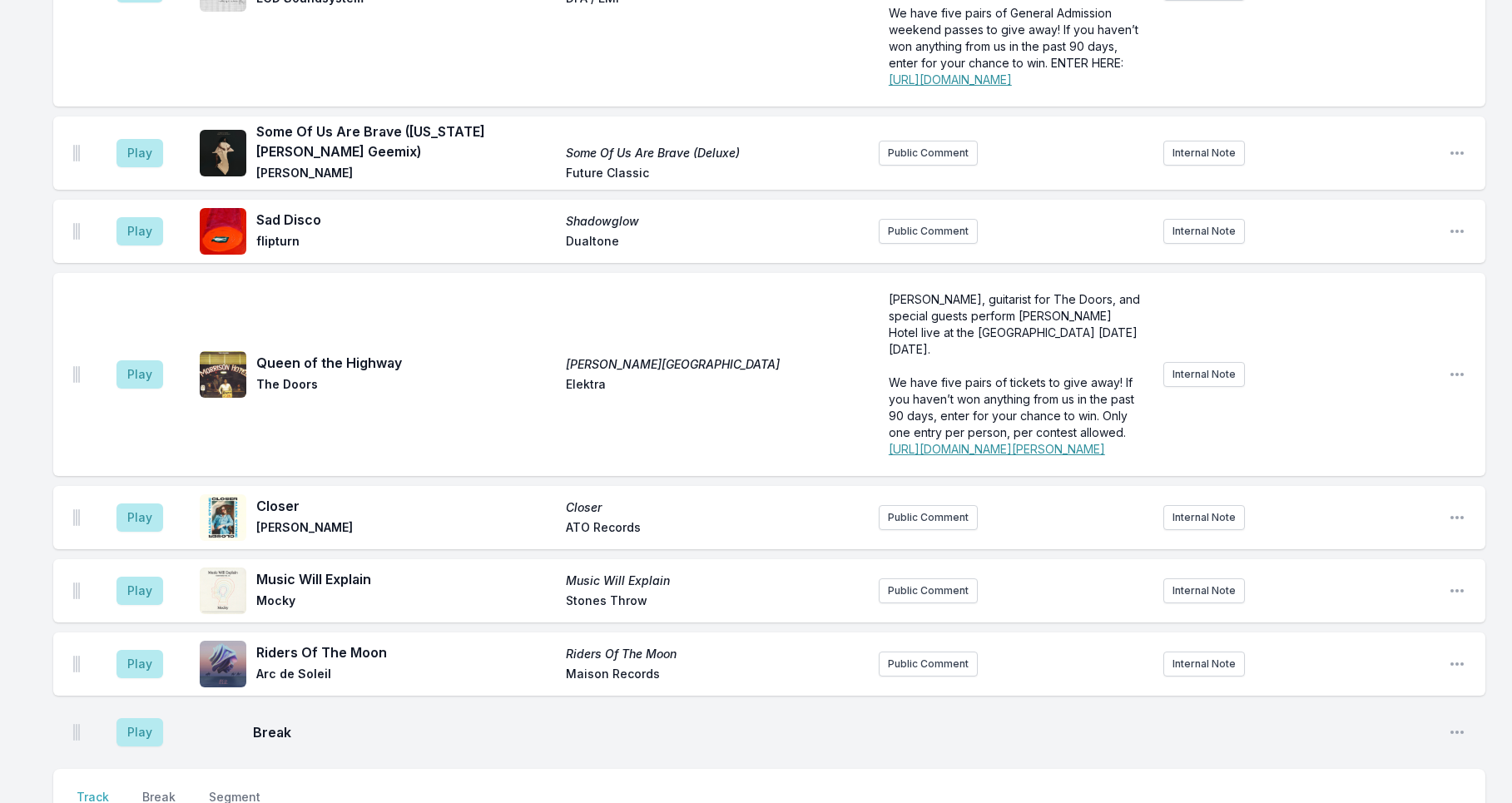
scroll to position [3141, 0]
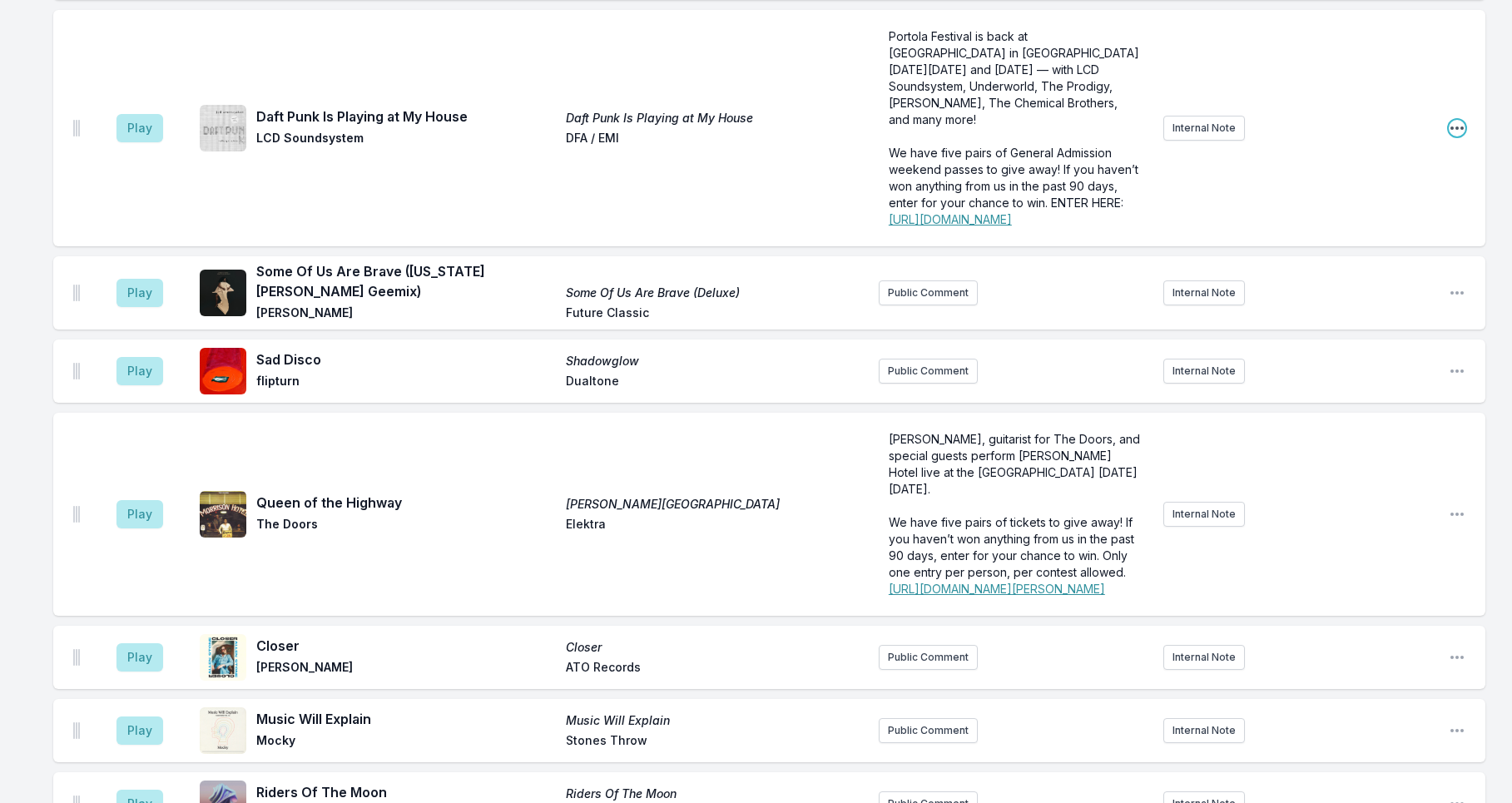
click at [1463, 136] on icon "Open playlist item options" at bounding box center [1457, 128] width 17 height 17
click at [1398, 236] on button "Delete Entry" at bounding box center [1371, 222] width 187 height 30
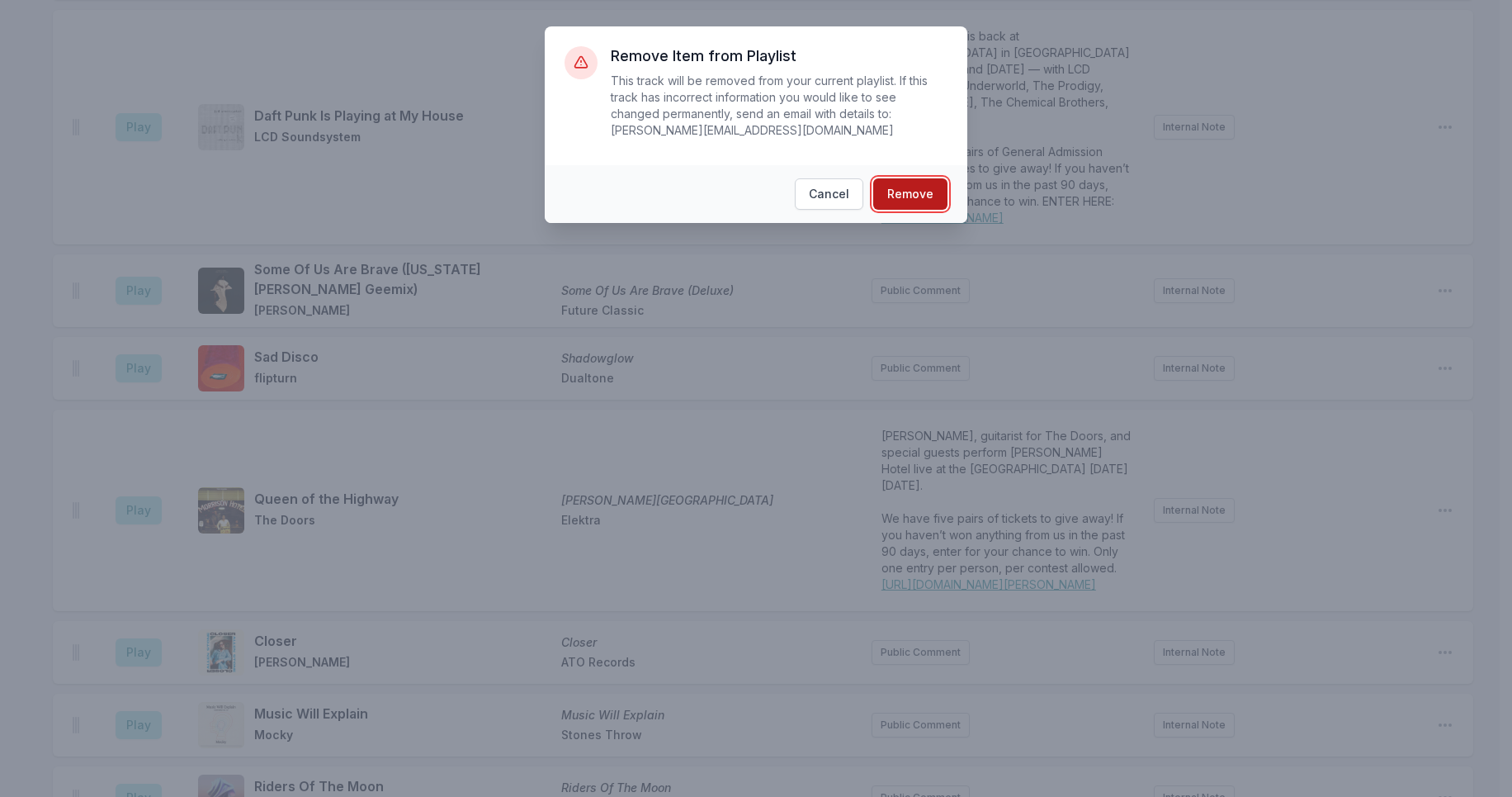
click at [919, 198] on button "Remove" at bounding box center [910, 194] width 74 height 32
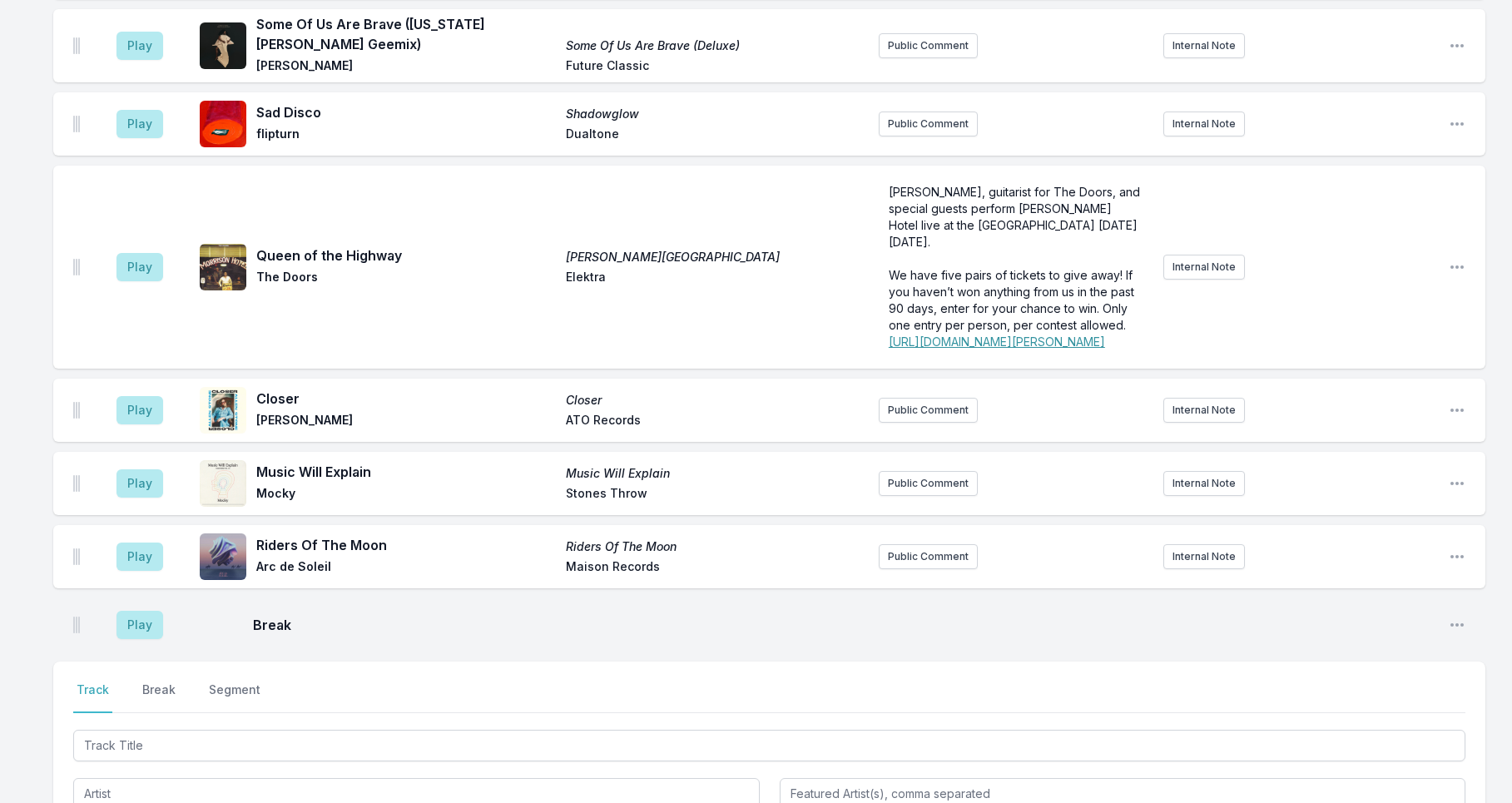
scroll to position [3144, 0]
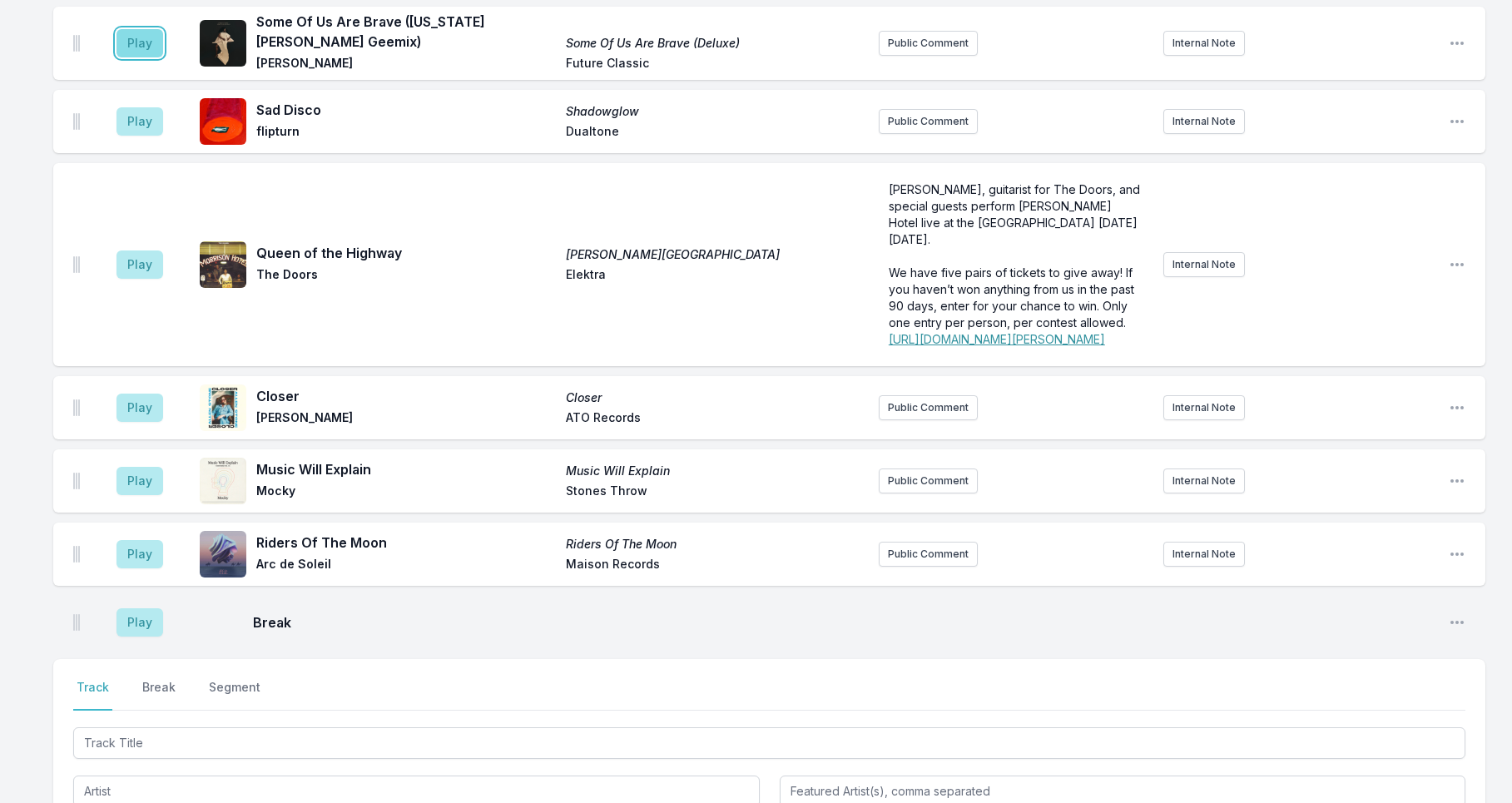
click at [129, 58] on button "Play" at bounding box center [140, 43] width 47 height 28
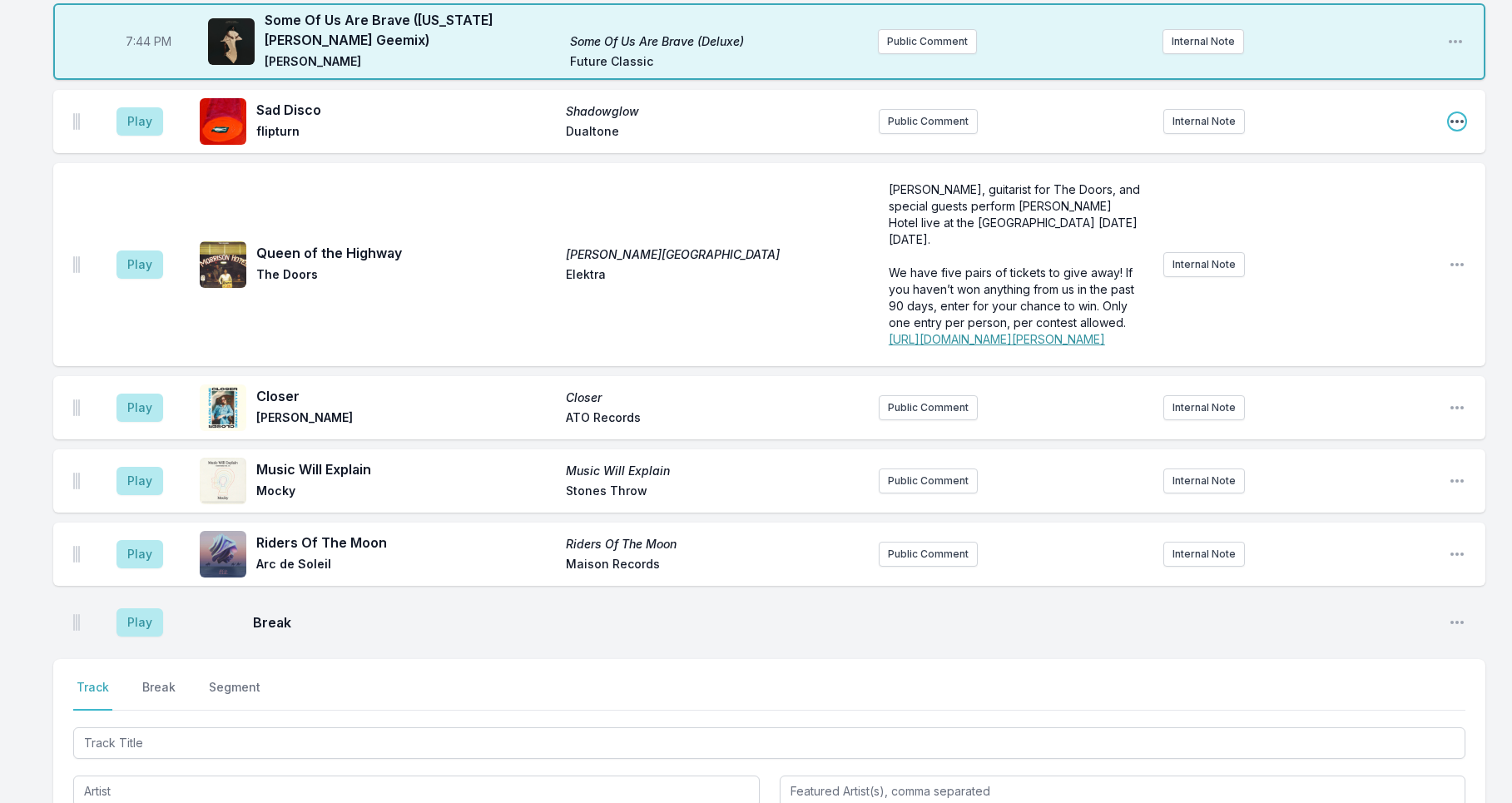
click at [1453, 123] on icon "Open playlist item options" at bounding box center [1457, 121] width 13 height 3
click at [1355, 229] on button "Delete Entry" at bounding box center [1371, 215] width 187 height 30
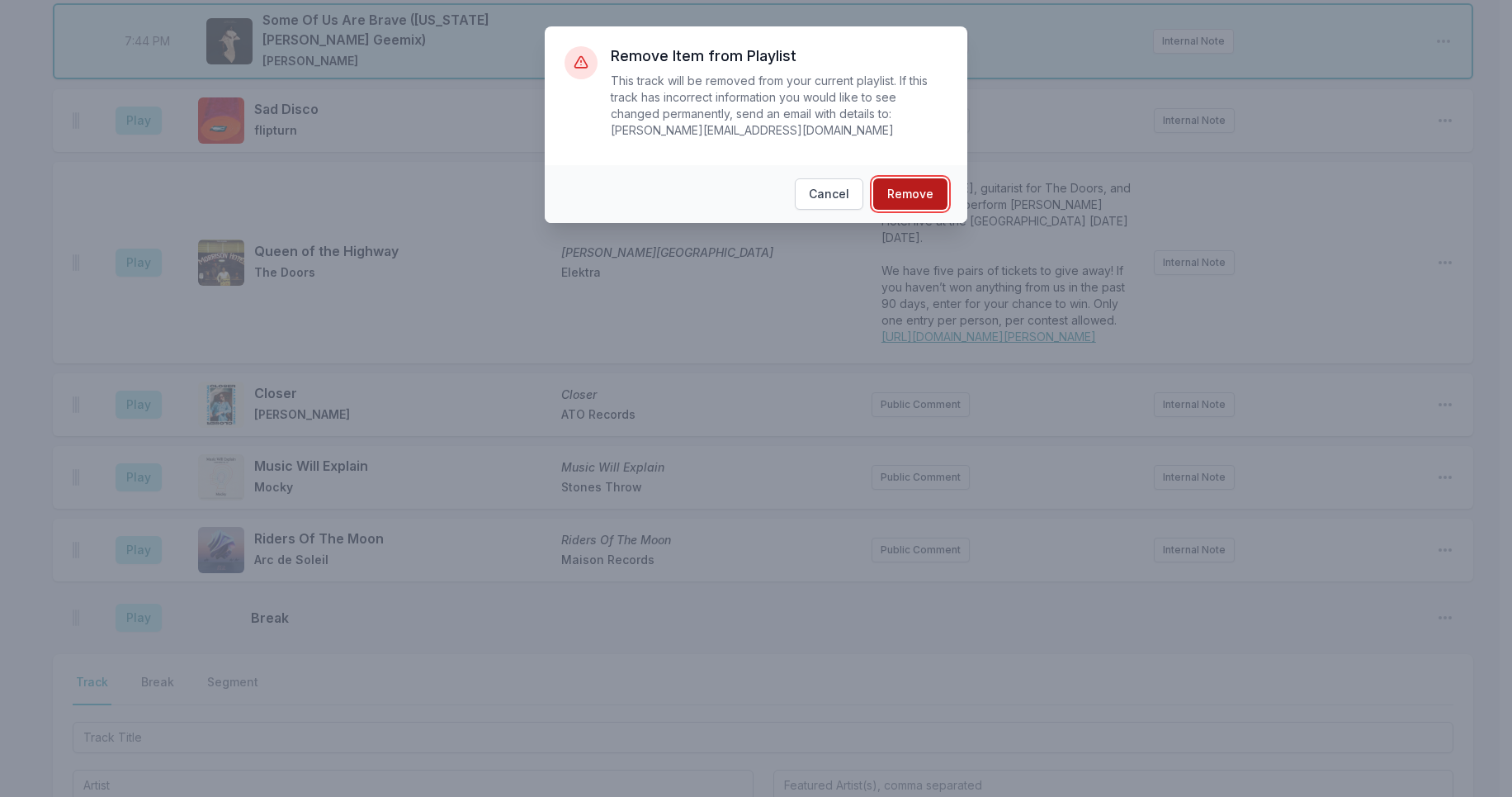
click at [923, 203] on button "Remove" at bounding box center [910, 194] width 74 height 32
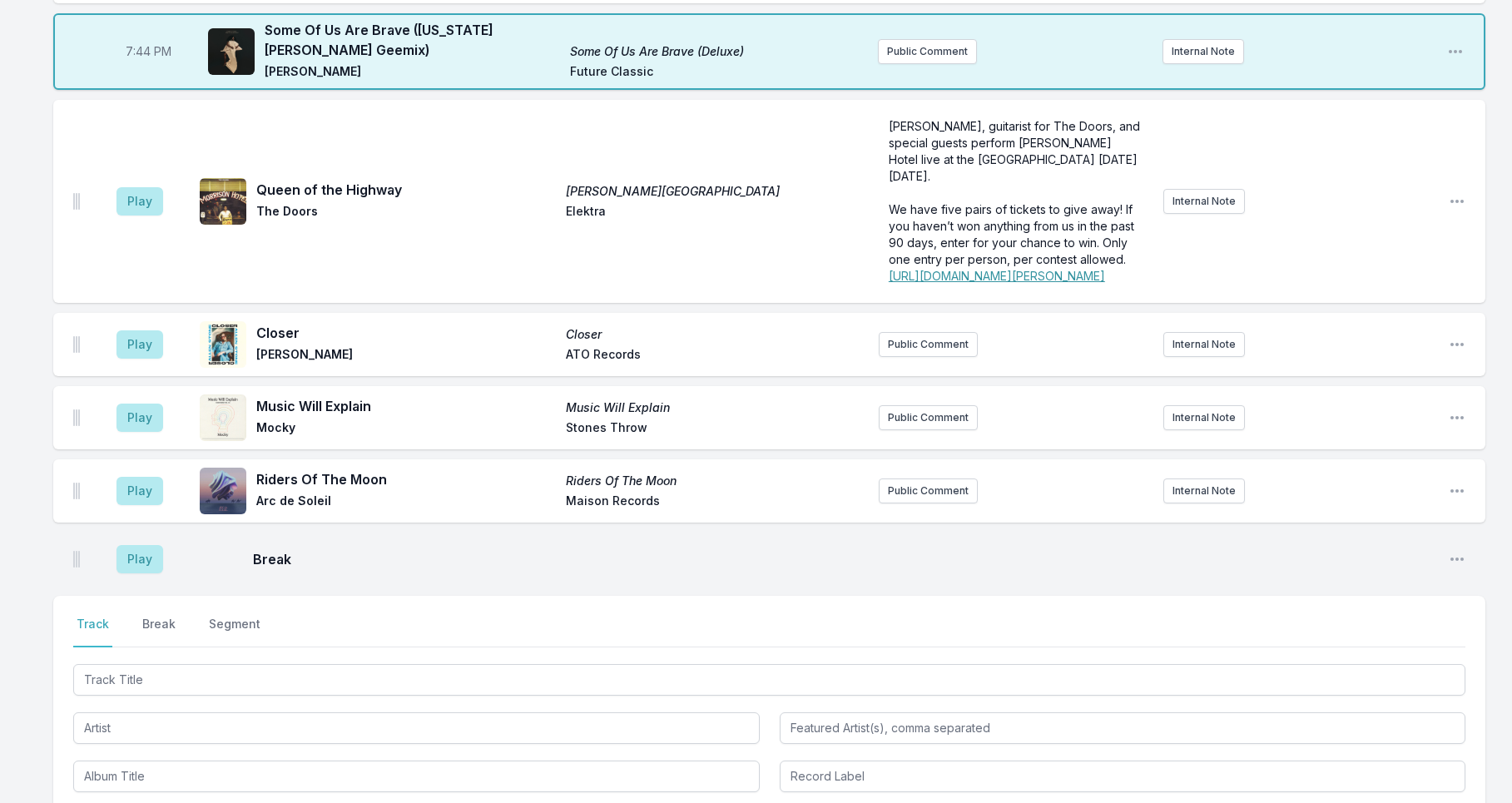
scroll to position [3039, 0]
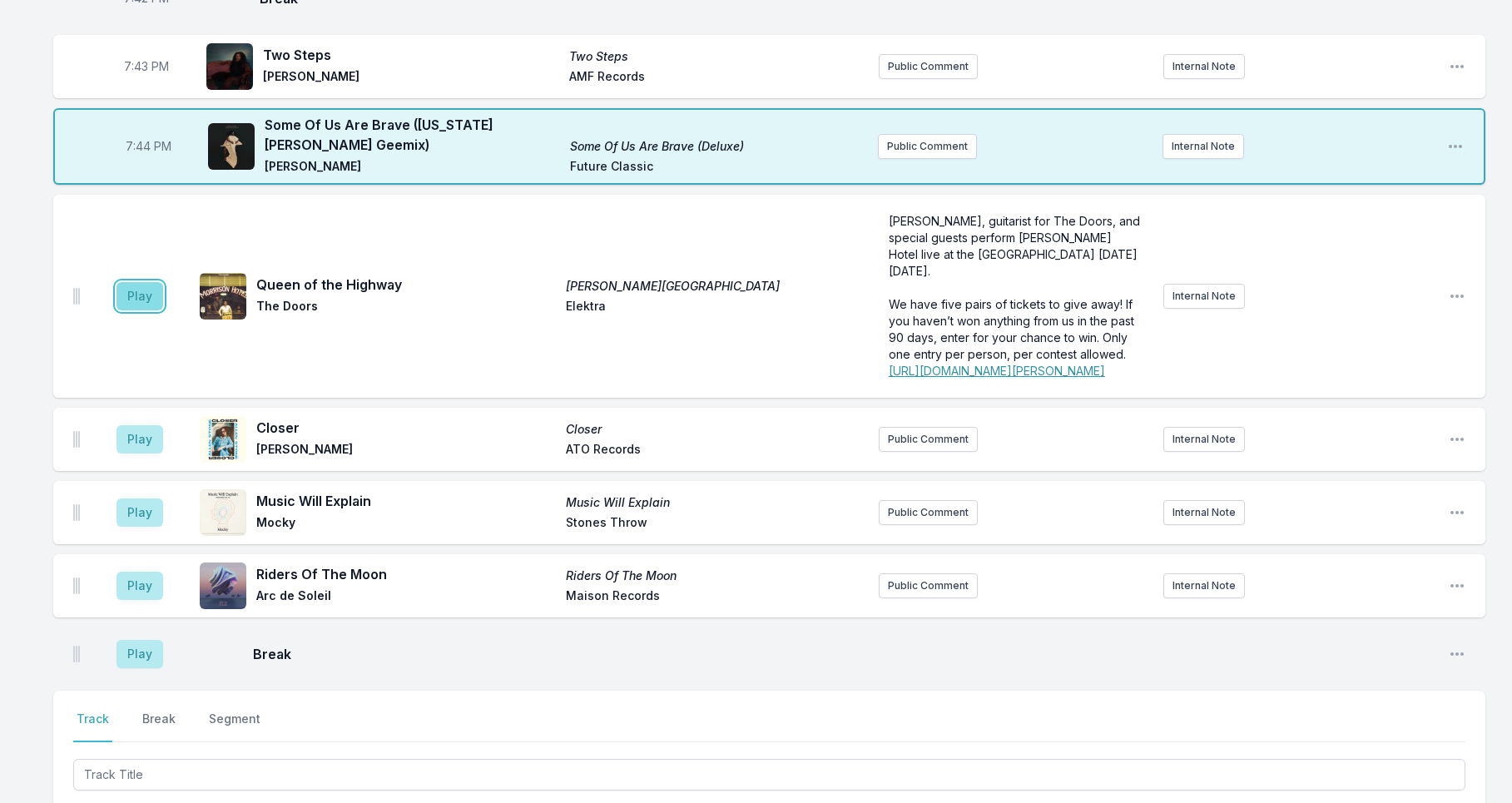
click at [140, 310] on button "Play" at bounding box center [140, 296] width 47 height 28
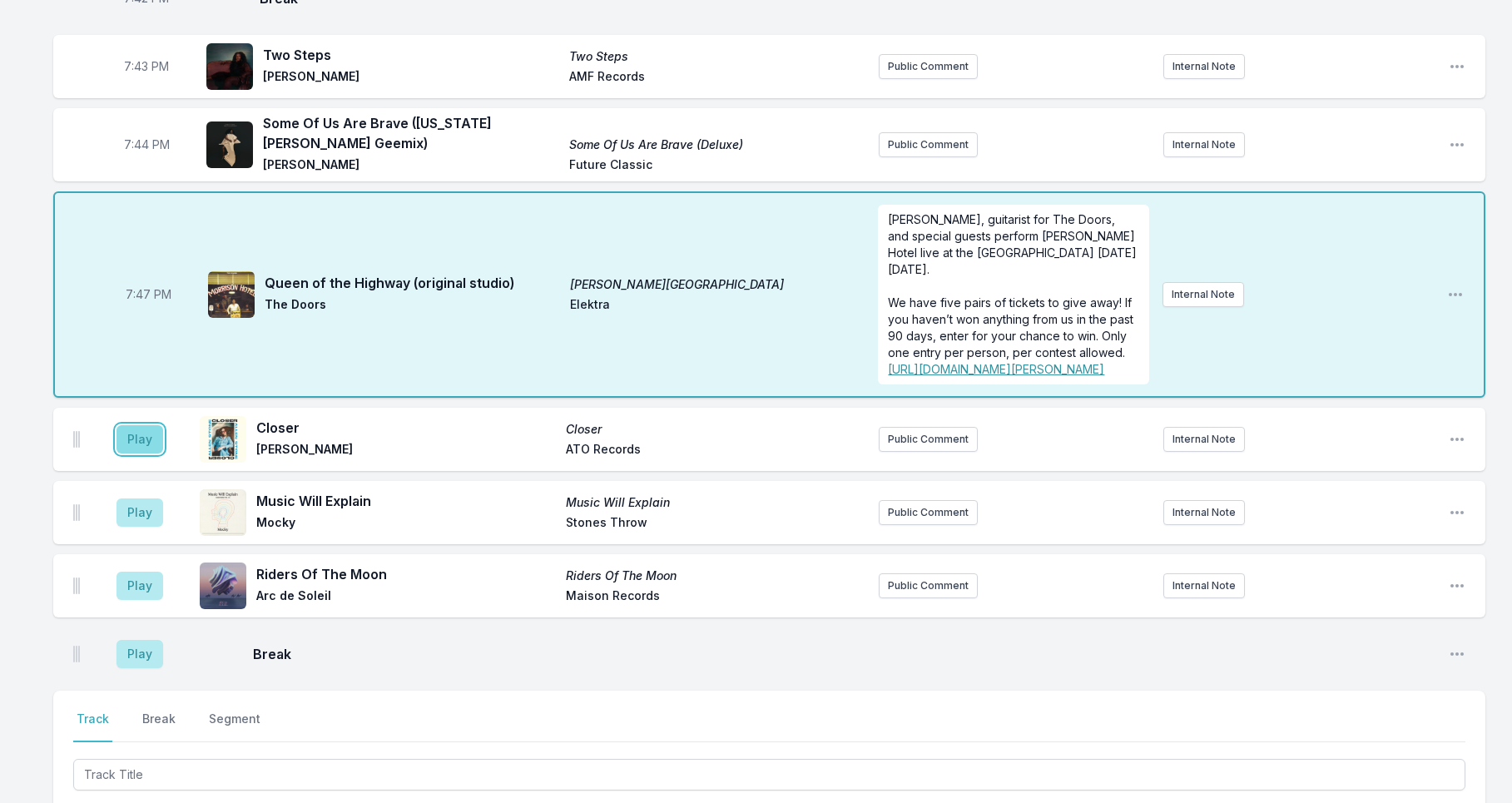
click at [137, 453] on button "Play" at bounding box center [140, 439] width 47 height 28
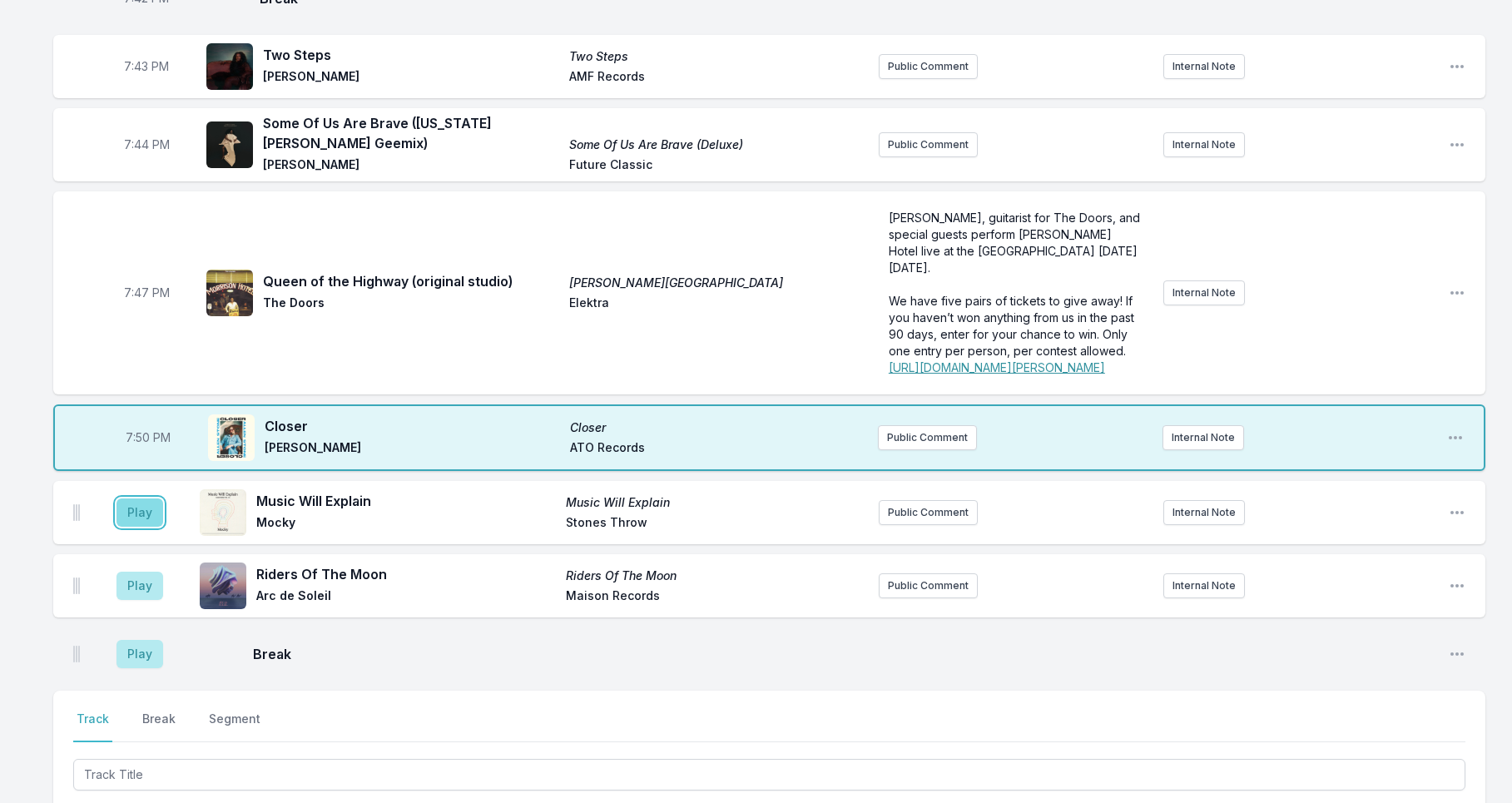
click at [136, 526] on button "Play" at bounding box center [140, 513] width 47 height 28
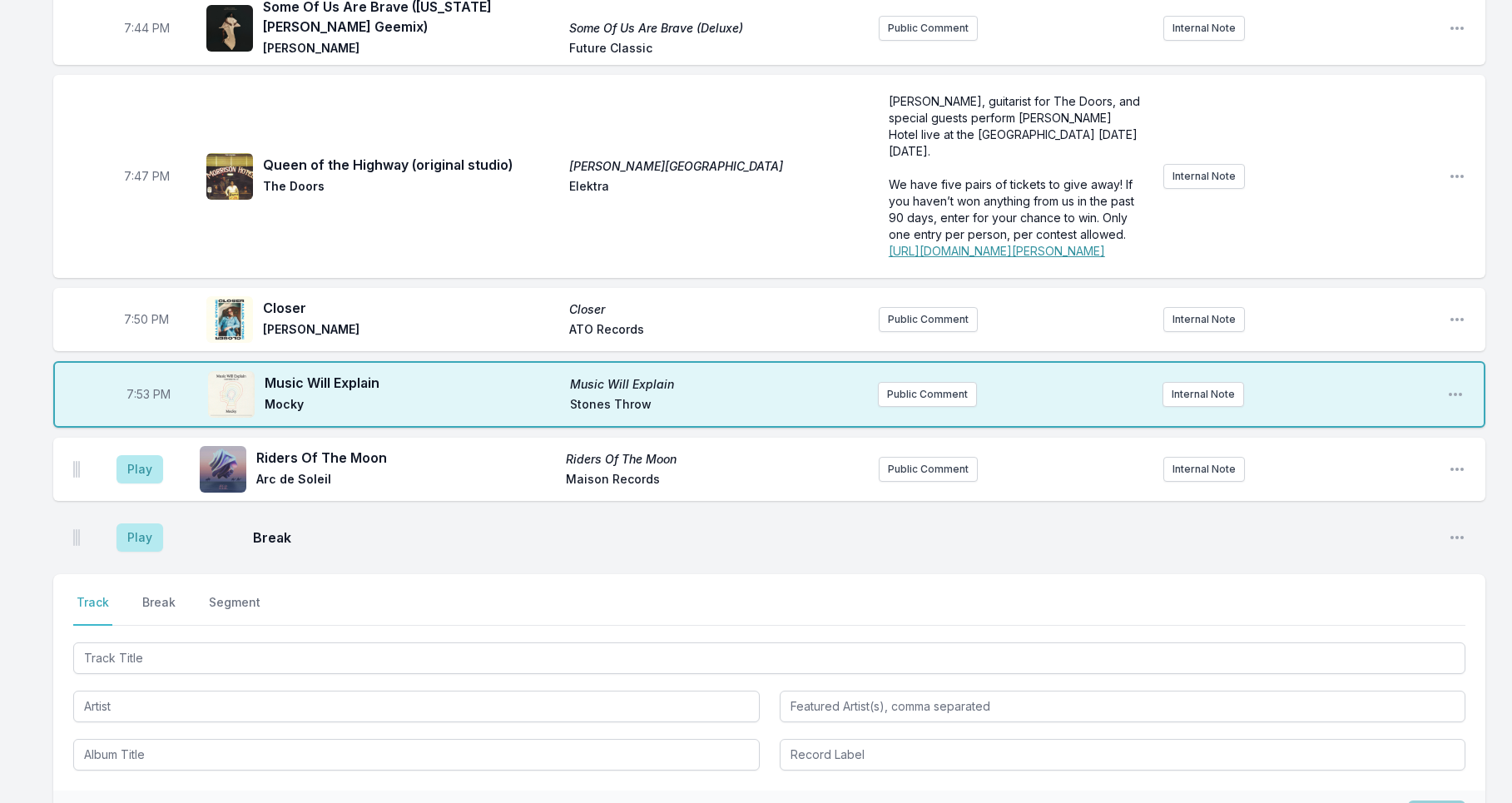
scroll to position [3159, 0]
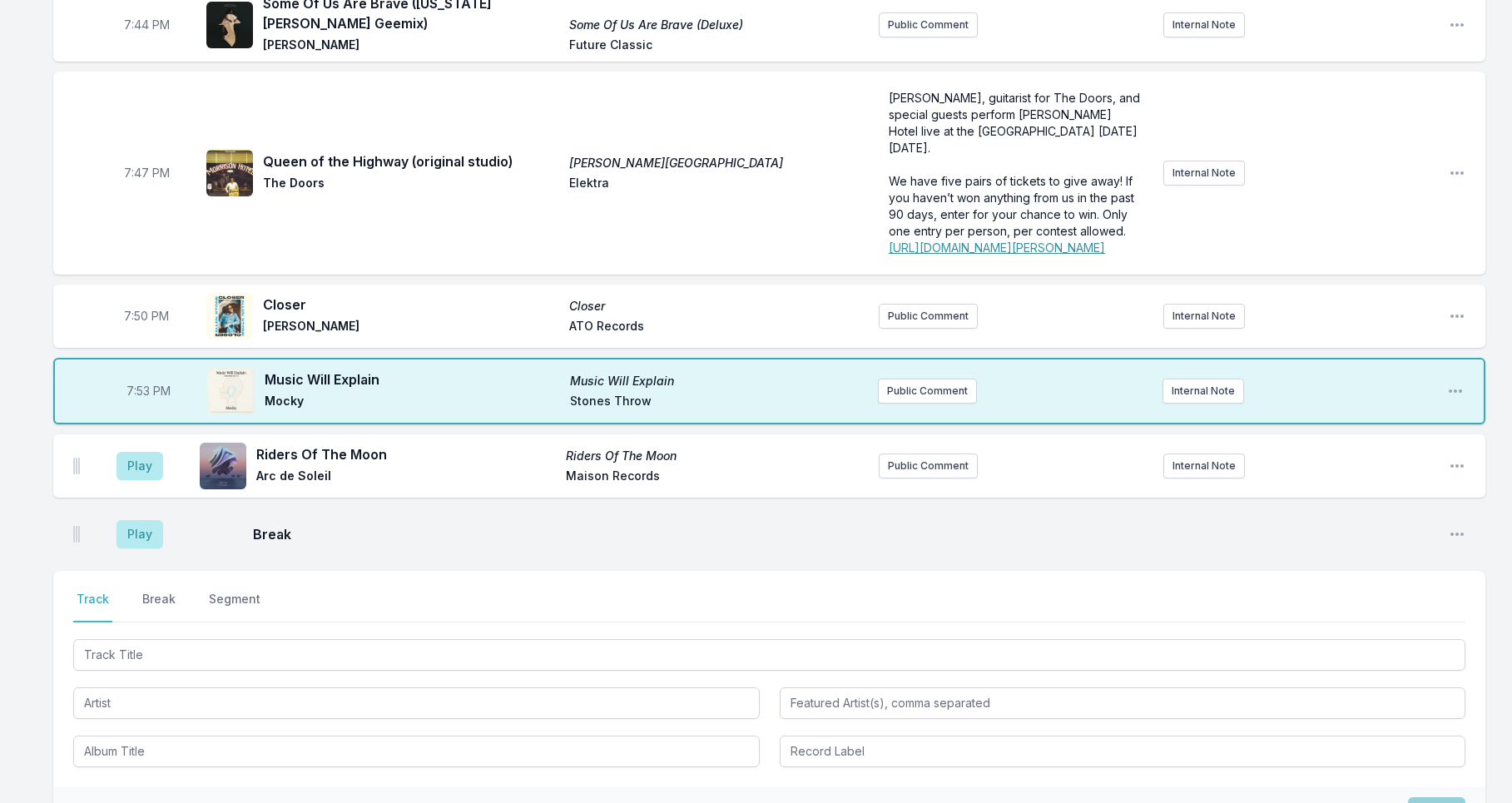
click at [166, 493] on aside "Play" at bounding box center [139, 466] width 93 height 54
drag, startPoint x: 146, startPoint y: 596, endPoint x: 170, endPoint y: 608, distance: 26.8
click at [146, 480] on button "Play" at bounding box center [140, 466] width 47 height 28
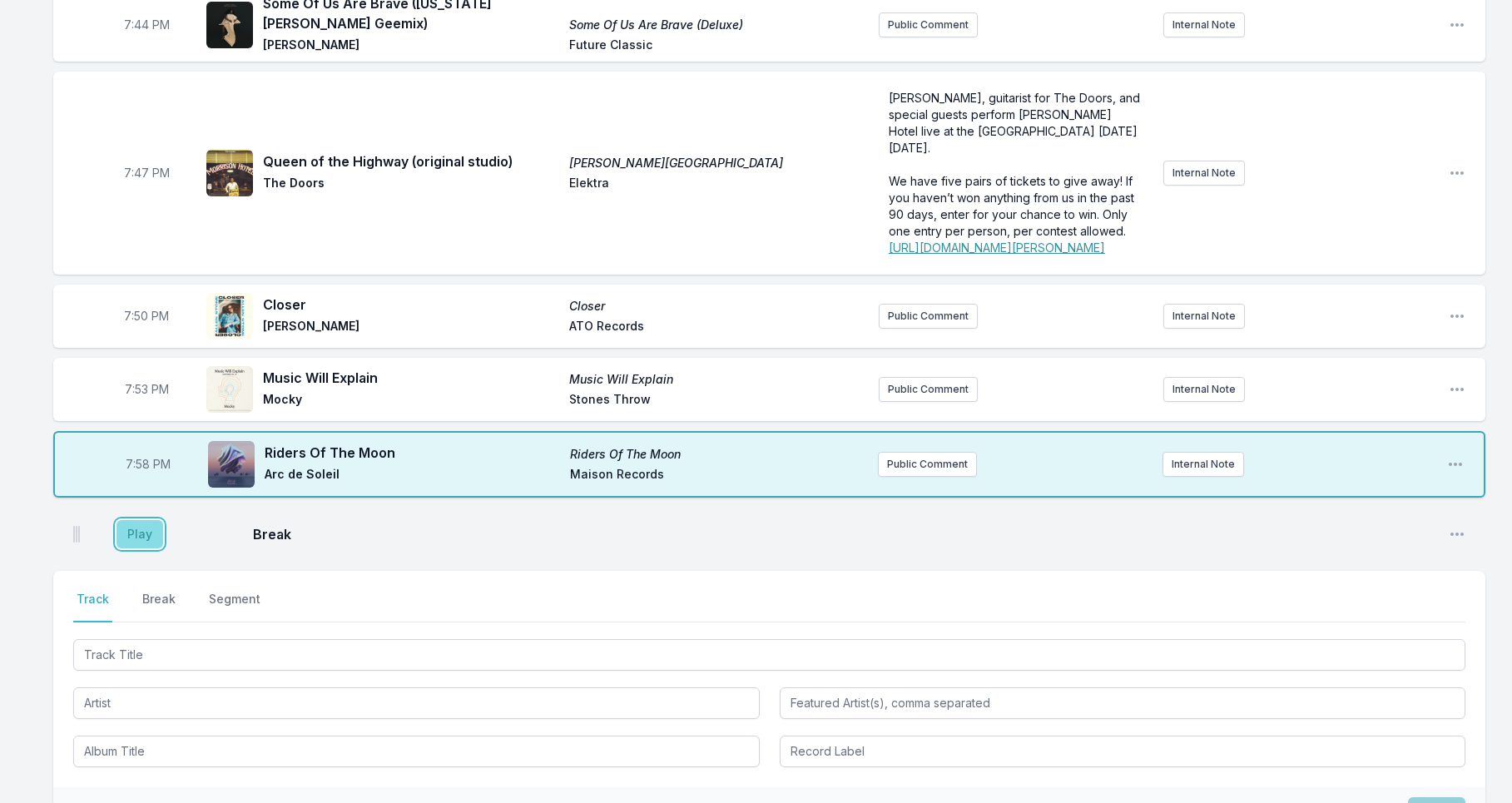
click at [130, 548] on button "Play" at bounding box center [140, 534] width 47 height 28
